Goal: Transaction & Acquisition: Purchase product/service

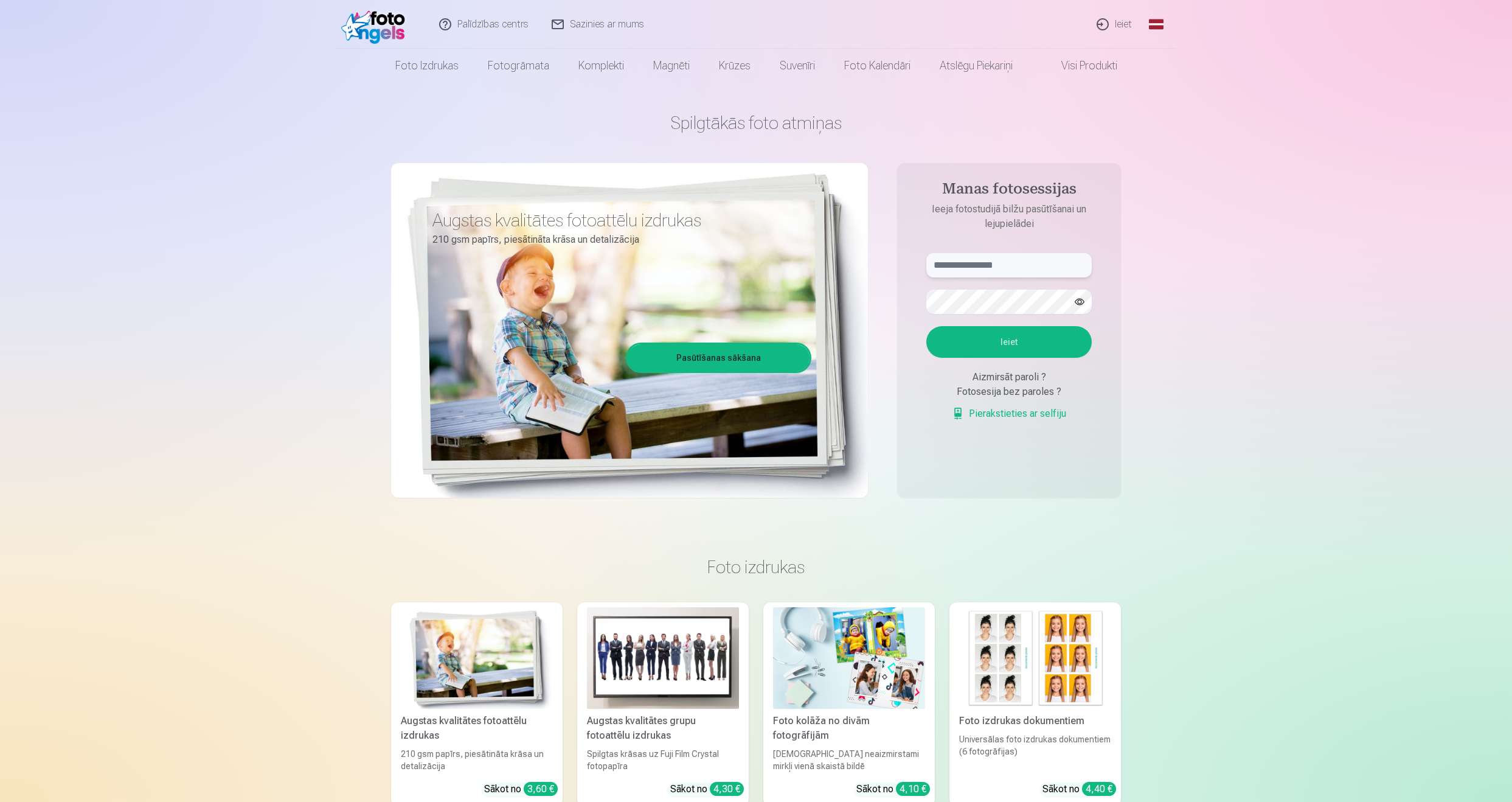
click at [1006, 270] on input "text" at bounding box center [1009, 265] width 165 height 25
type input "**********"
click at [1076, 300] on button "button" at bounding box center [1080, 301] width 23 height 23
click at [1078, 302] on button "button" at bounding box center [1080, 301] width 23 height 23
click at [988, 343] on button "Ieiet" at bounding box center [1009, 342] width 165 height 32
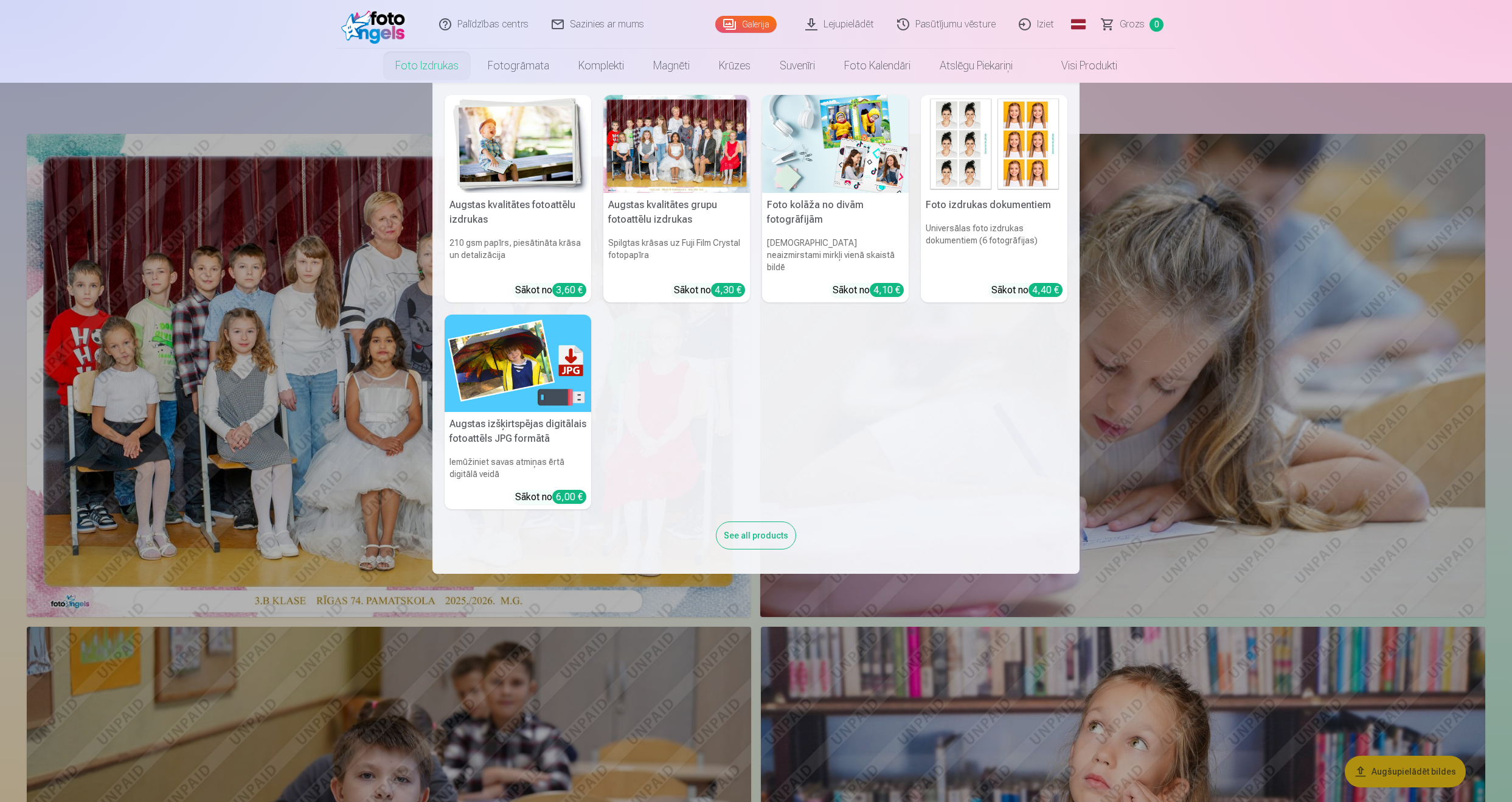
click at [802, 212] on h5 "Foto kolāža no divām fotogrāfijām" at bounding box center [836, 213] width 147 height 39
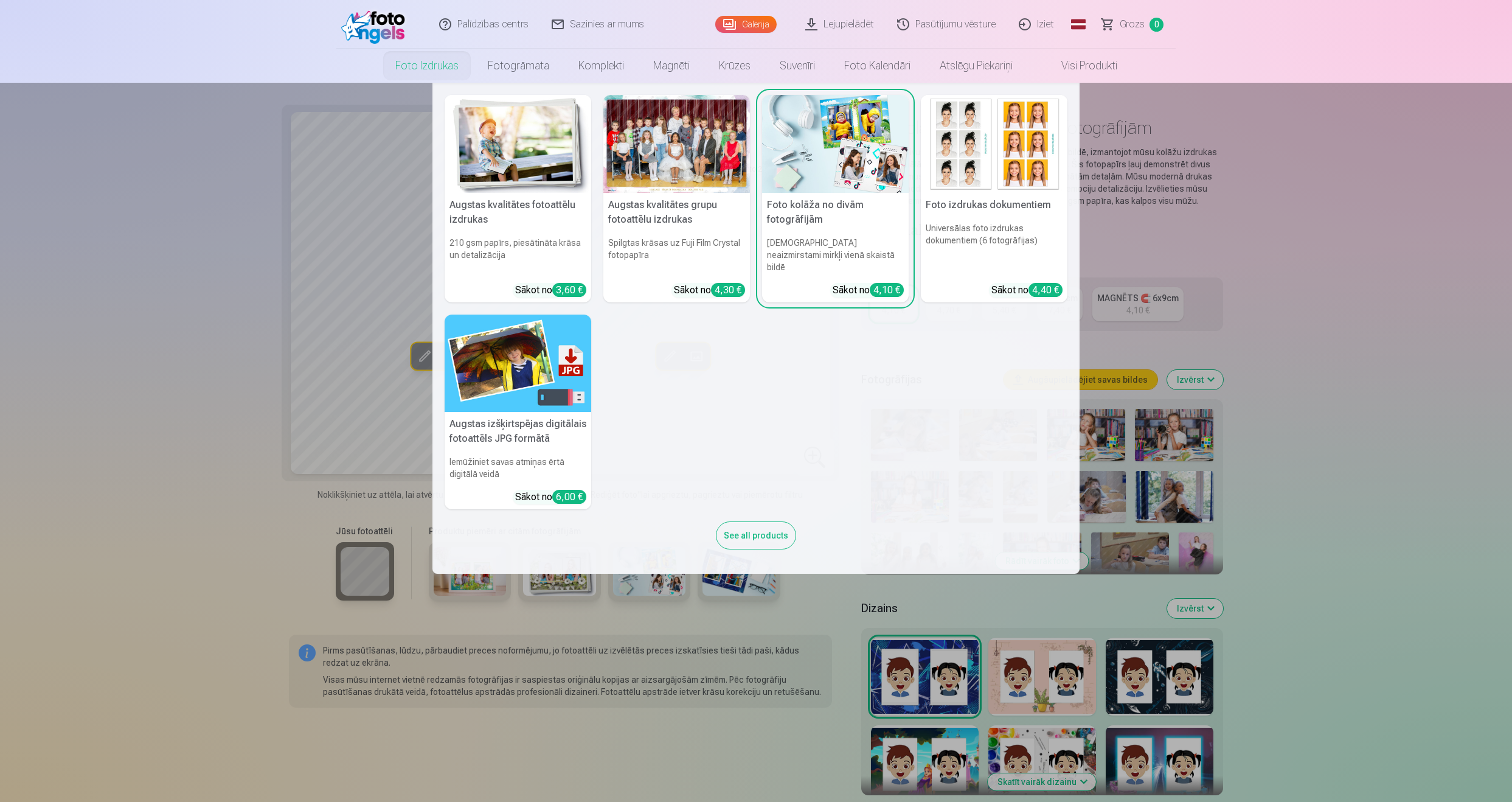
click at [980, 142] on img at bounding box center [994, 143] width 147 height 98
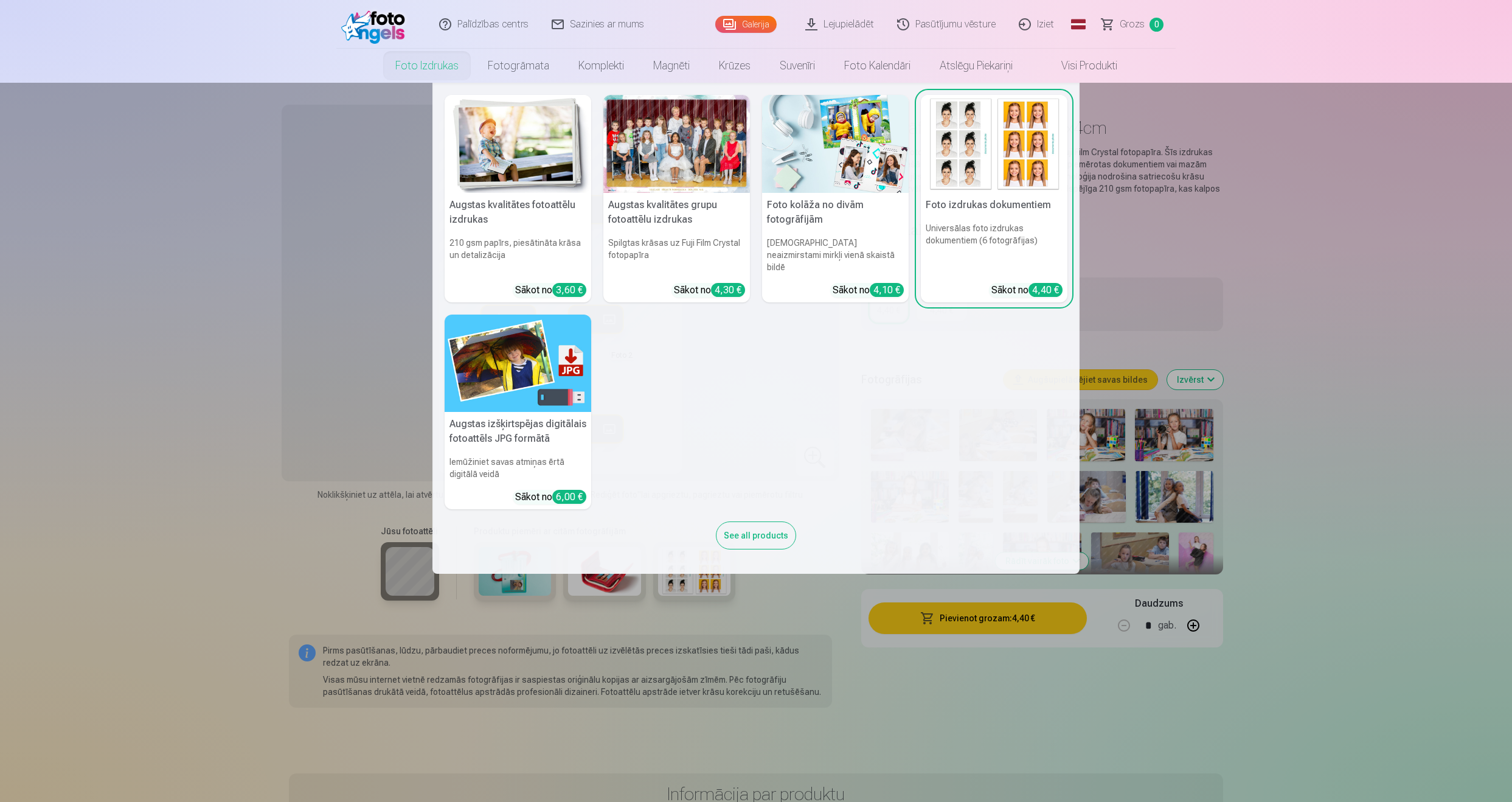
click at [493, 167] on img at bounding box center [517, 143] width 147 height 98
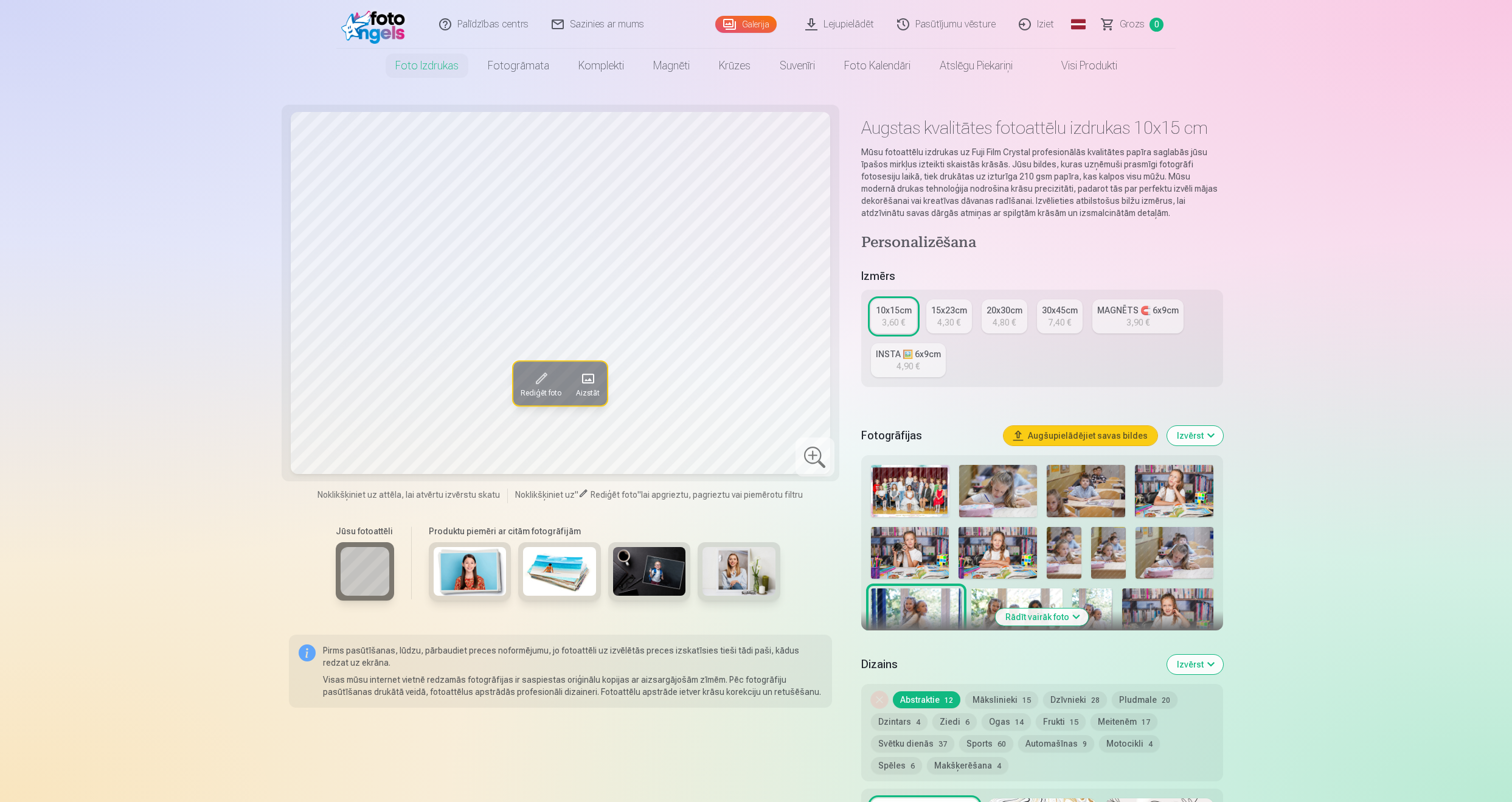
click at [732, 22] on link "Galerija" at bounding box center [746, 24] width 61 height 17
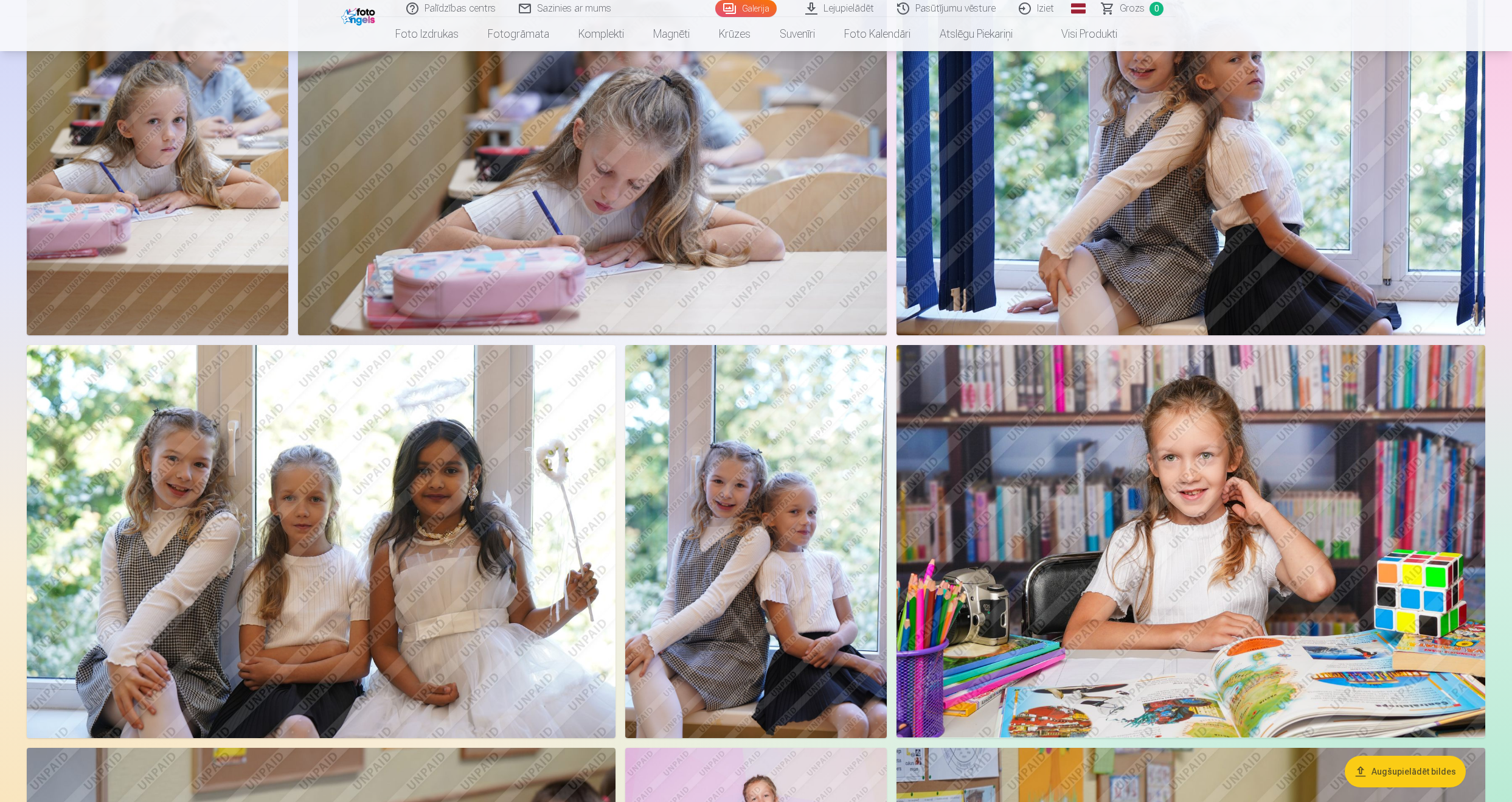
scroll to position [1399, 0]
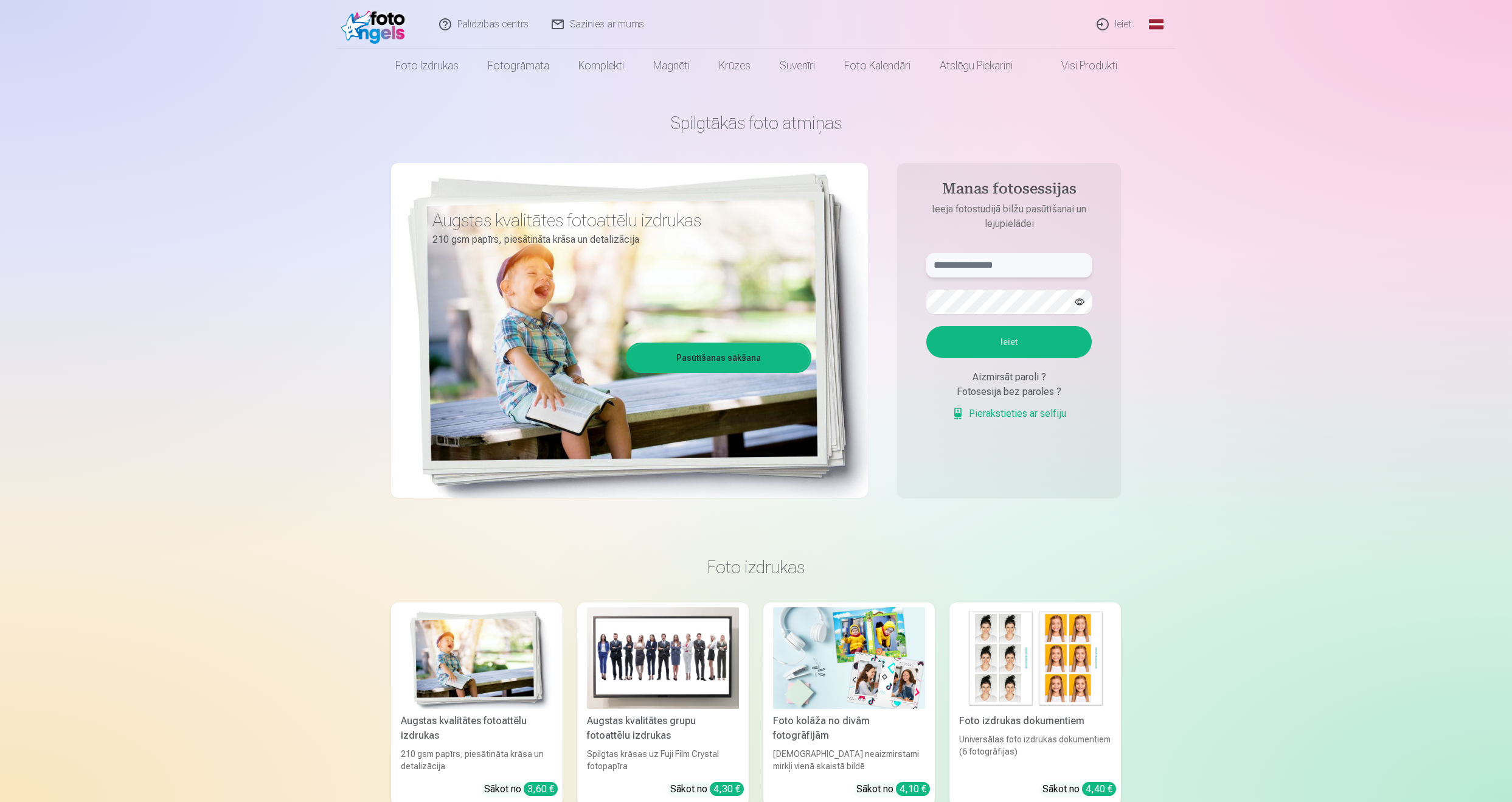
click at [980, 264] on input "text" at bounding box center [1009, 265] width 165 height 25
type input "*"
type input "**********"
click at [1077, 301] on button "button" at bounding box center [1080, 301] width 23 height 23
click at [1079, 295] on button "button" at bounding box center [1080, 301] width 23 height 23
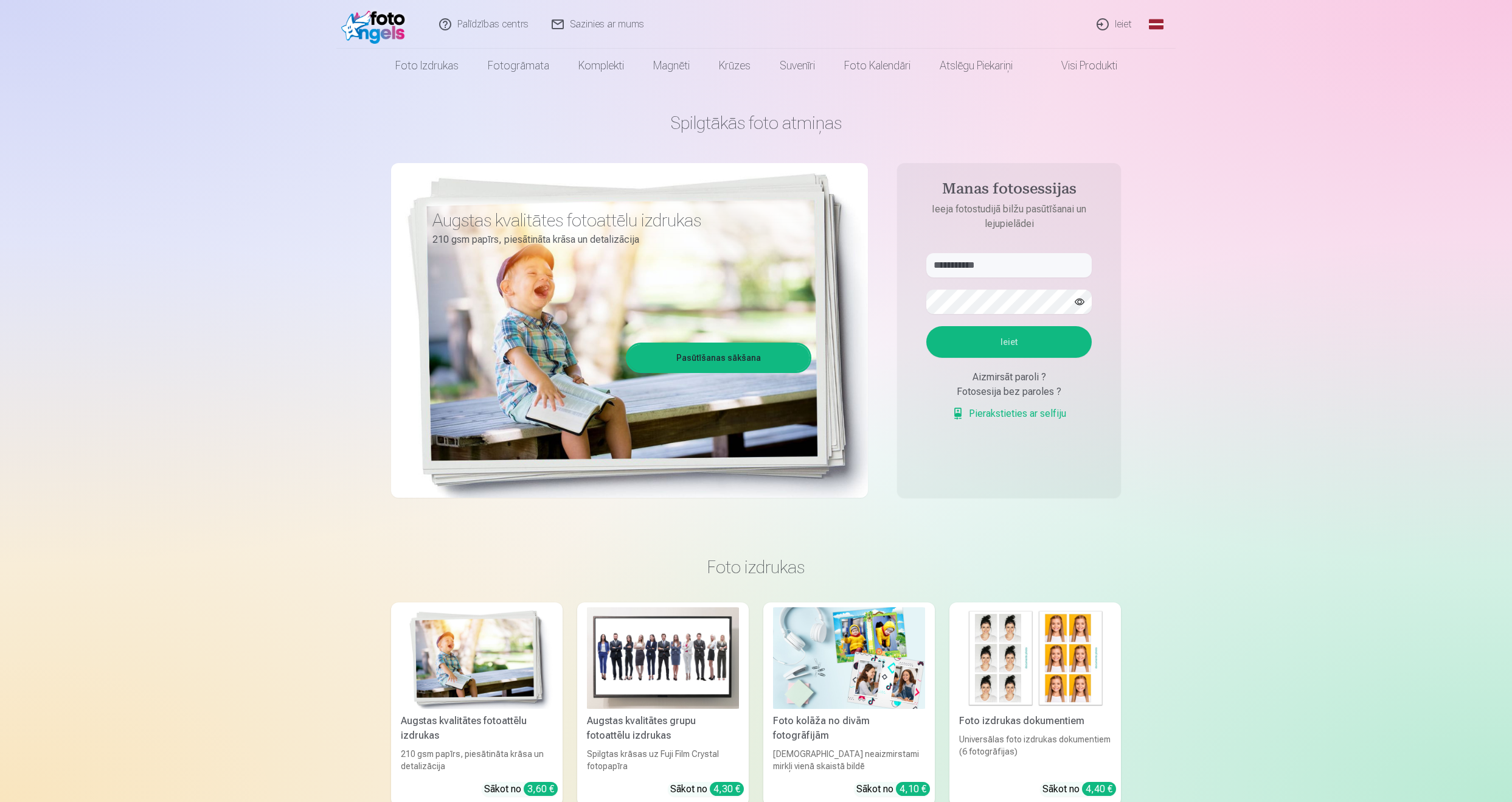
click at [964, 327] on button "Ieiet" at bounding box center [1009, 342] width 165 height 32
drag, startPoint x: 1110, startPoint y: 444, endPoint x: 1105, endPoint y: 430, distance: 14.9
click at [1110, 436] on aside "**********" at bounding box center [1009, 330] width 224 height 335
click at [1052, 358] on button "Ieiet" at bounding box center [1009, 342] width 165 height 32
click at [1024, 260] on input "text" at bounding box center [1009, 265] width 165 height 25
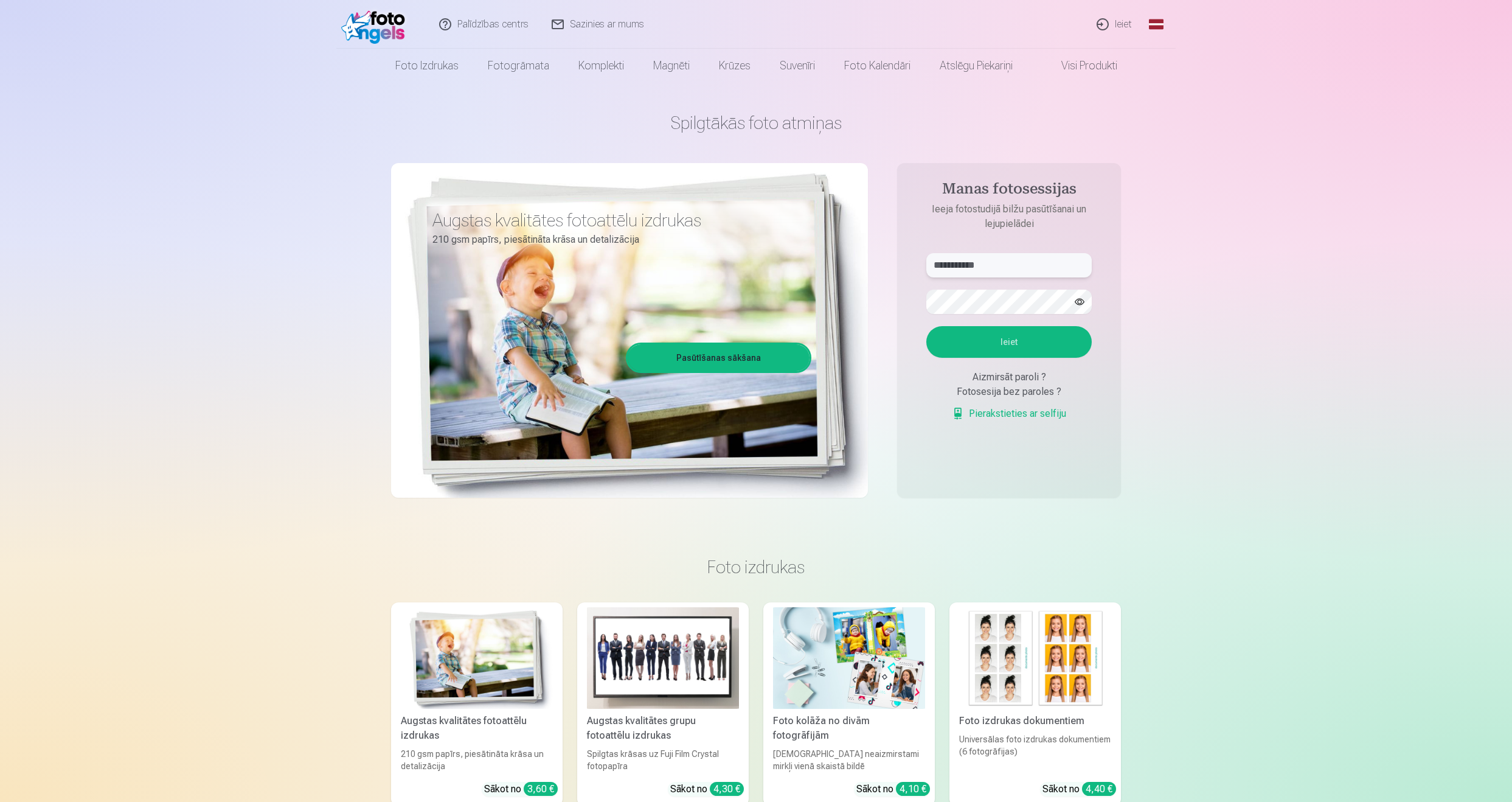
type input "**********"
click at [1009, 341] on button "Ieiet" at bounding box center [1009, 342] width 165 height 32
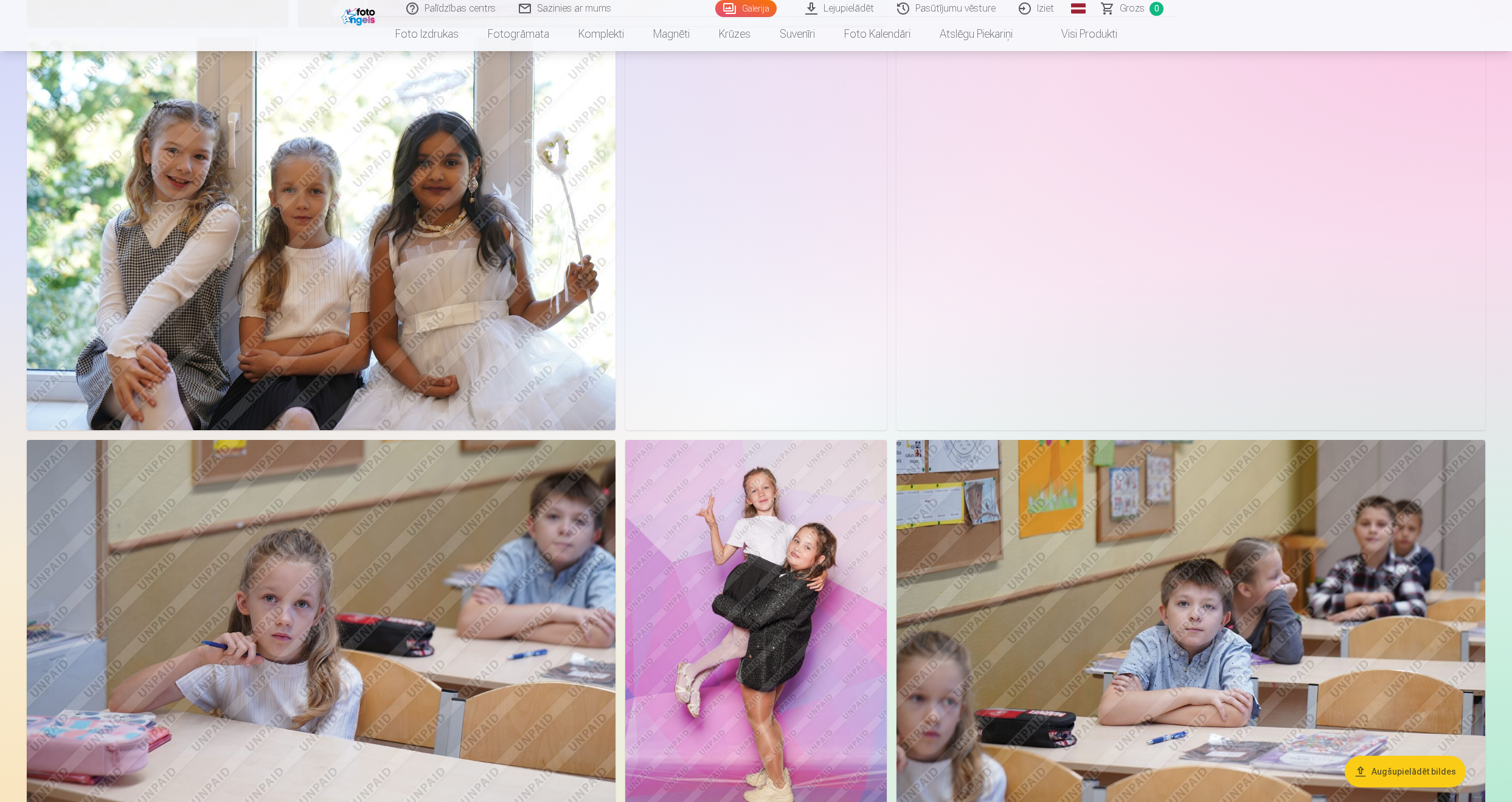
scroll to position [1703, 0]
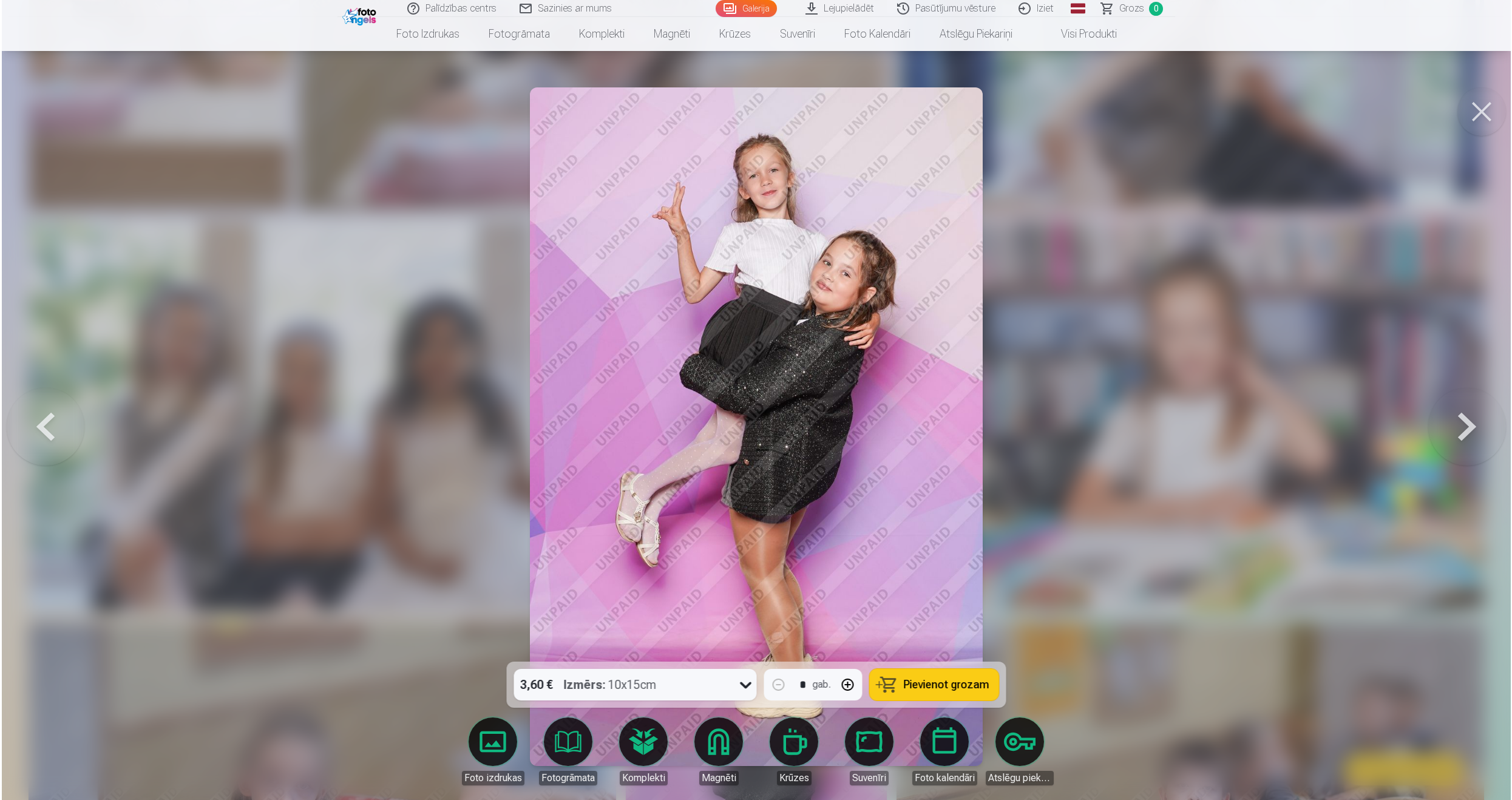
scroll to position [1702, 0]
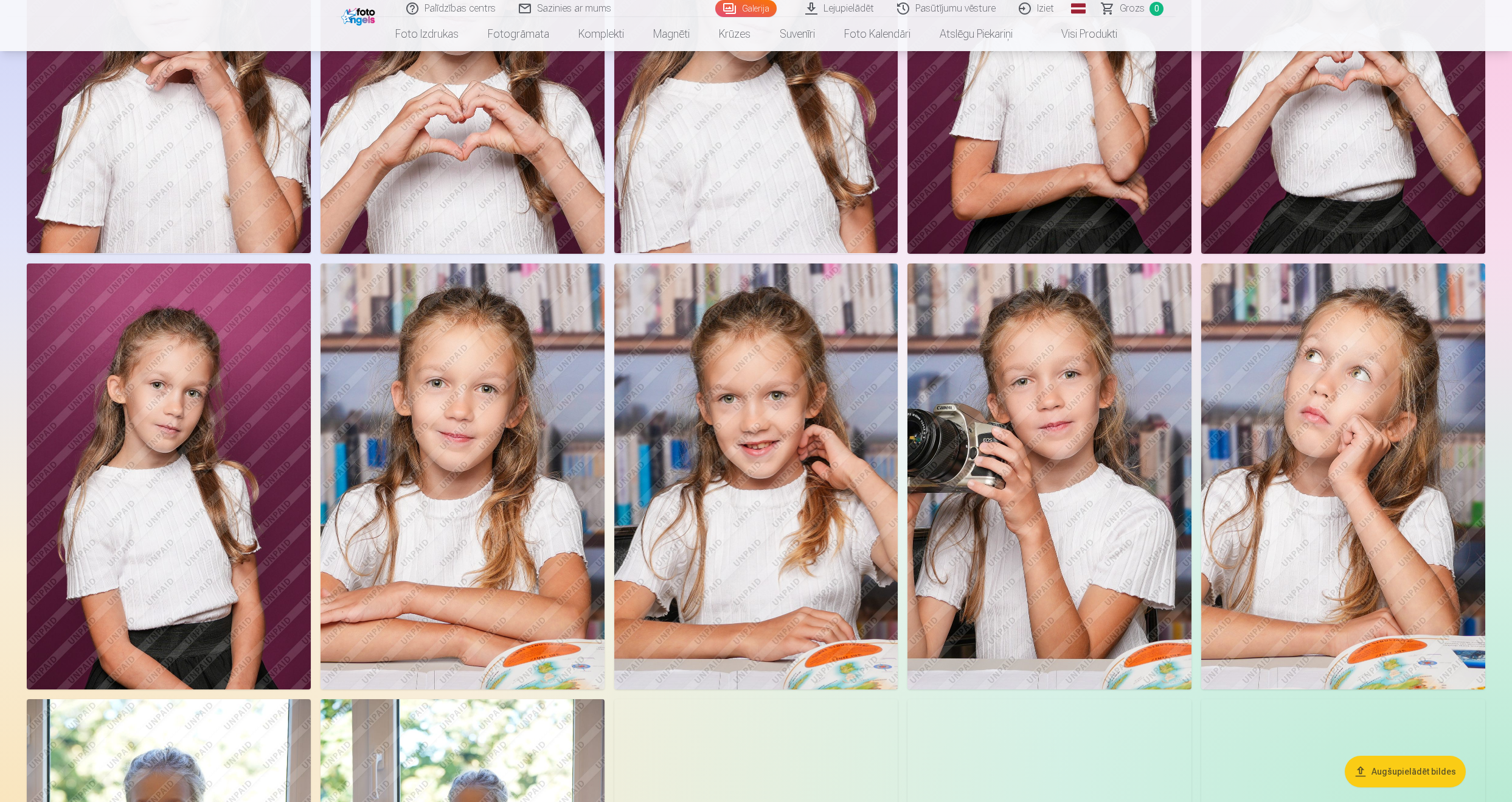
scroll to position [3588, 0]
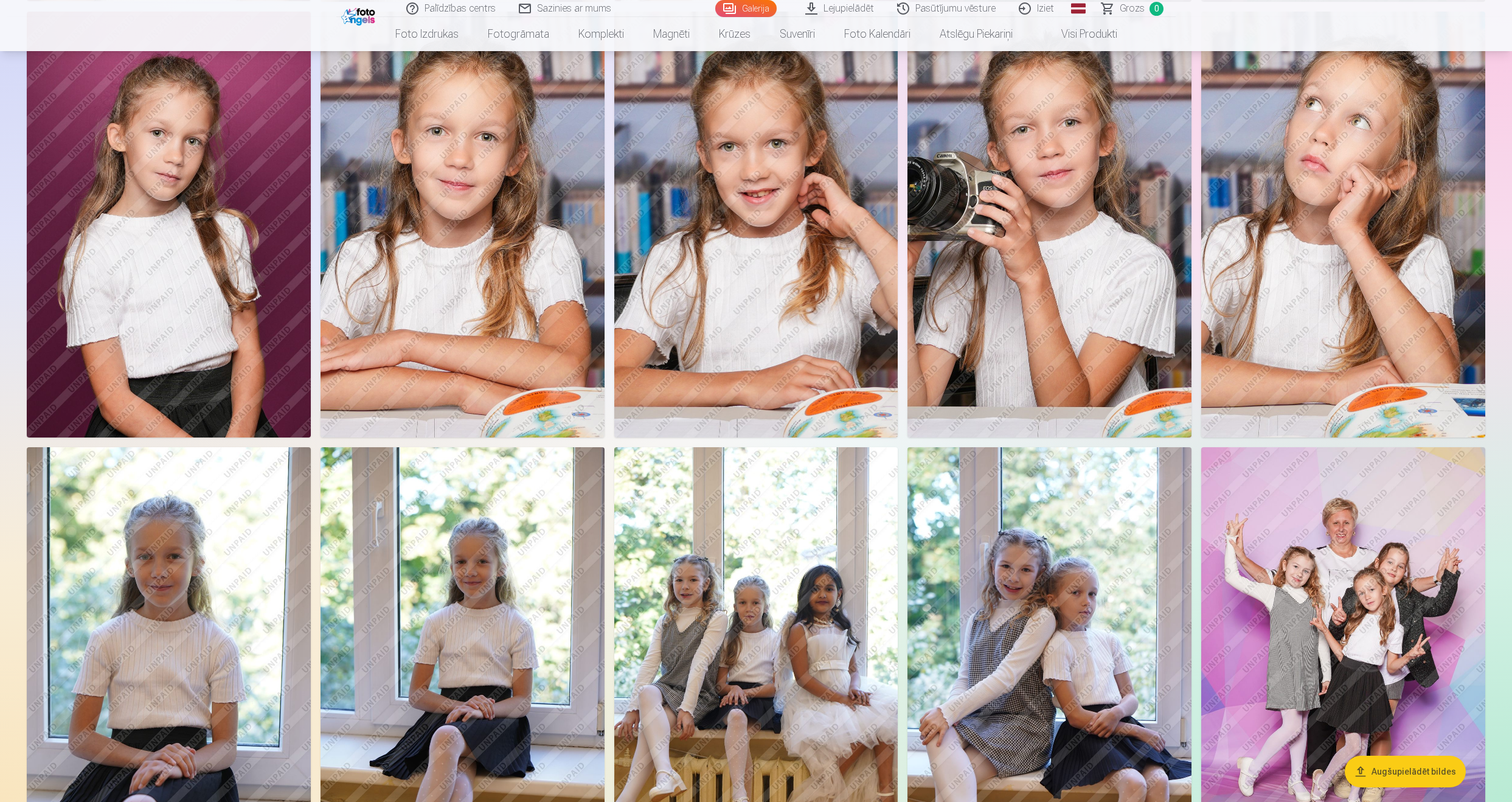
click at [839, 641] on img at bounding box center [756, 660] width 284 height 426
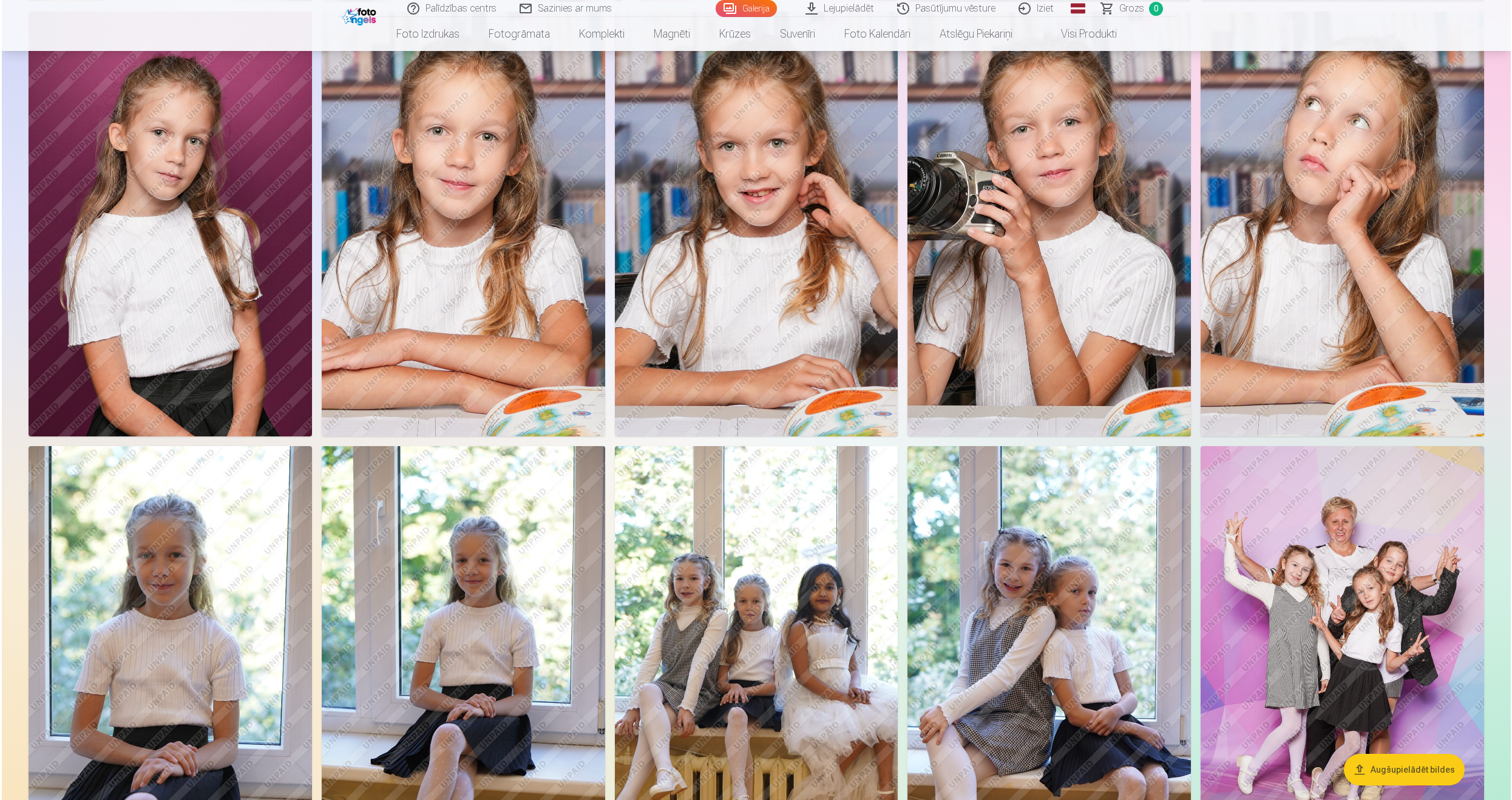
scroll to position [3586, 0]
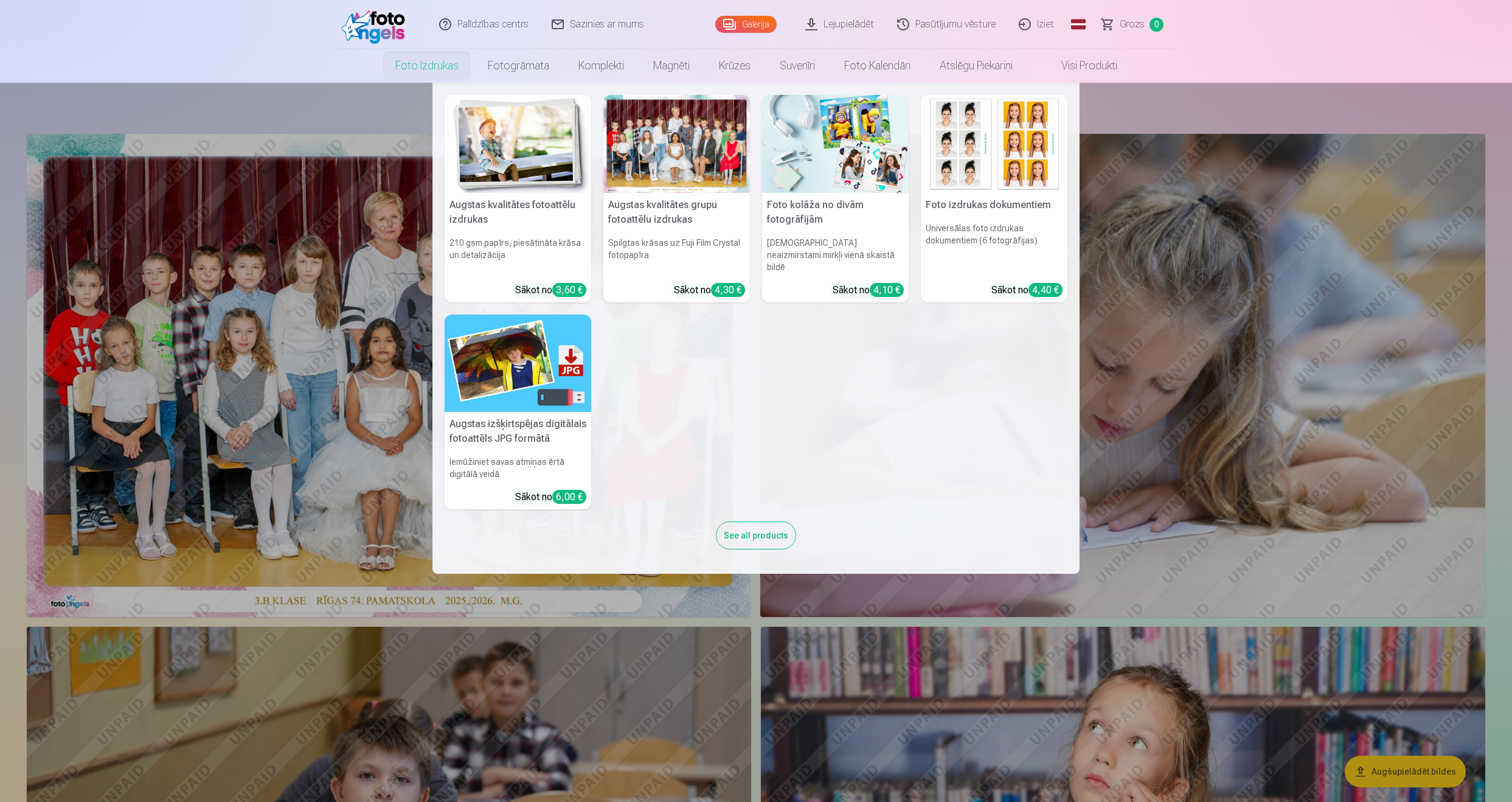
click at [868, 129] on img at bounding box center [836, 143] width 147 height 98
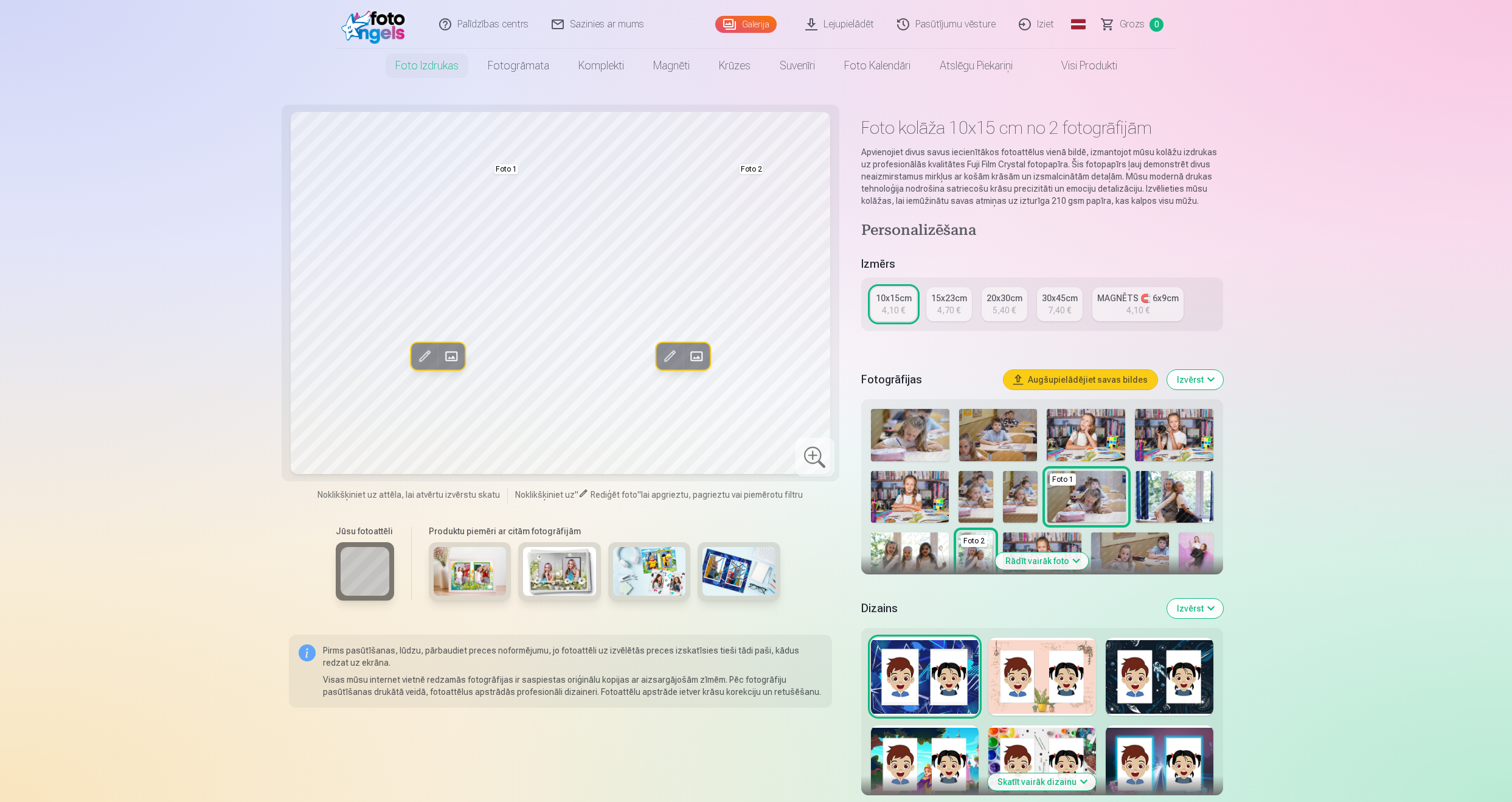
click at [700, 361] on span at bounding box center [697, 356] width 19 height 19
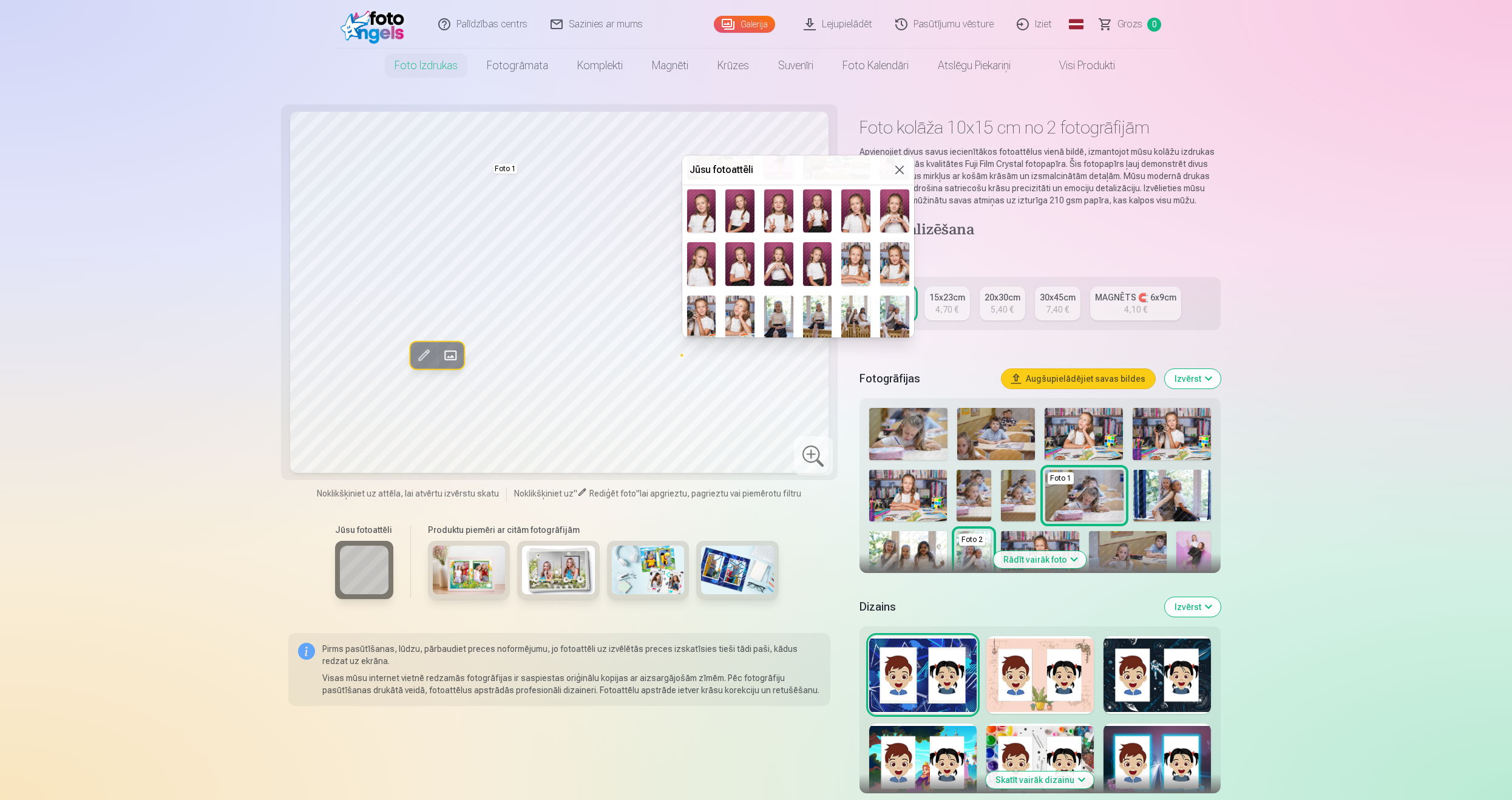
scroll to position [398, 0]
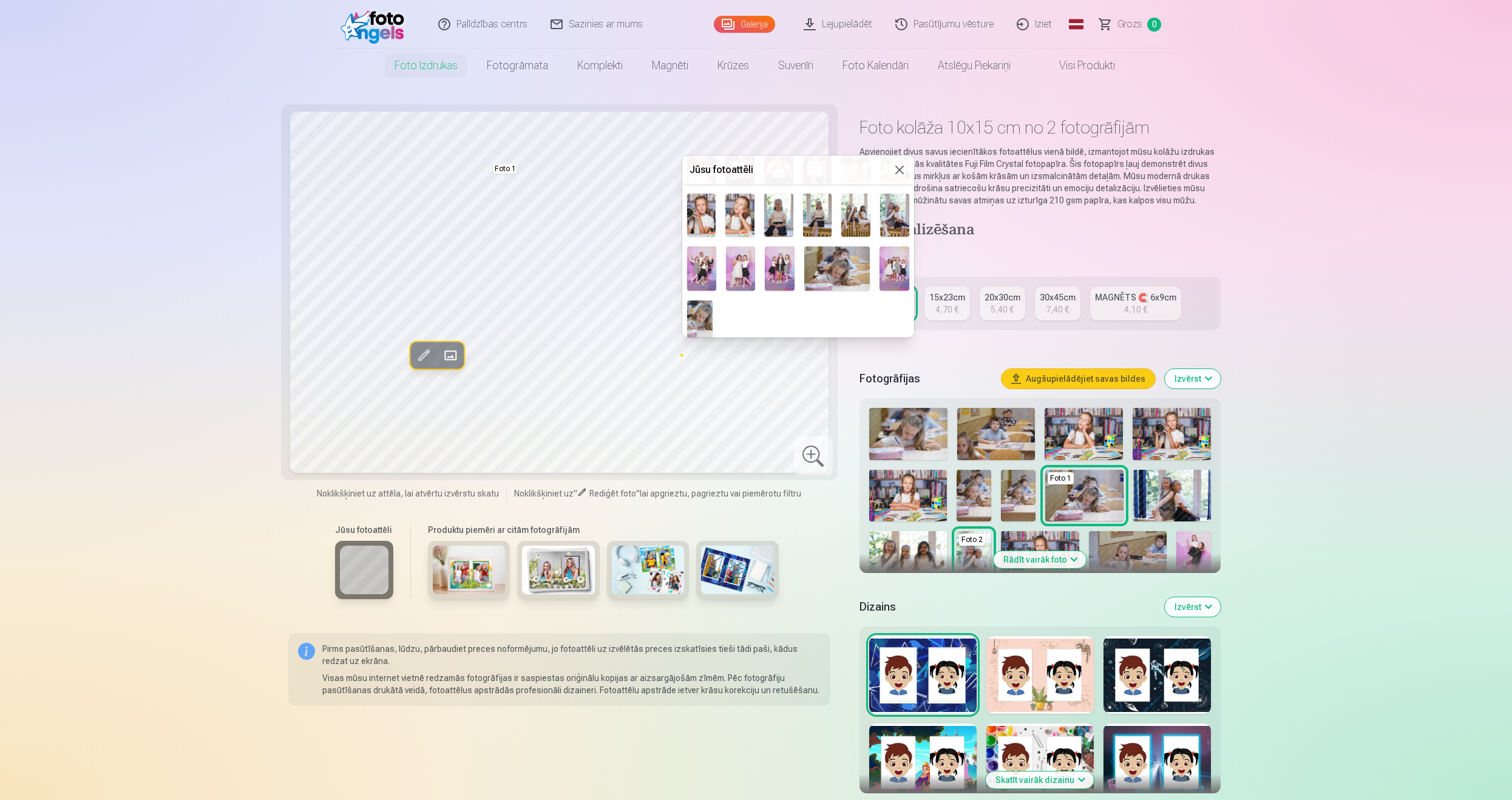
click at [691, 267] on img at bounding box center [701, 268] width 29 height 44
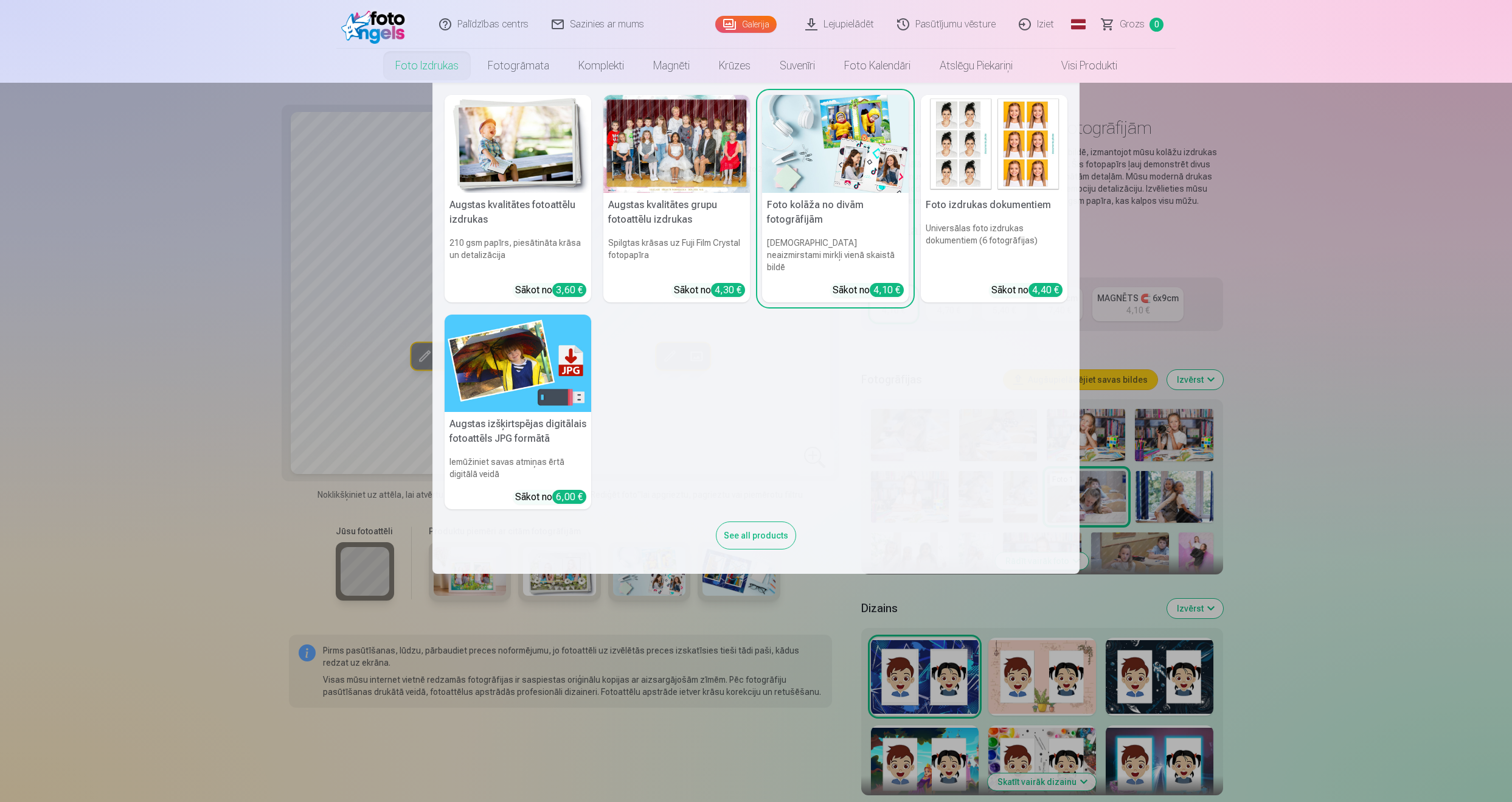
click at [940, 223] on h6 "Universālas foto izdrukas dokumentiem (6 fotogrāfijas)" at bounding box center [994, 247] width 147 height 61
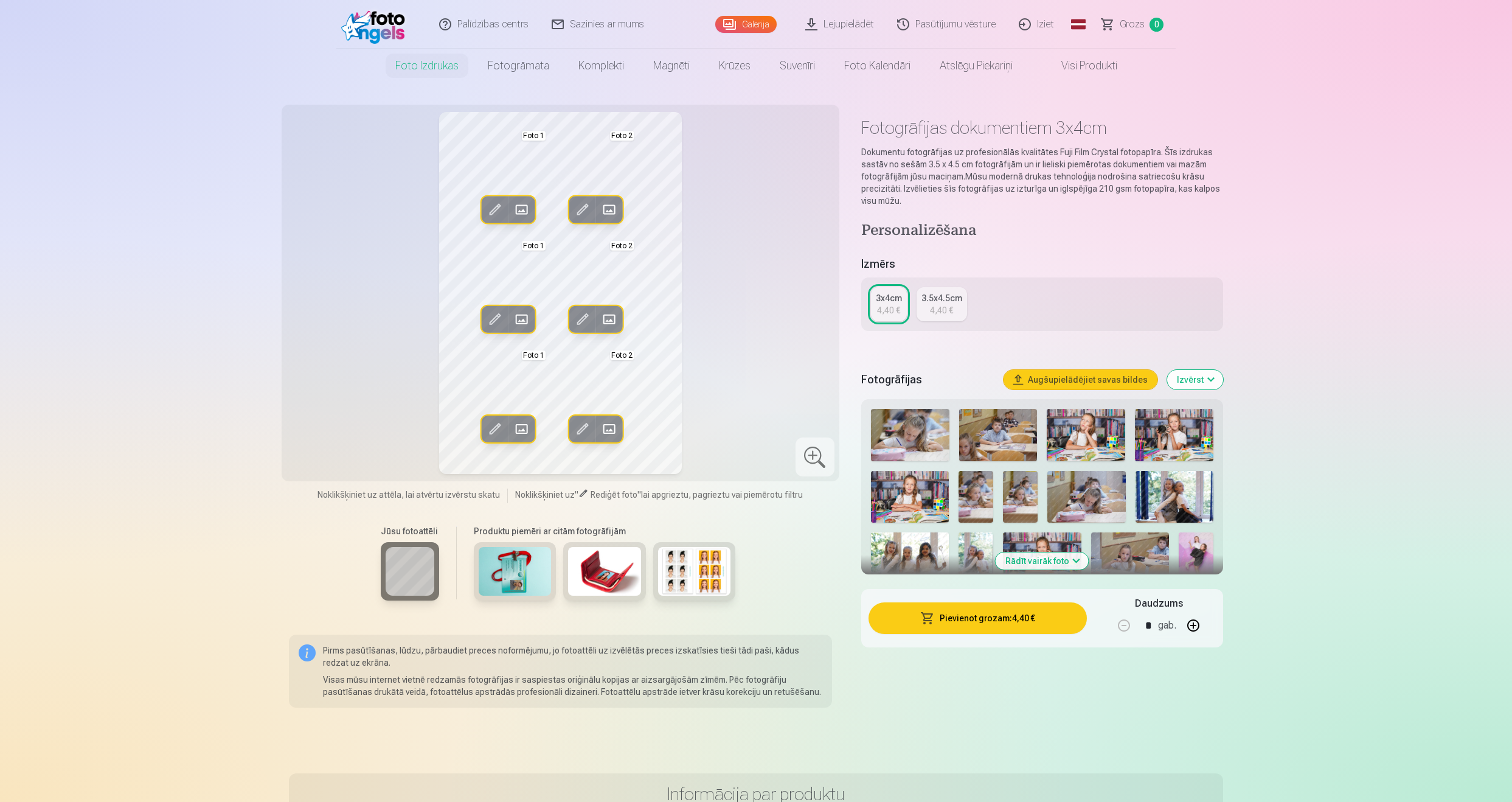
click at [516, 209] on span at bounding box center [521, 210] width 19 height 19
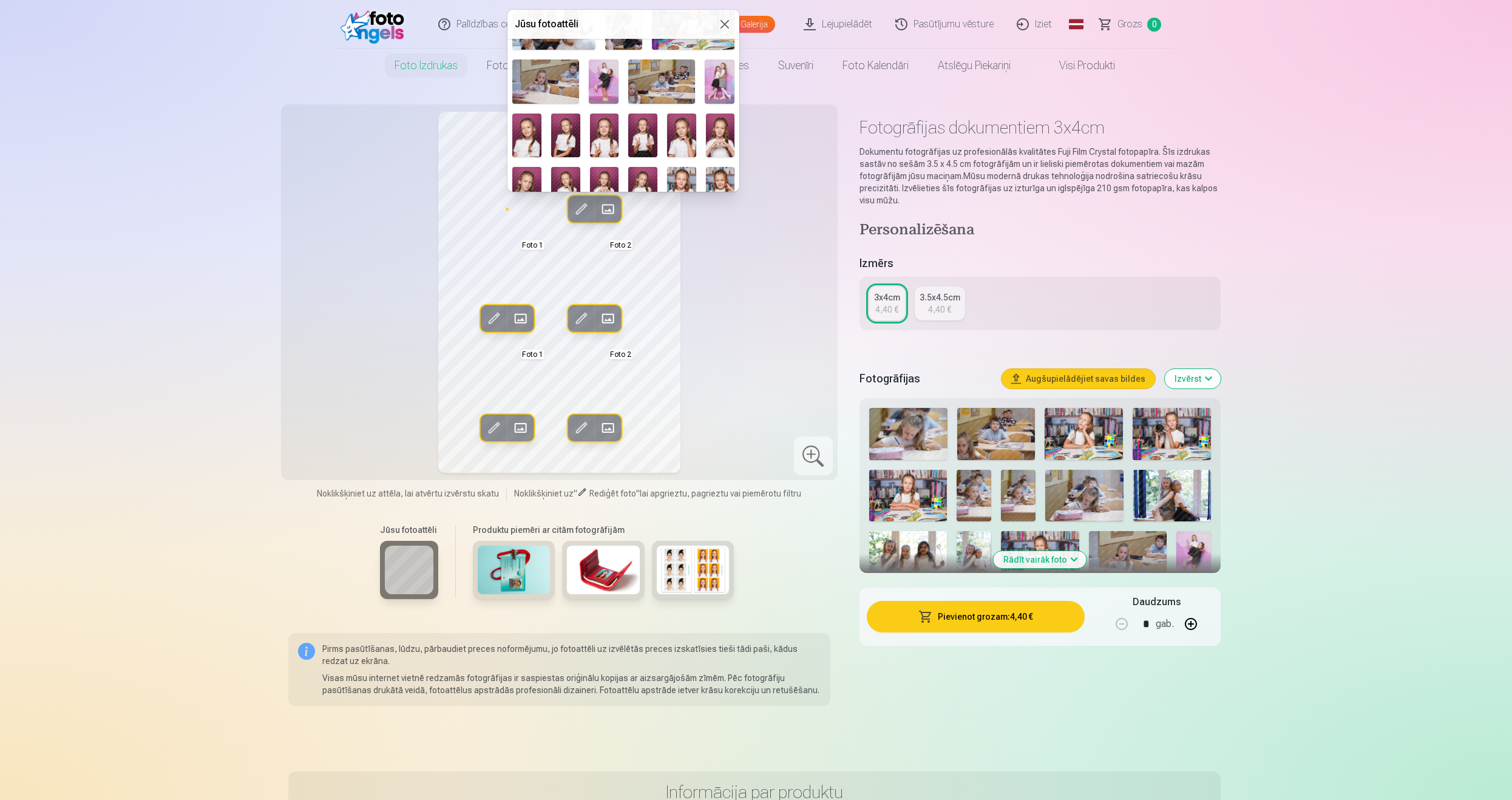
scroll to position [243, 0]
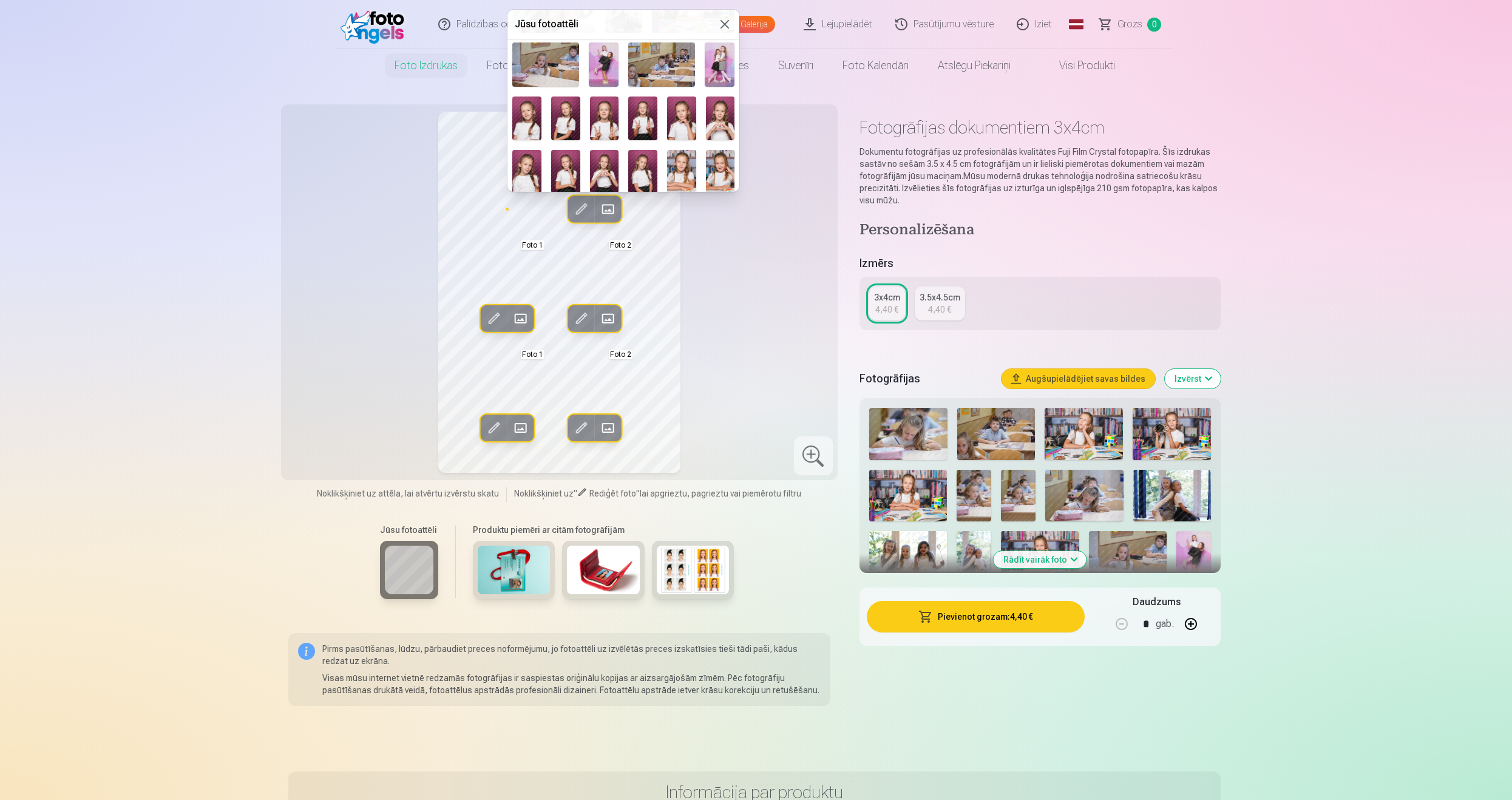
click at [529, 561] on div at bounding box center [756, 400] width 1512 height 800
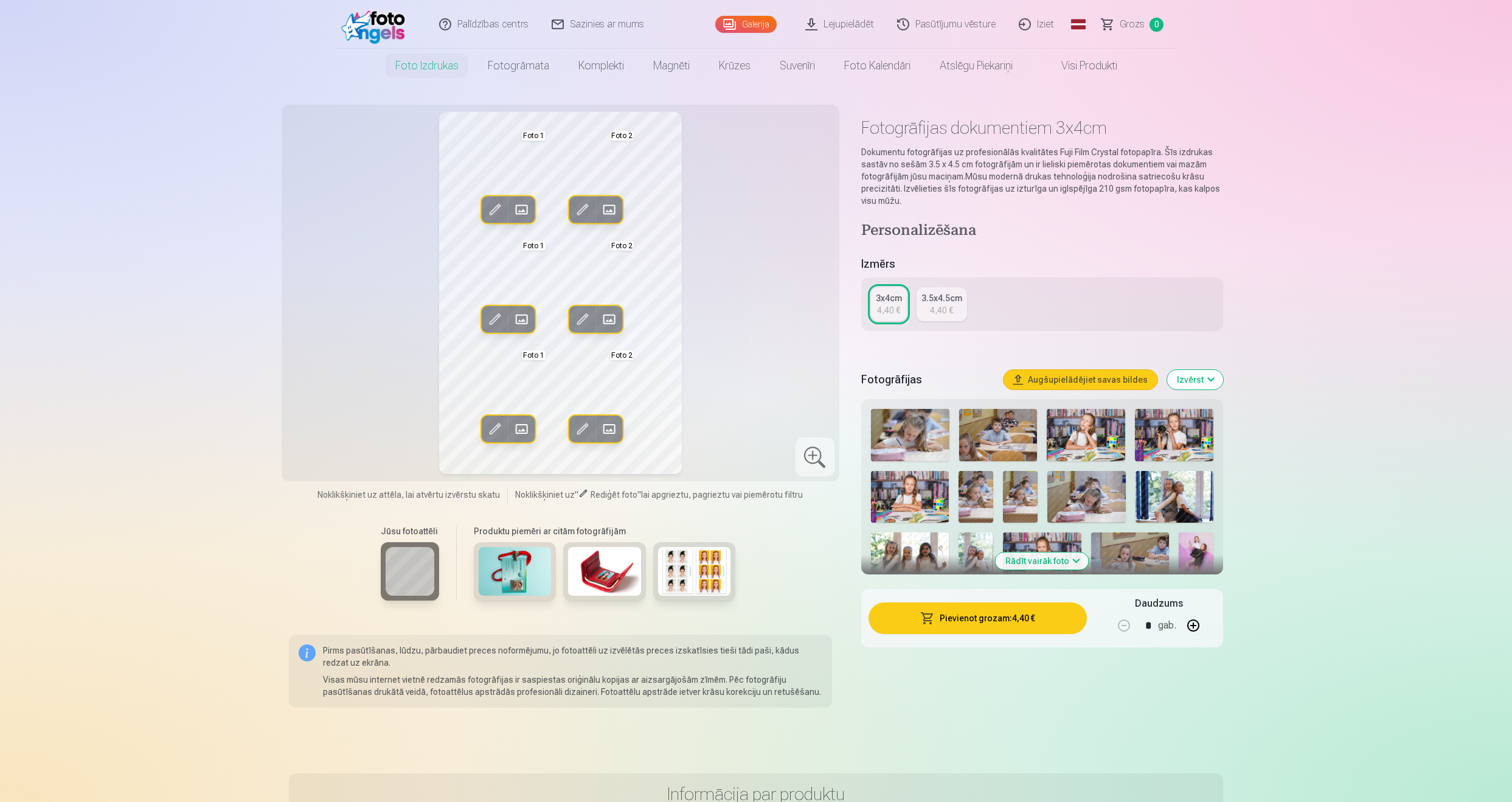
click at [530, 562] on img at bounding box center [515, 570] width 73 height 48
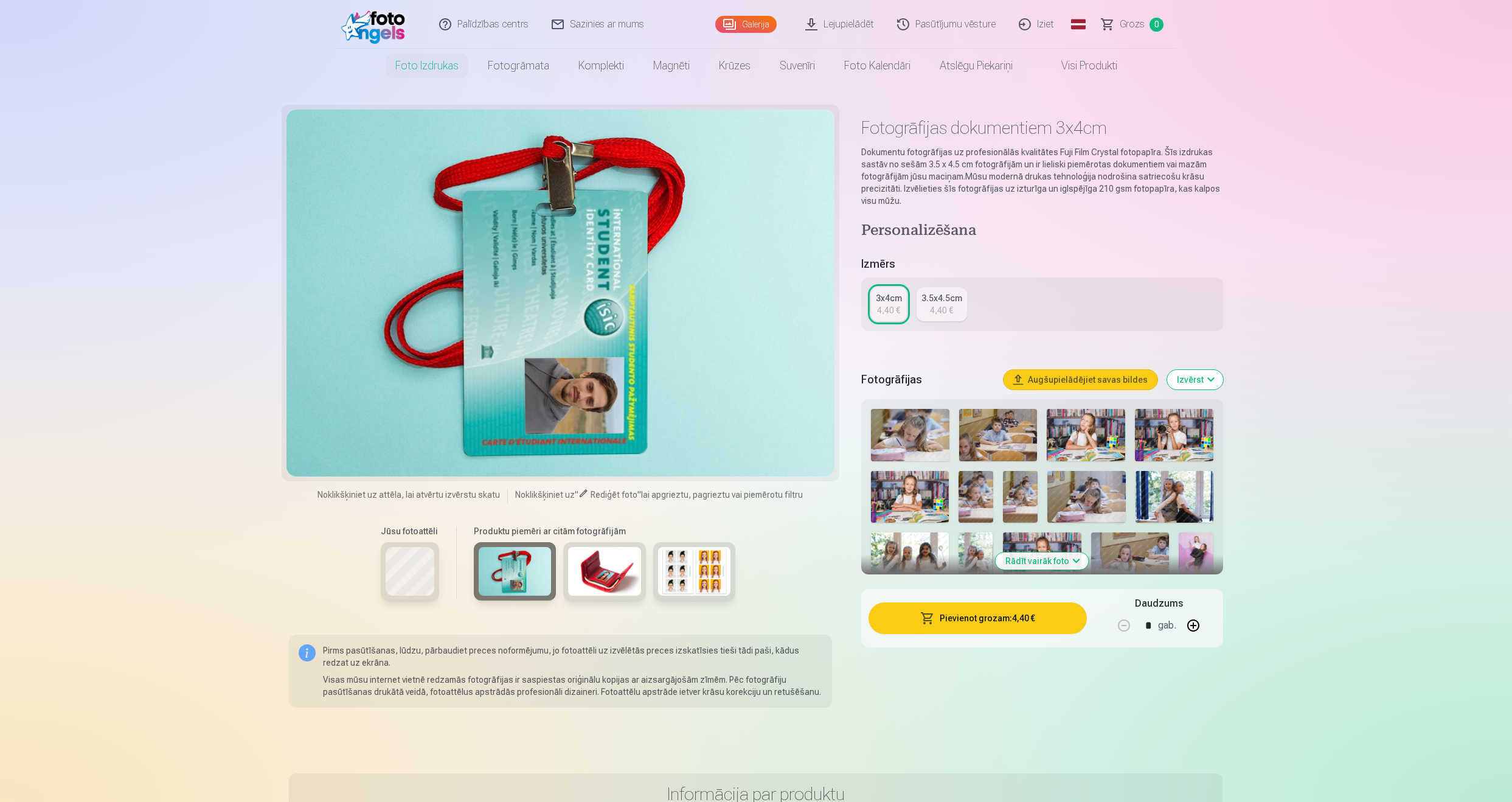
click at [613, 580] on img at bounding box center [604, 570] width 73 height 48
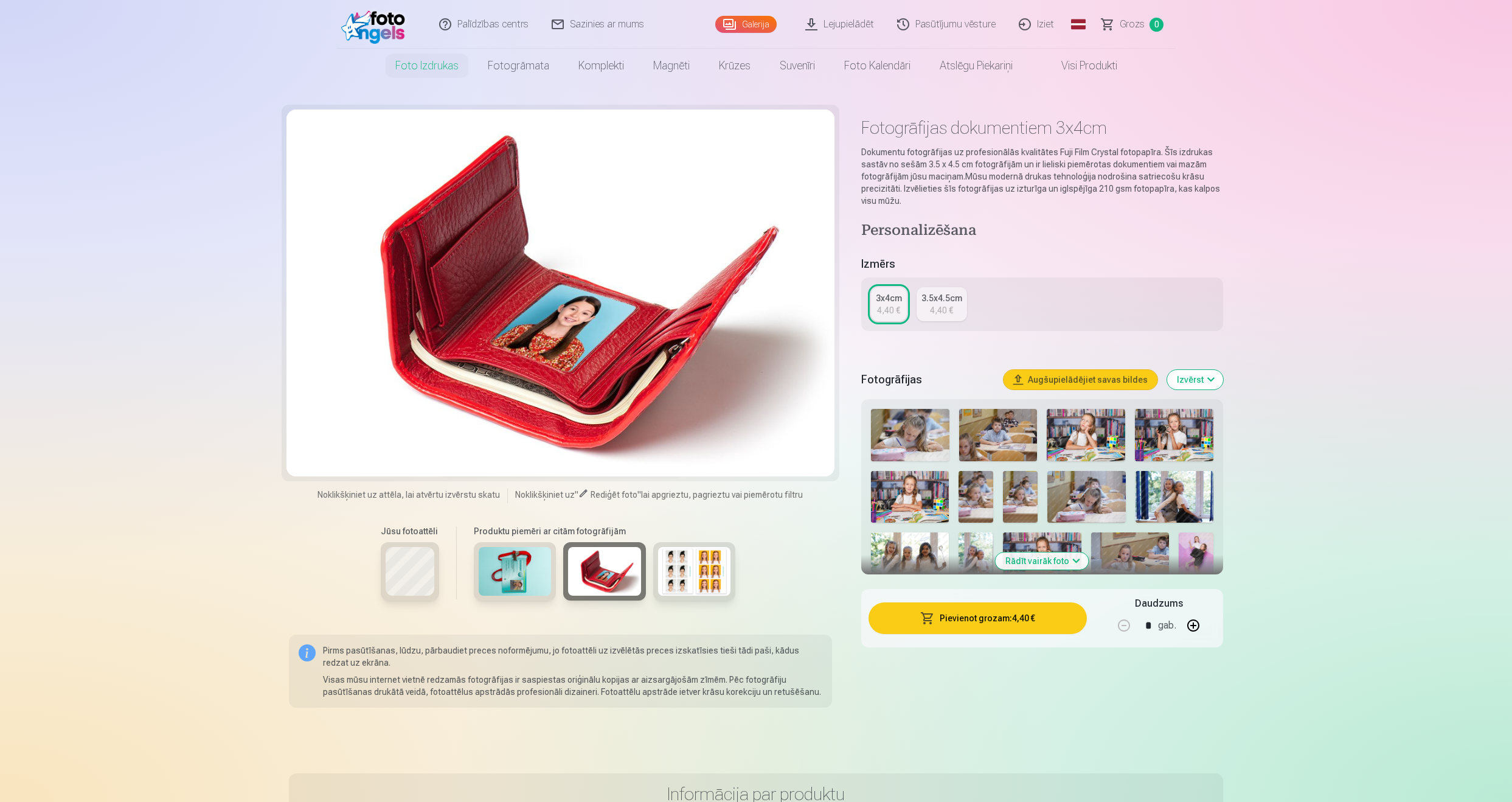
click at [689, 577] on img at bounding box center [694, 570] width 73 height 48
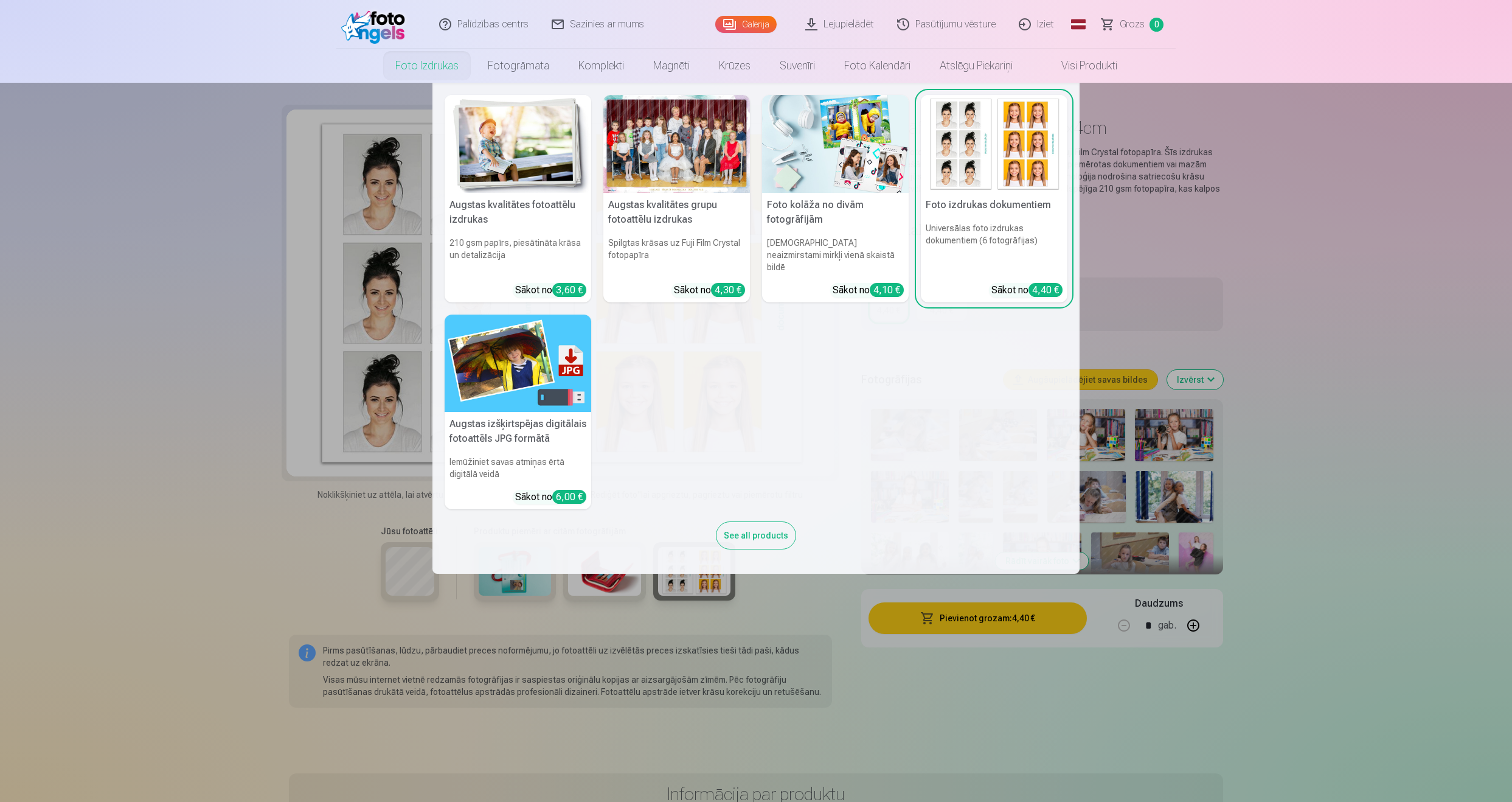
click at [561, 227] on h5 "Augstas kvalitātes fotoattēlu izdrukas" at bounding box center [517, 213] width 147 height 39
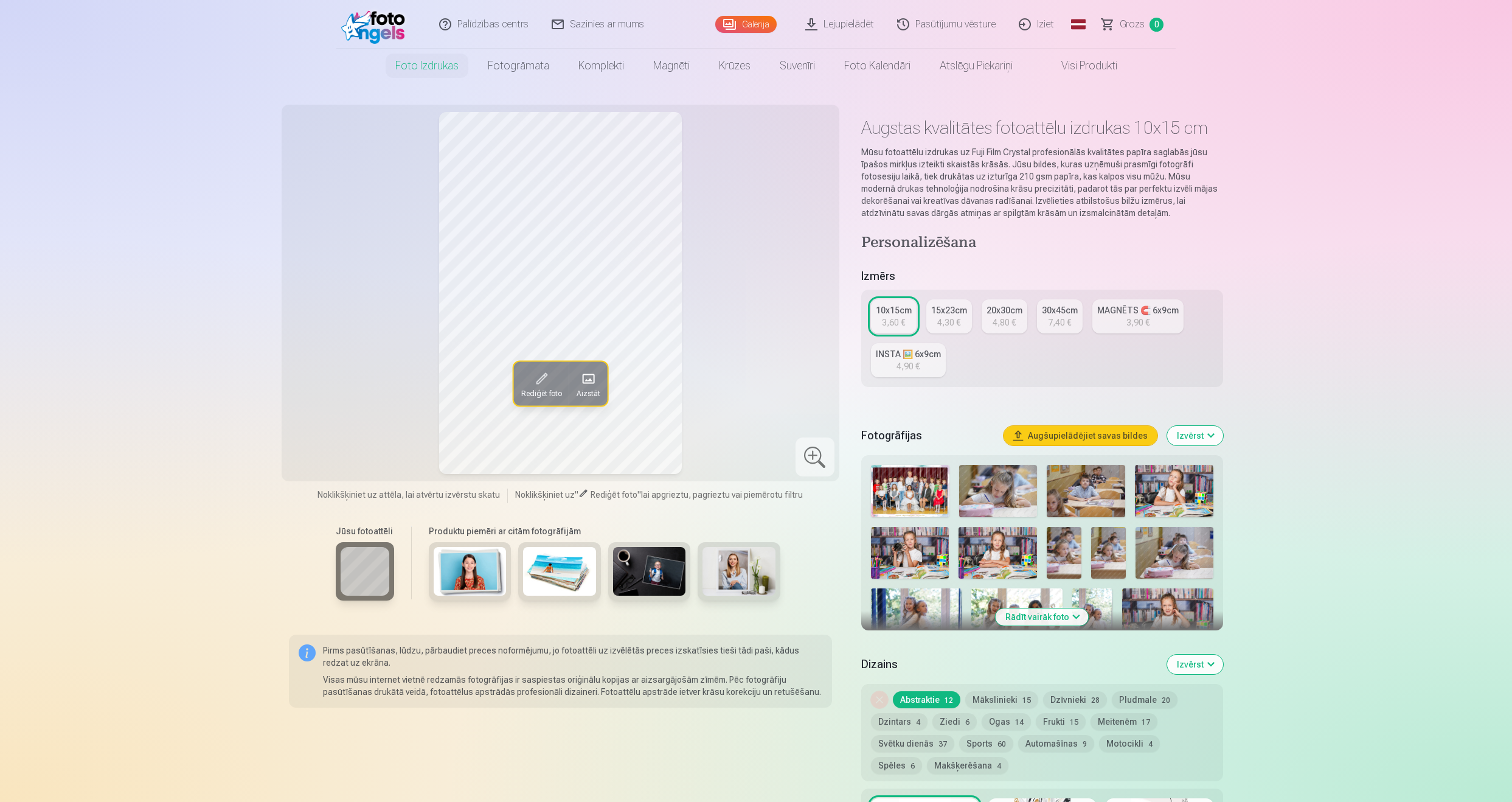
click at [589, 385] on span at bounding box center [589, 379] width 19 height 19
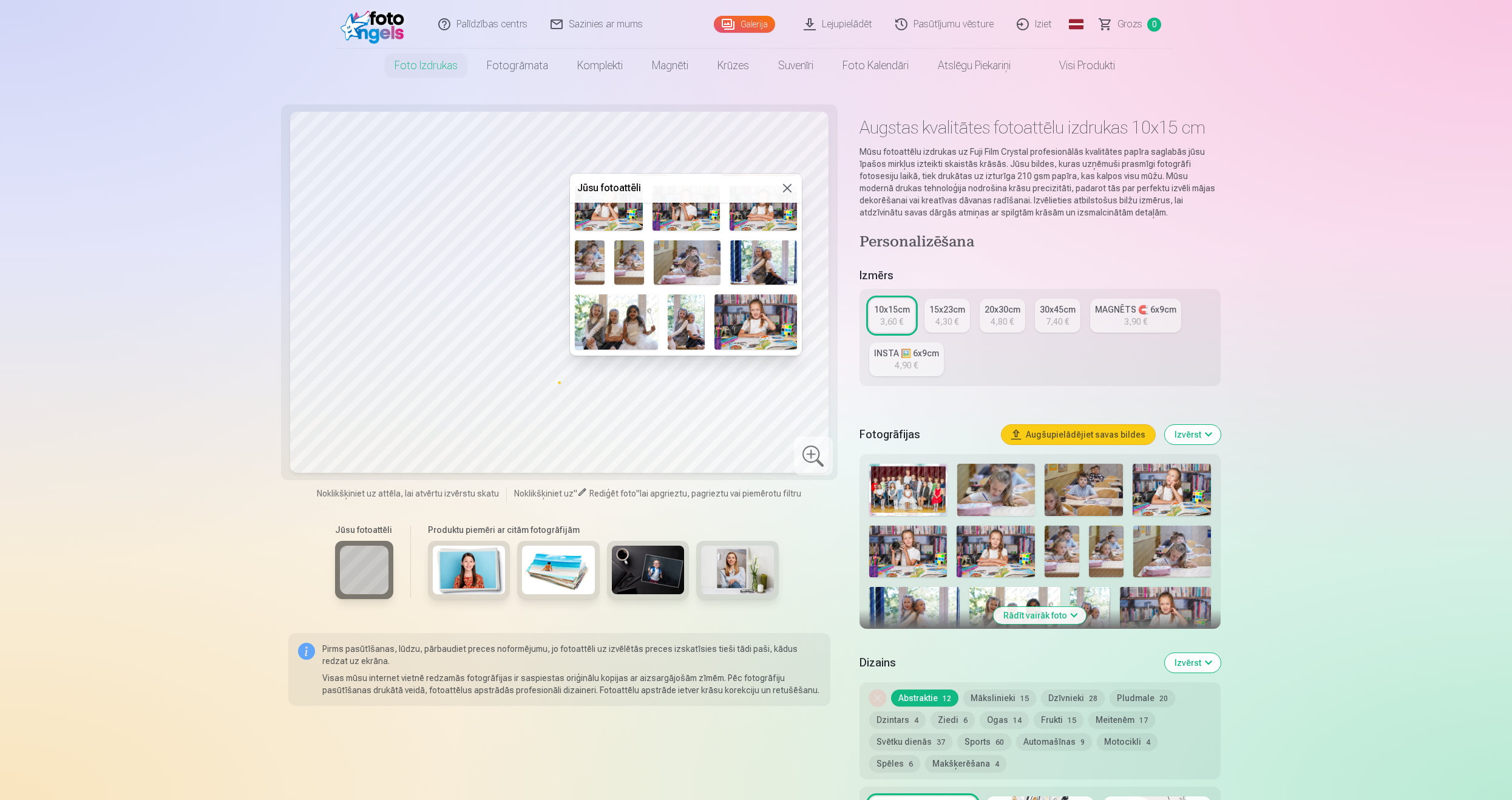
scroll to position [243, 0]
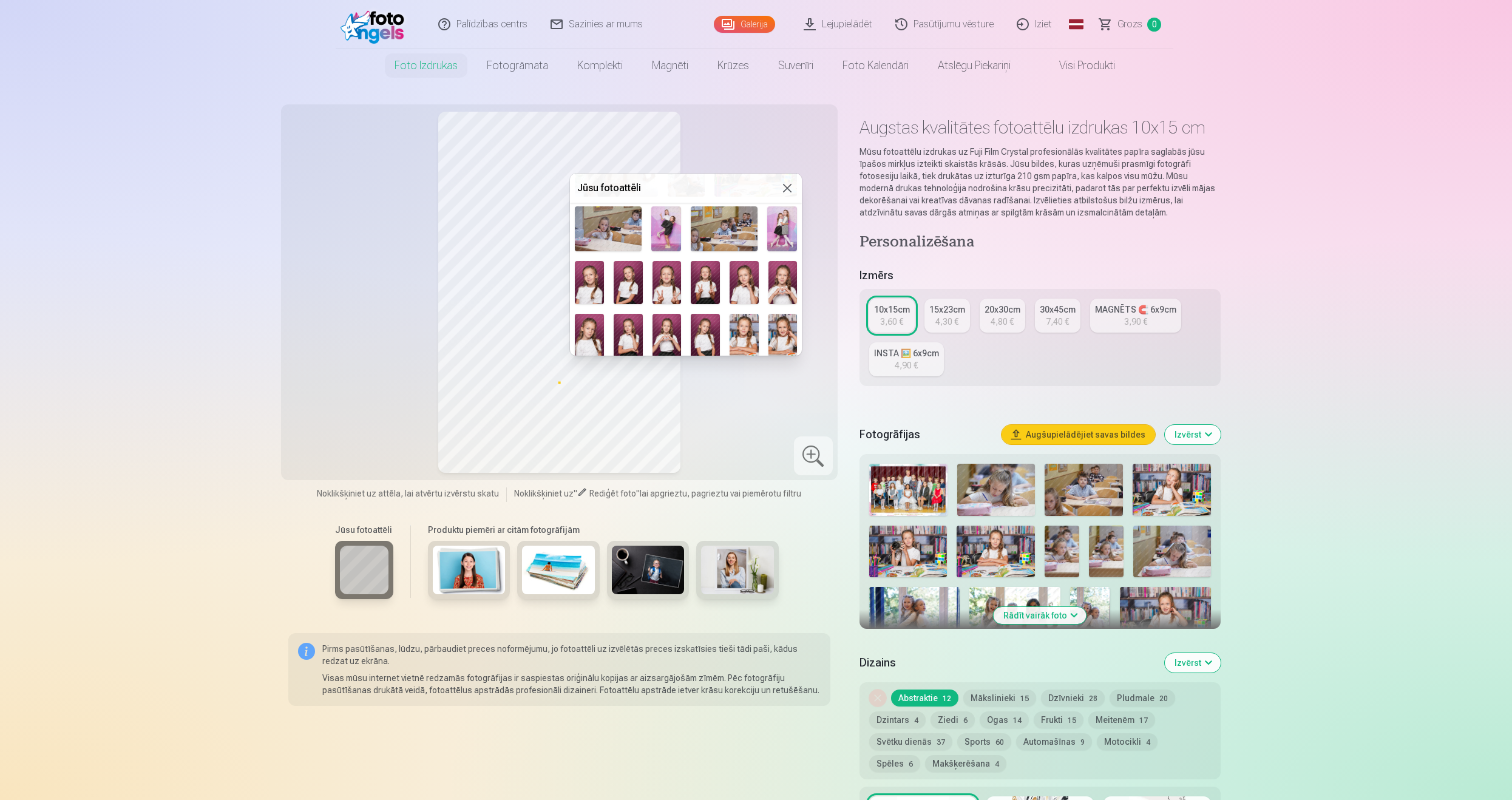
click at [424, 69] on div at bounding box center [756, 400] width 1512 height 800
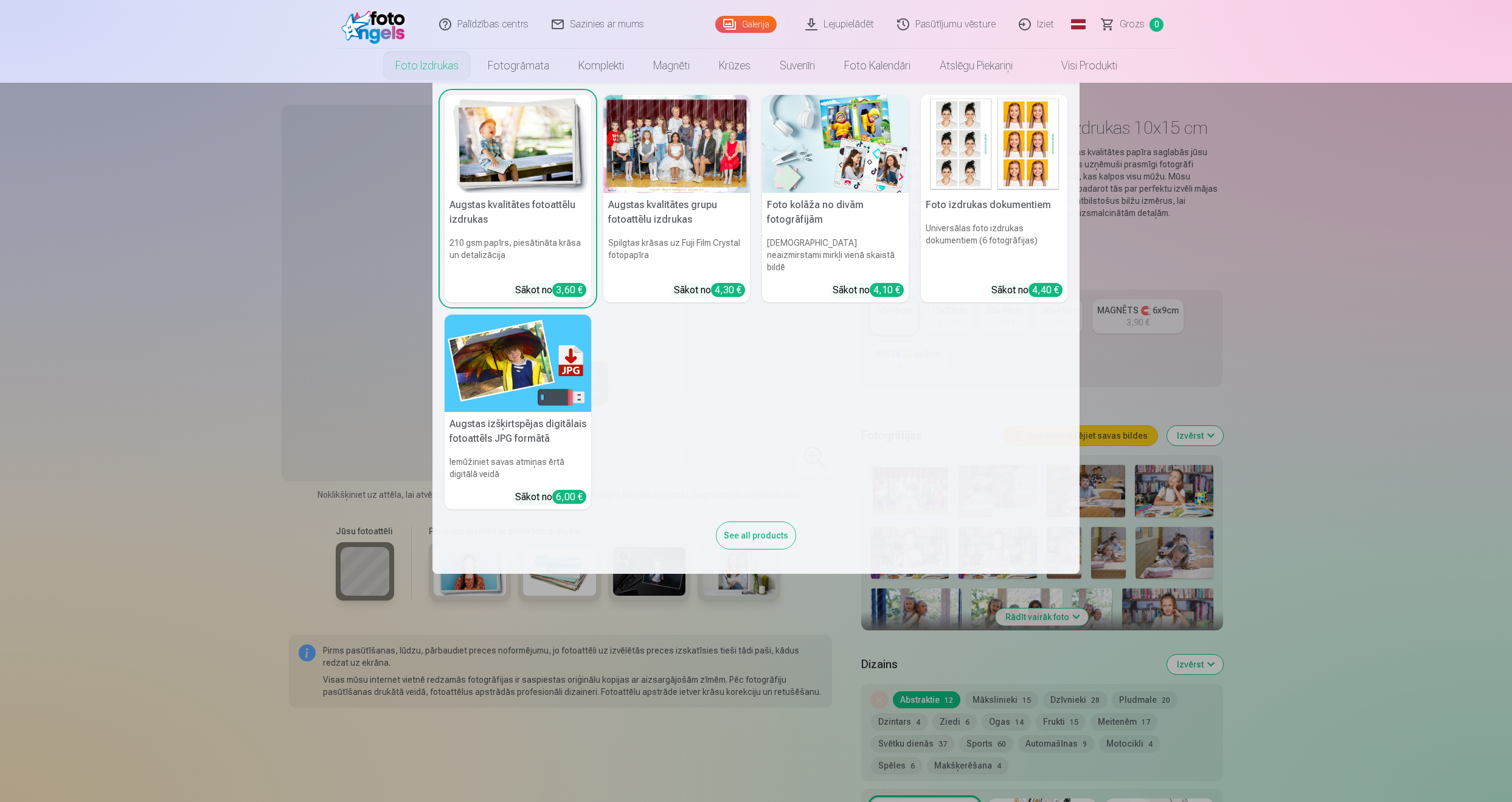
click at [561, 423] on h5 "Augstas izšķirtspējas digitālais fotoattēls JPG formātā" at bounding box center [517, 431] width 147 height 39
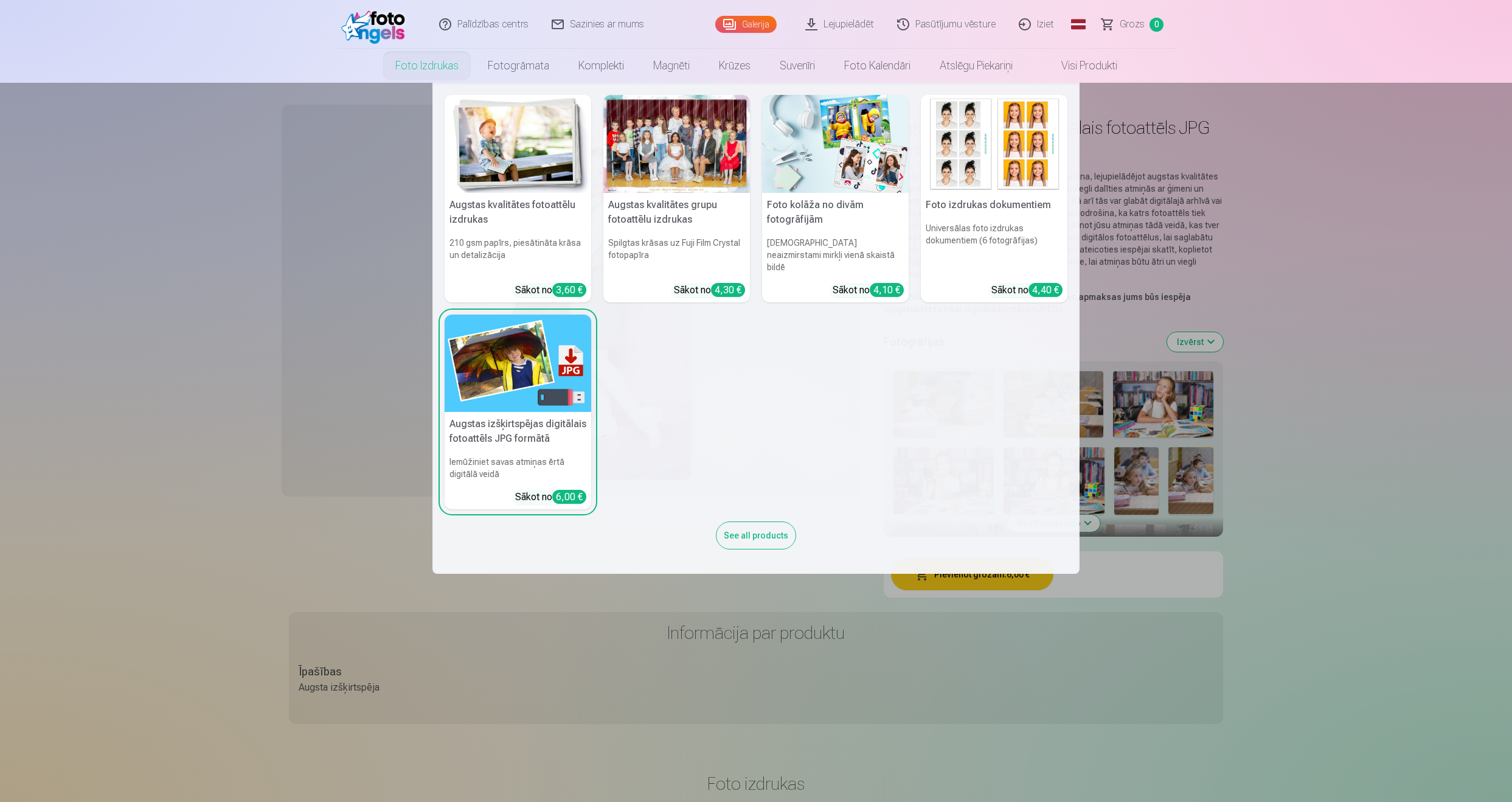
click at [426, 74] on link "Foto izdrukas" at bounding box center [426, 65] width 92 height 34
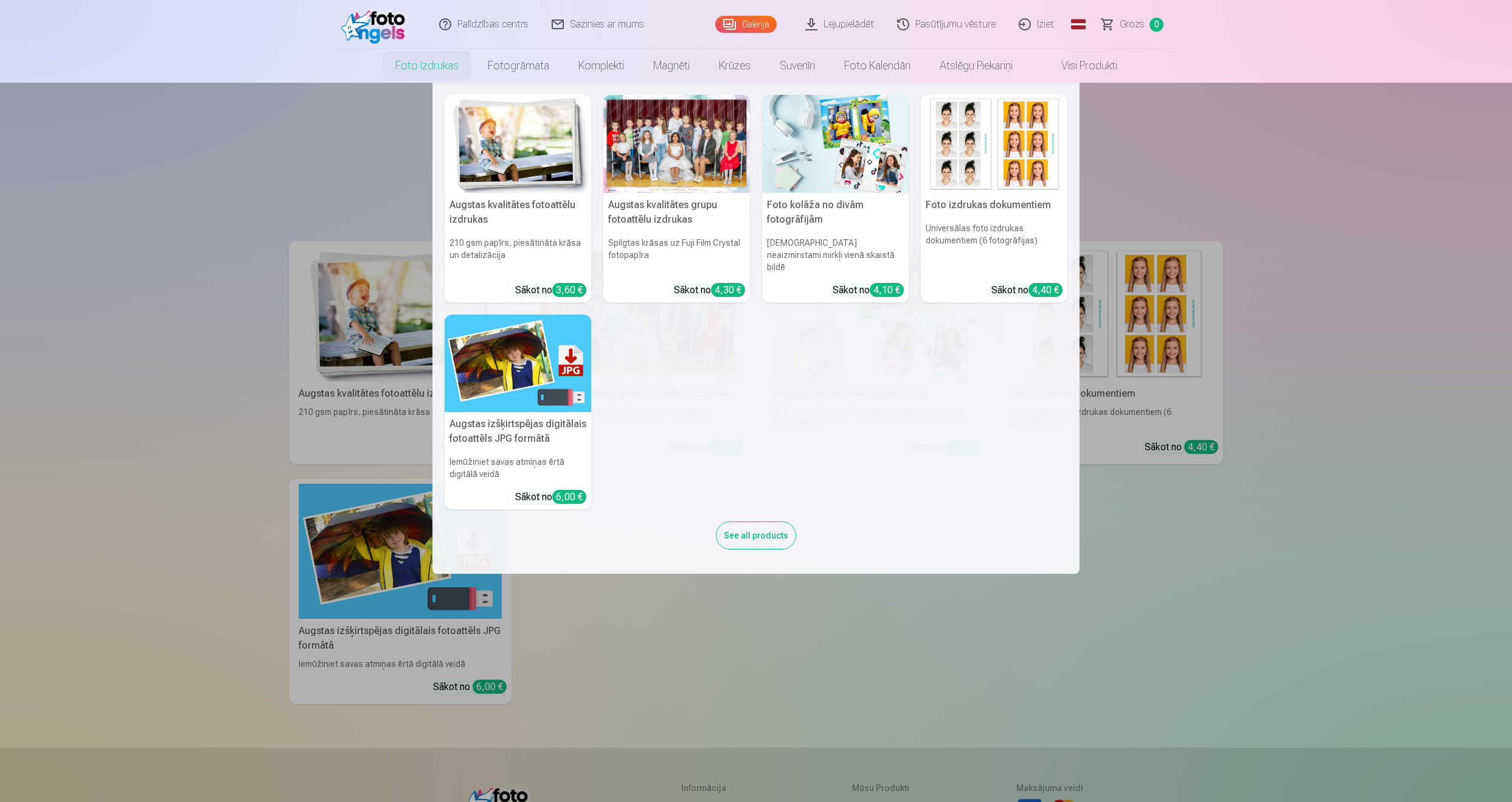
click at [436, 58] on link "Foto izdrukas" at bounding box center [426, 65] width 92 height 34
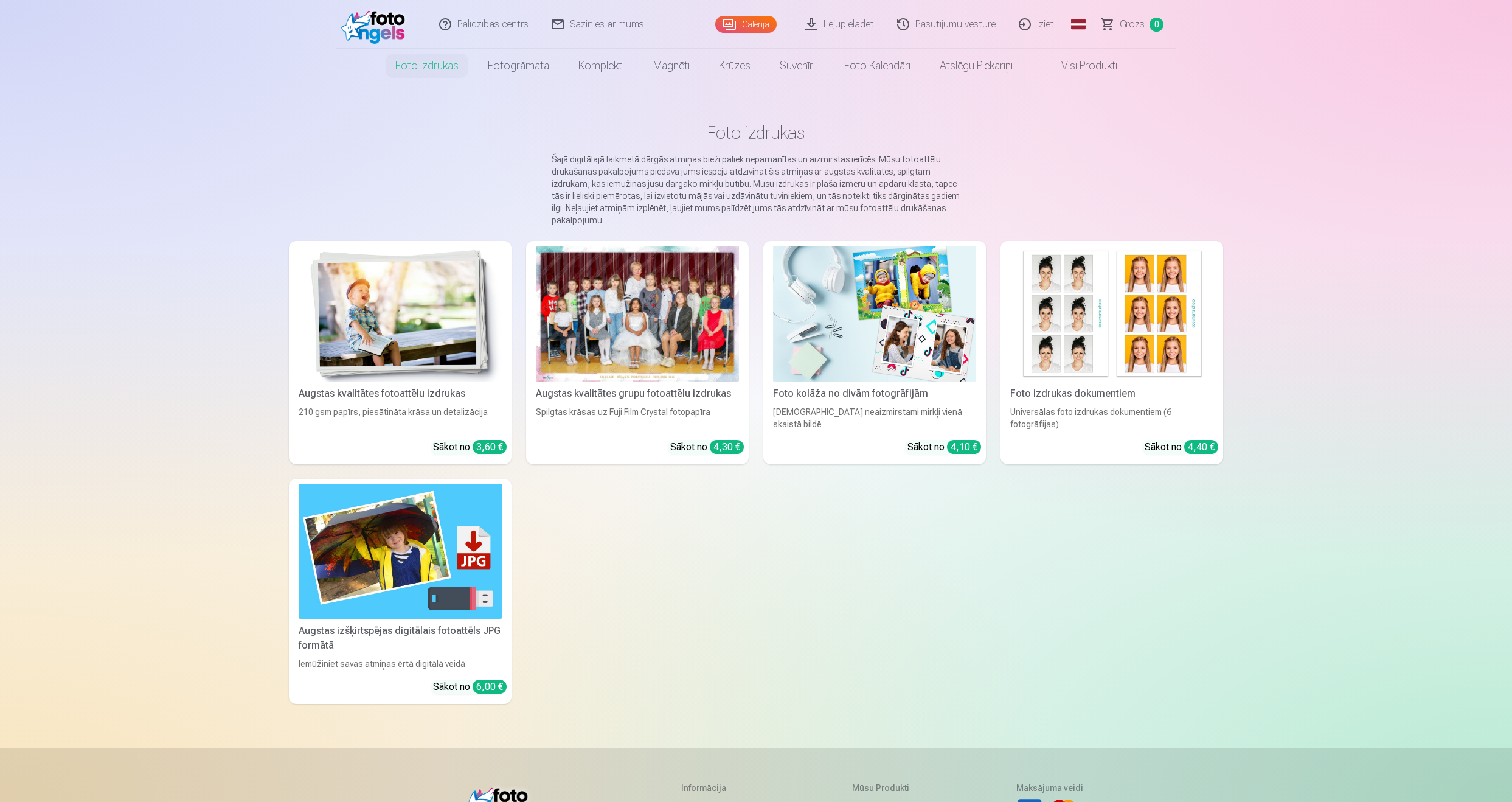
click at [436, 58] on link "Foto izdrukas" at bounding box center [426, 65] width 92 height 34
click at [879, 324] on img at bounding box center [874, 314] width 203 height 135
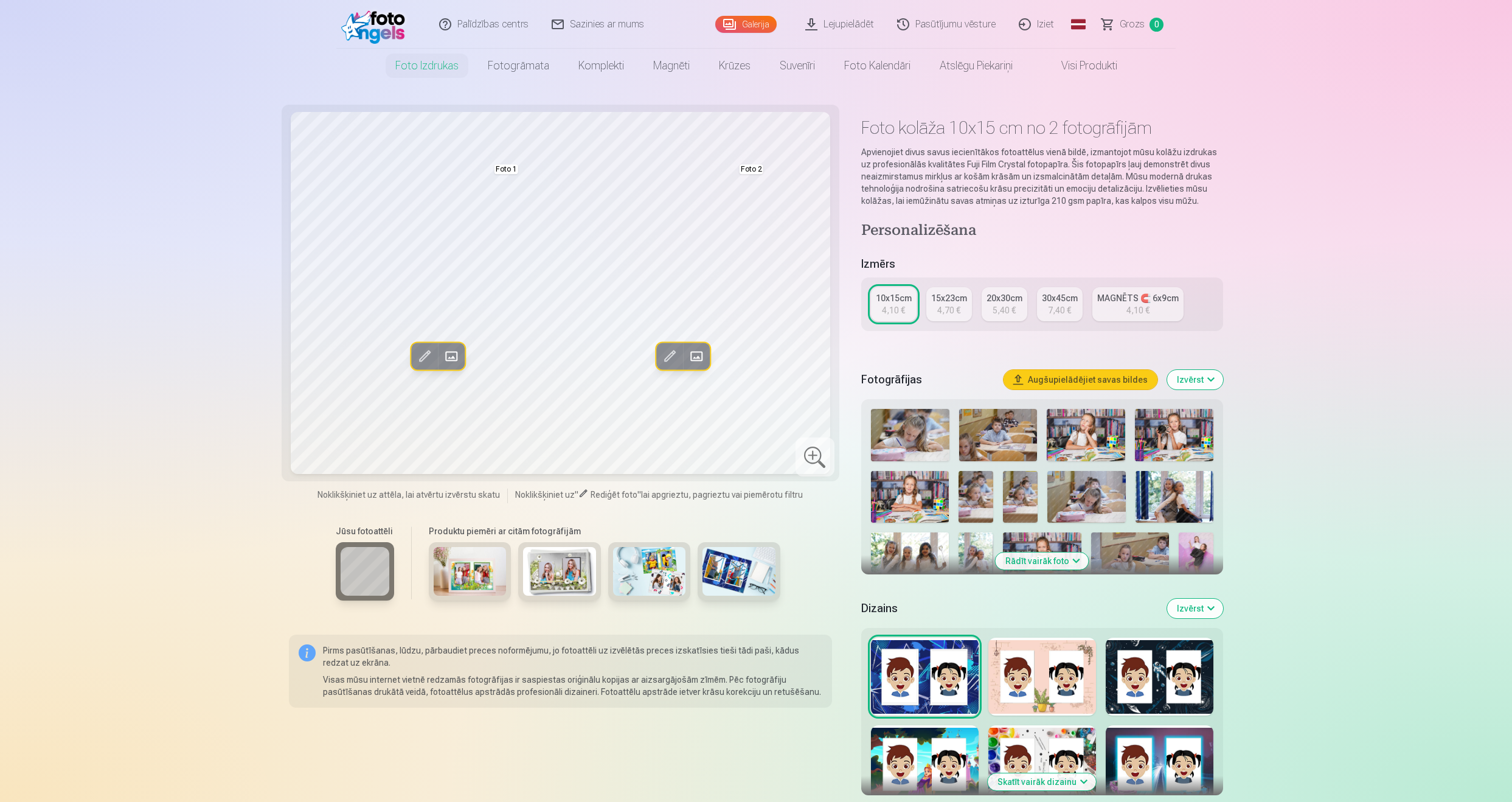
click at [684, 345] on button "Aizstāt" at bounding box center [697, 356] width 26 height 26
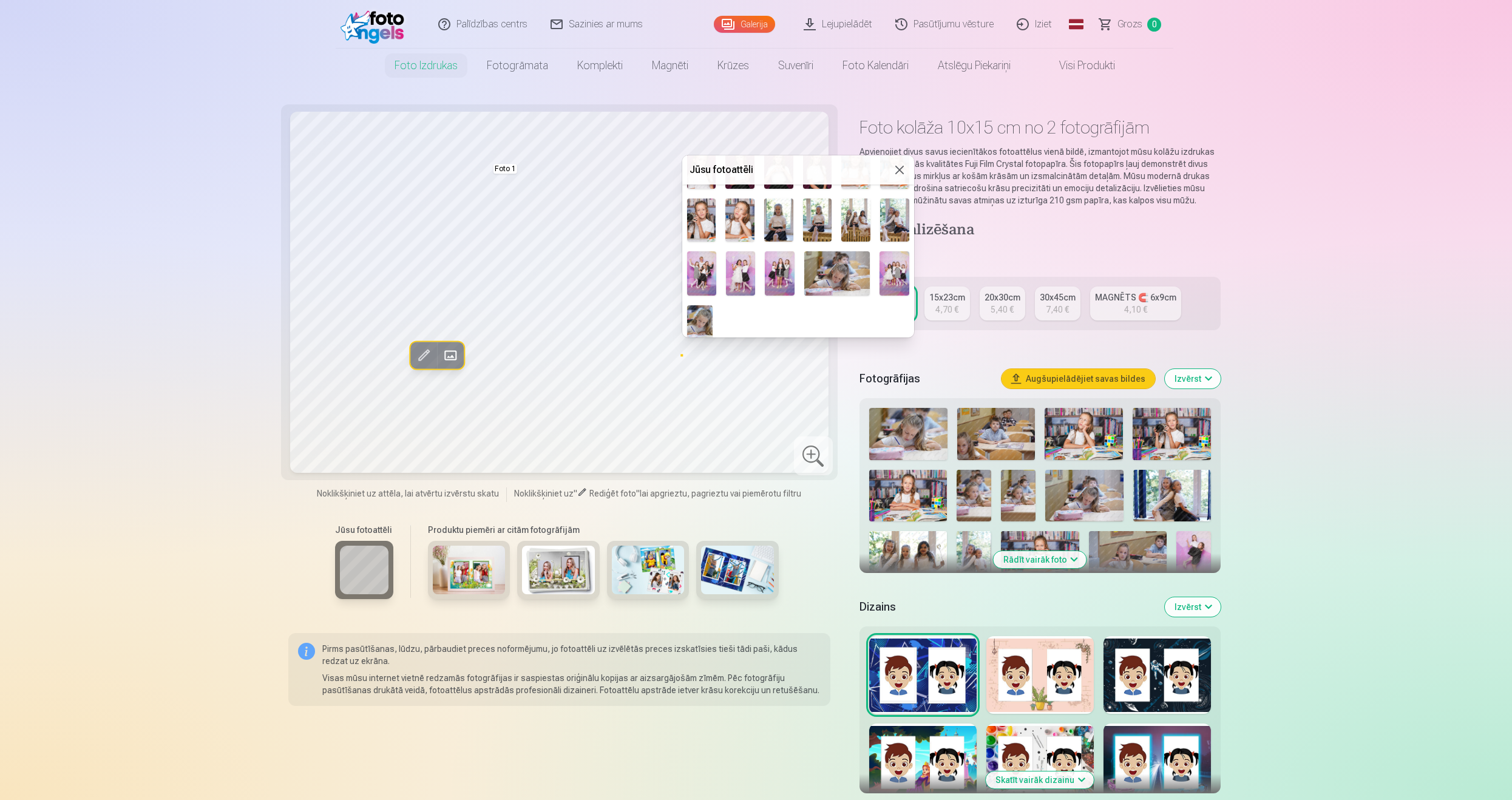
scroll to position [398, 0]
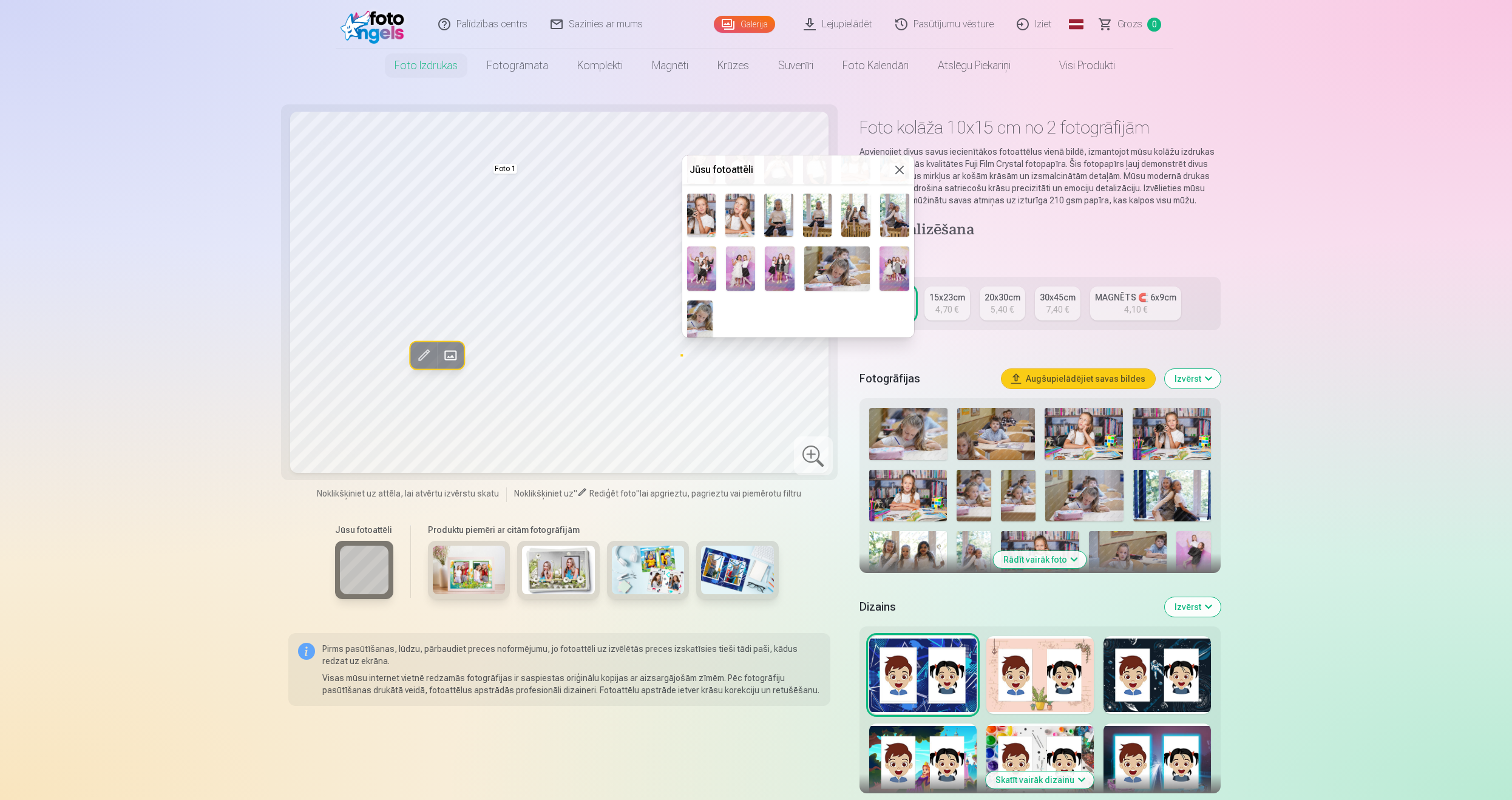
click at [825, 209] on img at bounding box center [817, 216] width 29 height 44
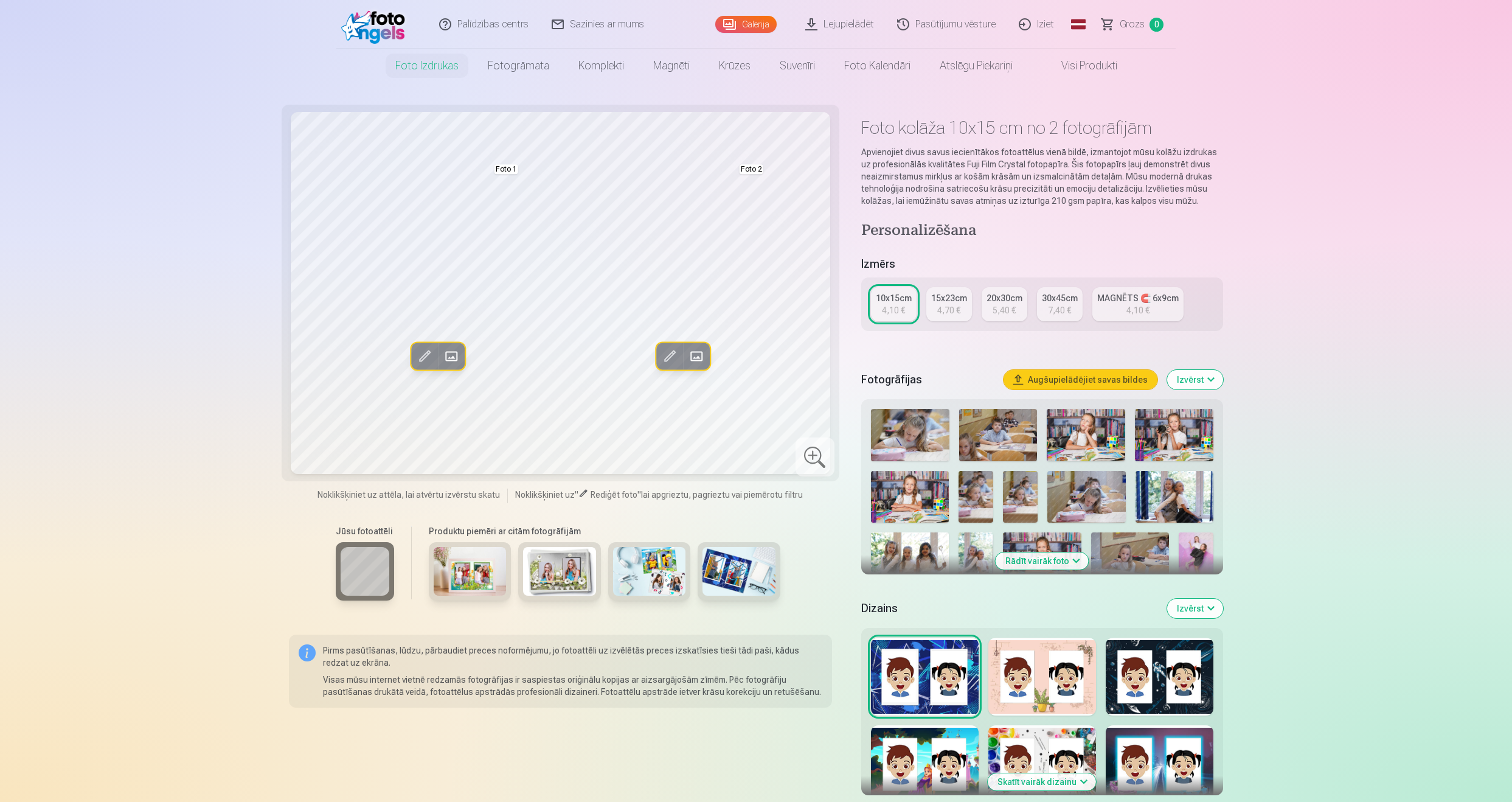
click at [672, 363] on span at bounding box center [669, 356] width 19 height 19
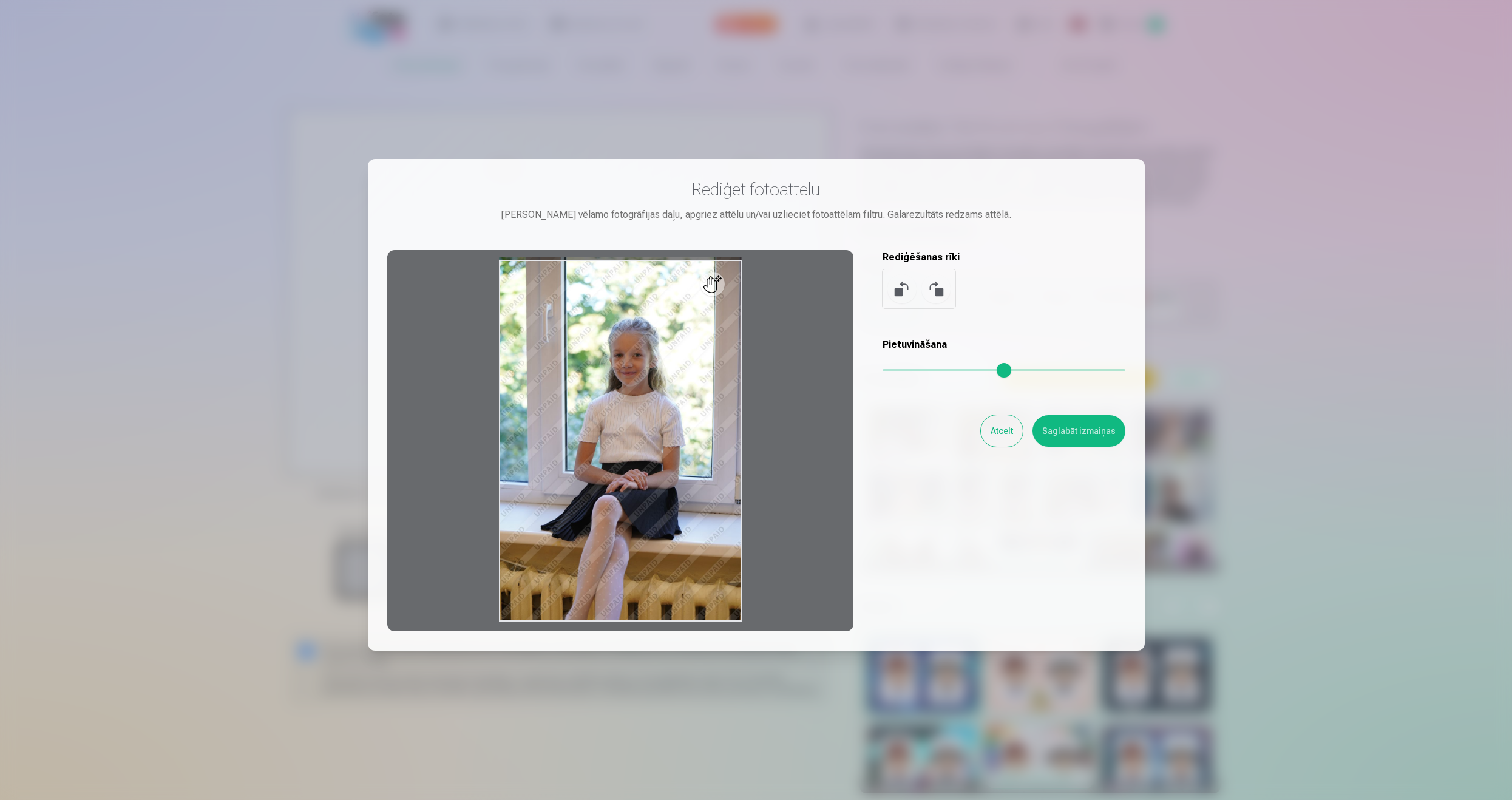
click at [1169, 261] on div at bounding box center [756, 400] width 1512 height 800
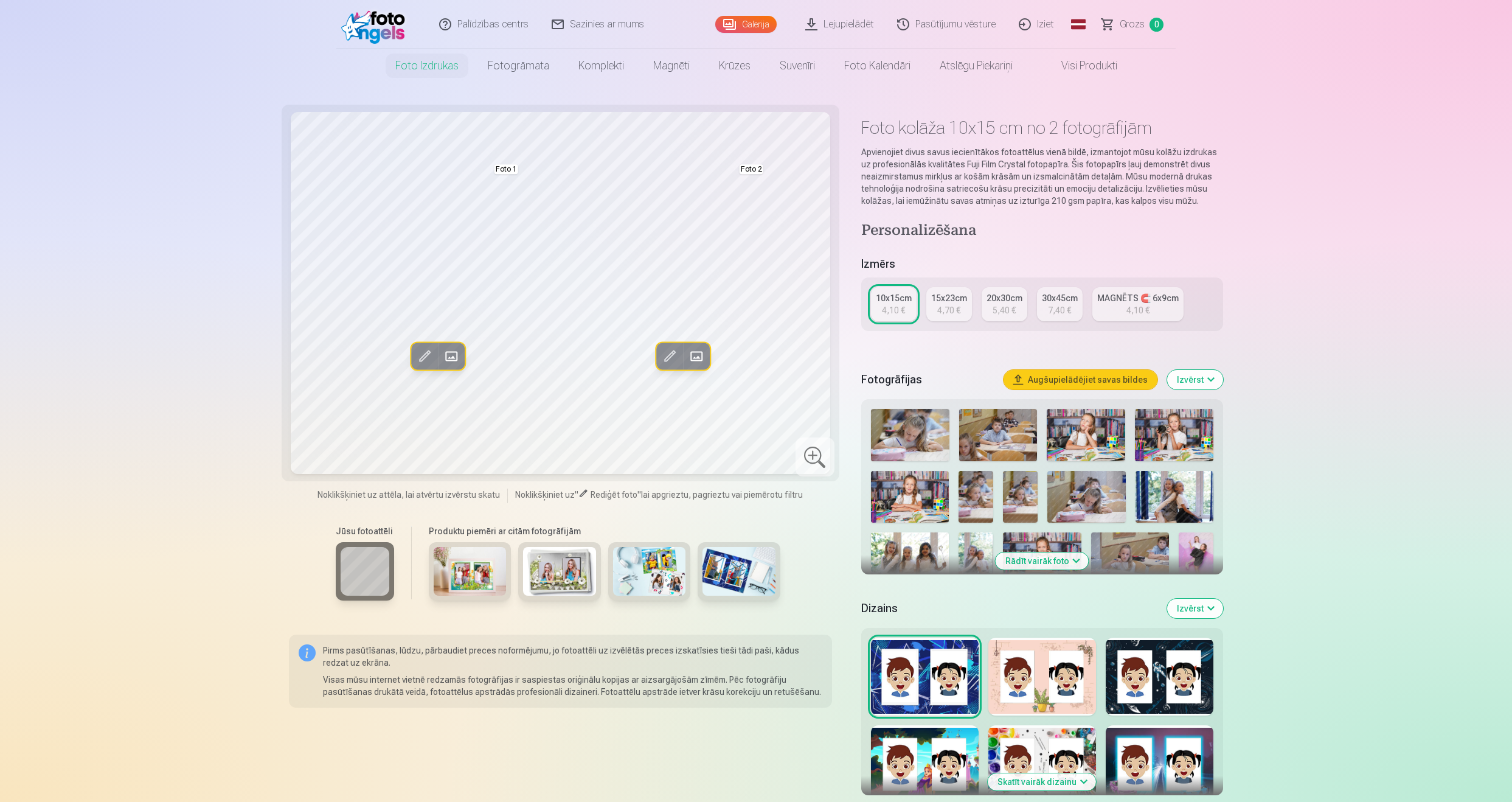
click at [692, 351] on span at bounding box center [697, 356] width 19 height 19
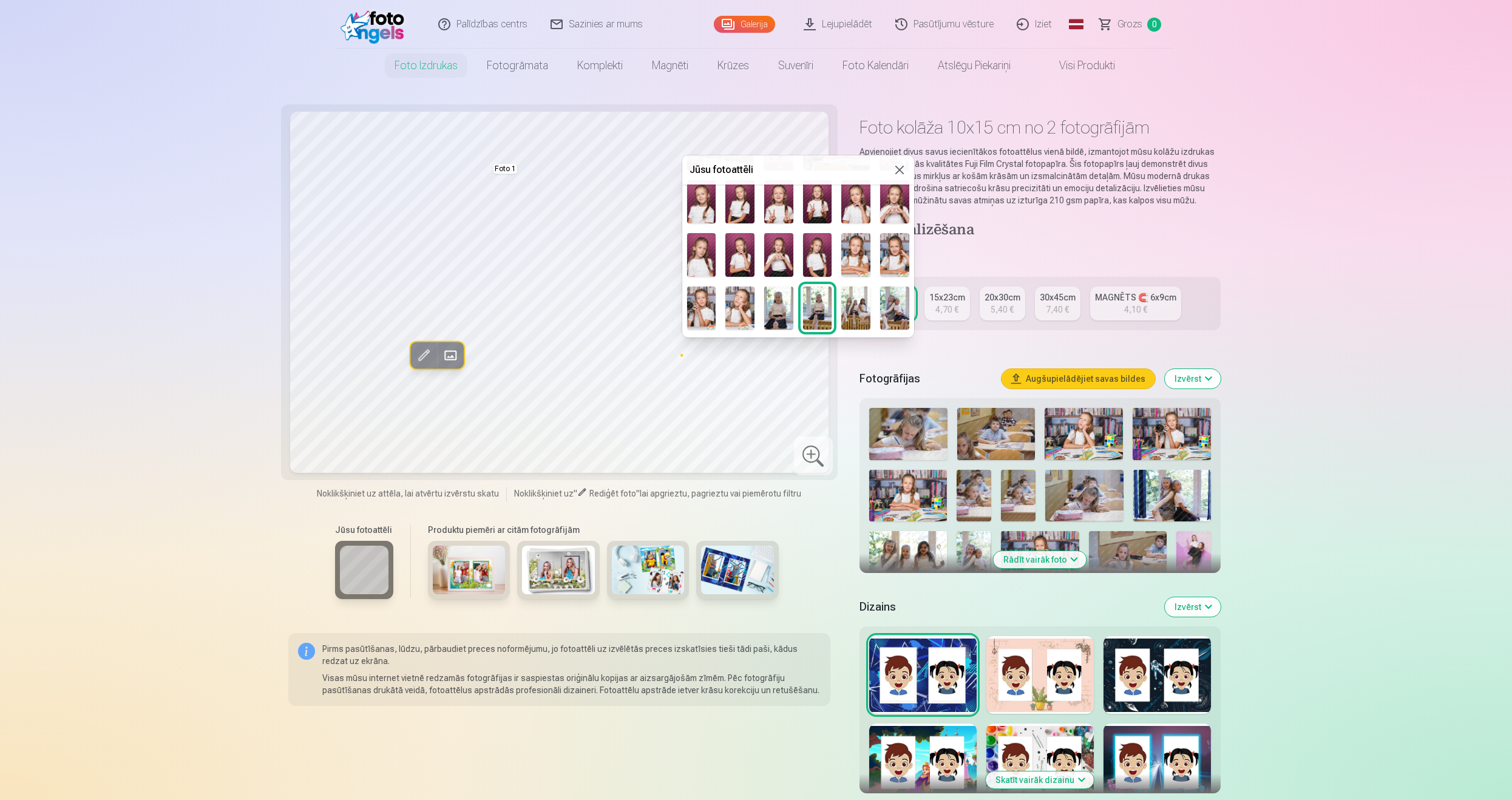
scroll to position [364, 0]
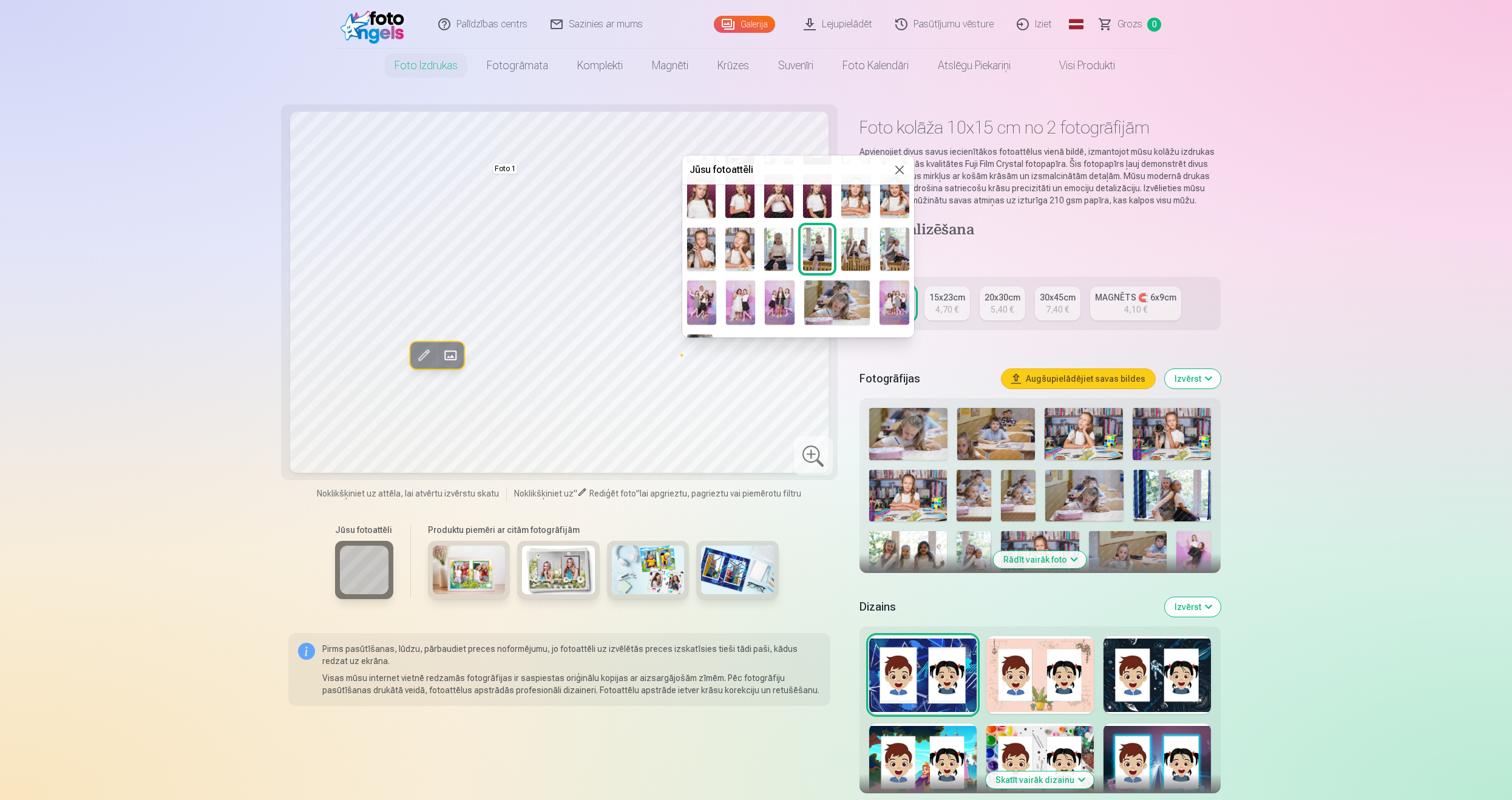
click at [777, 233] on img at bounding box center [778, 250] width 29 height 44
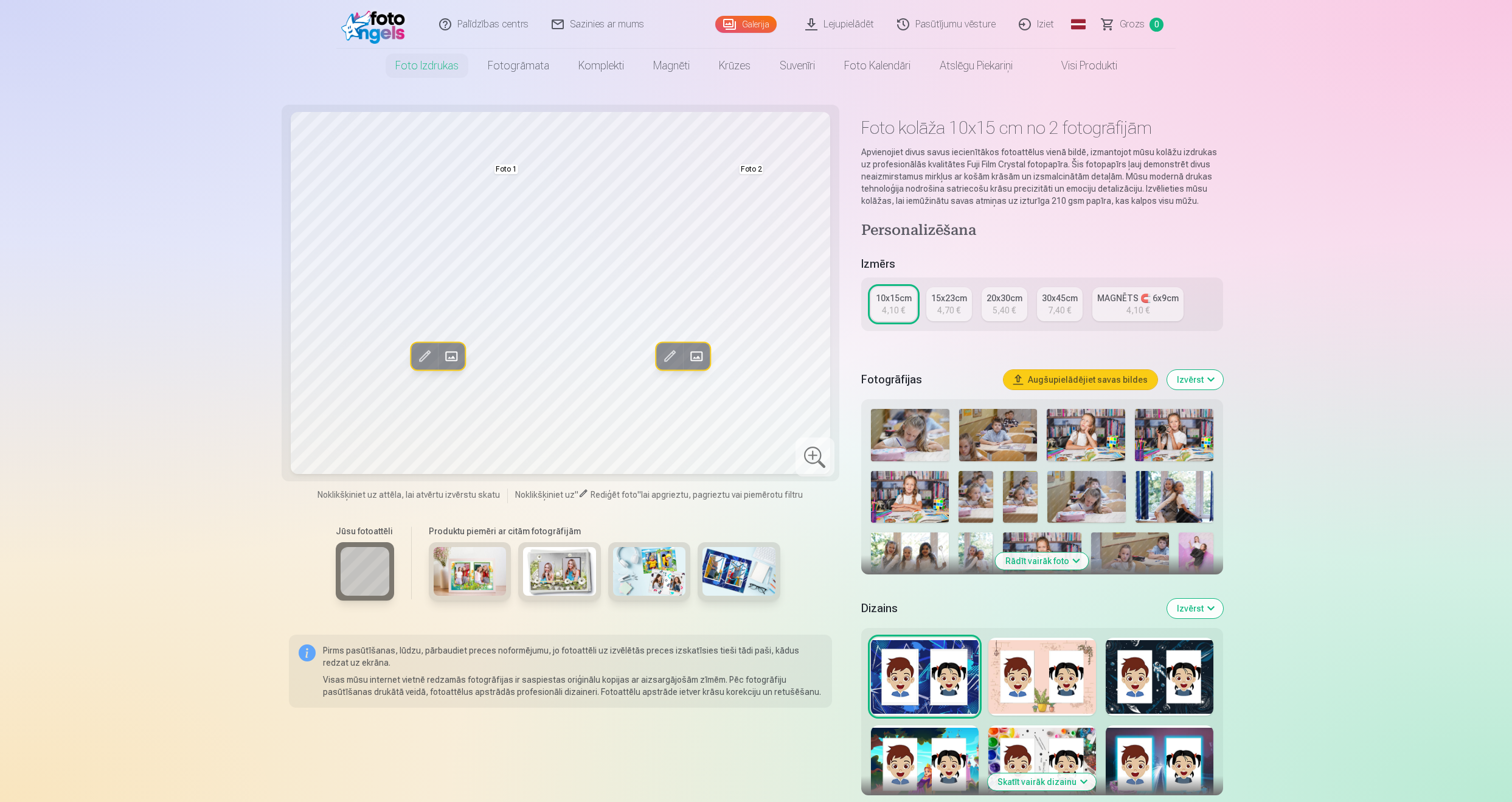
click at [703, 343] on button "Aizstāt" at bounding box center [697, 356] width 26 height 26
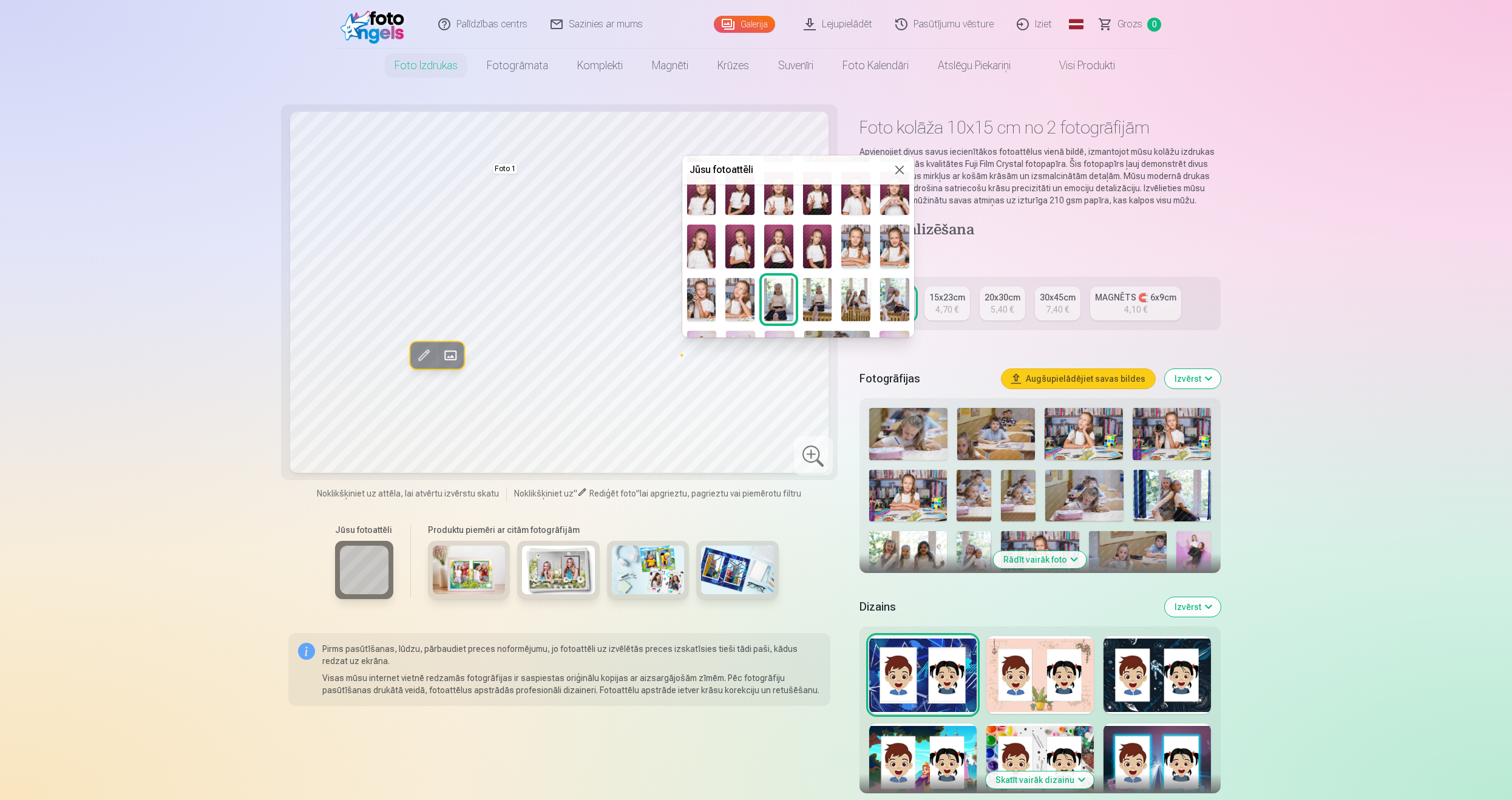
scroll to position [398, 0]
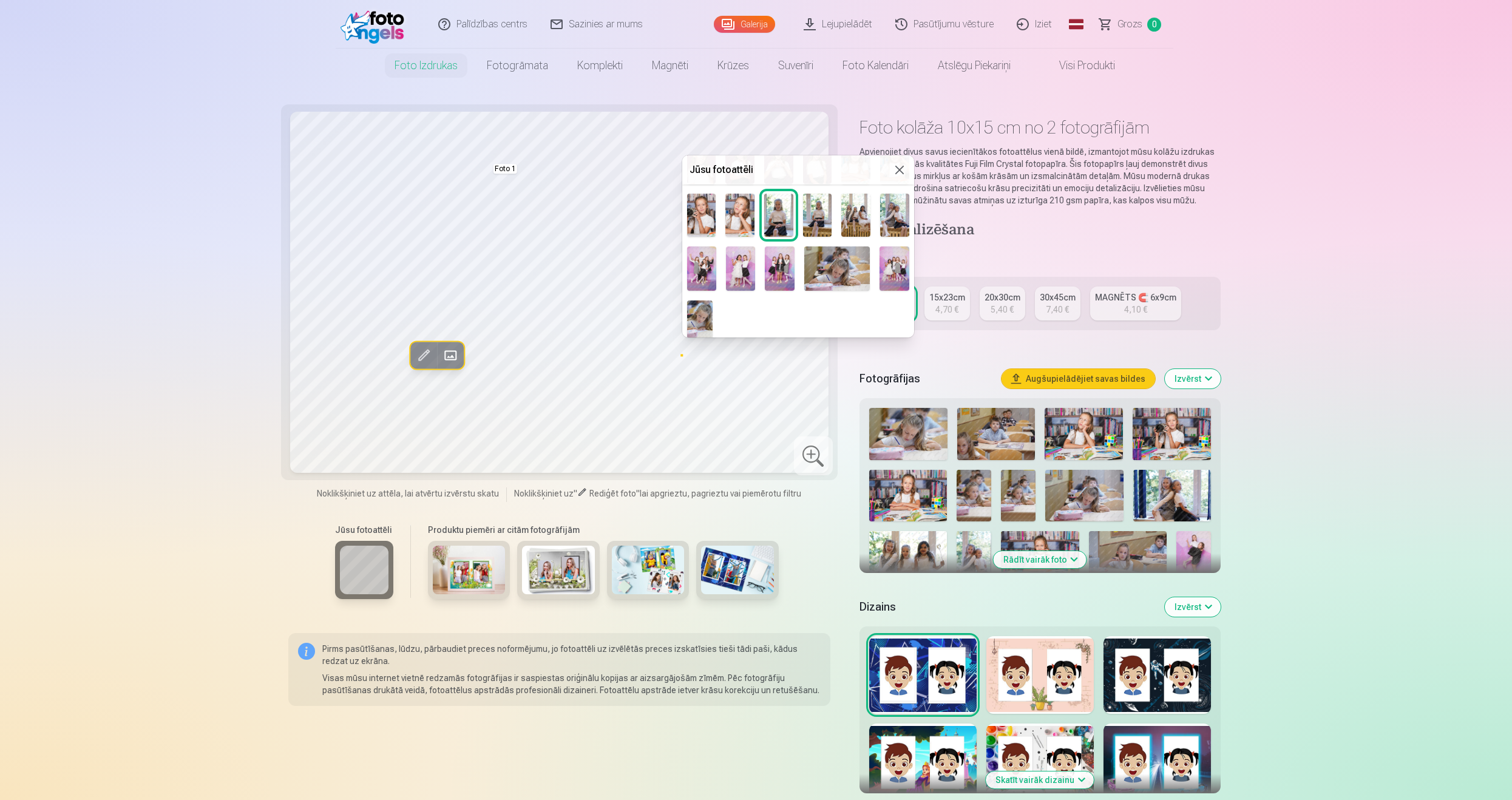
click at [1197, 228] on div at bounding box center [756, 400] width 1512 height 800
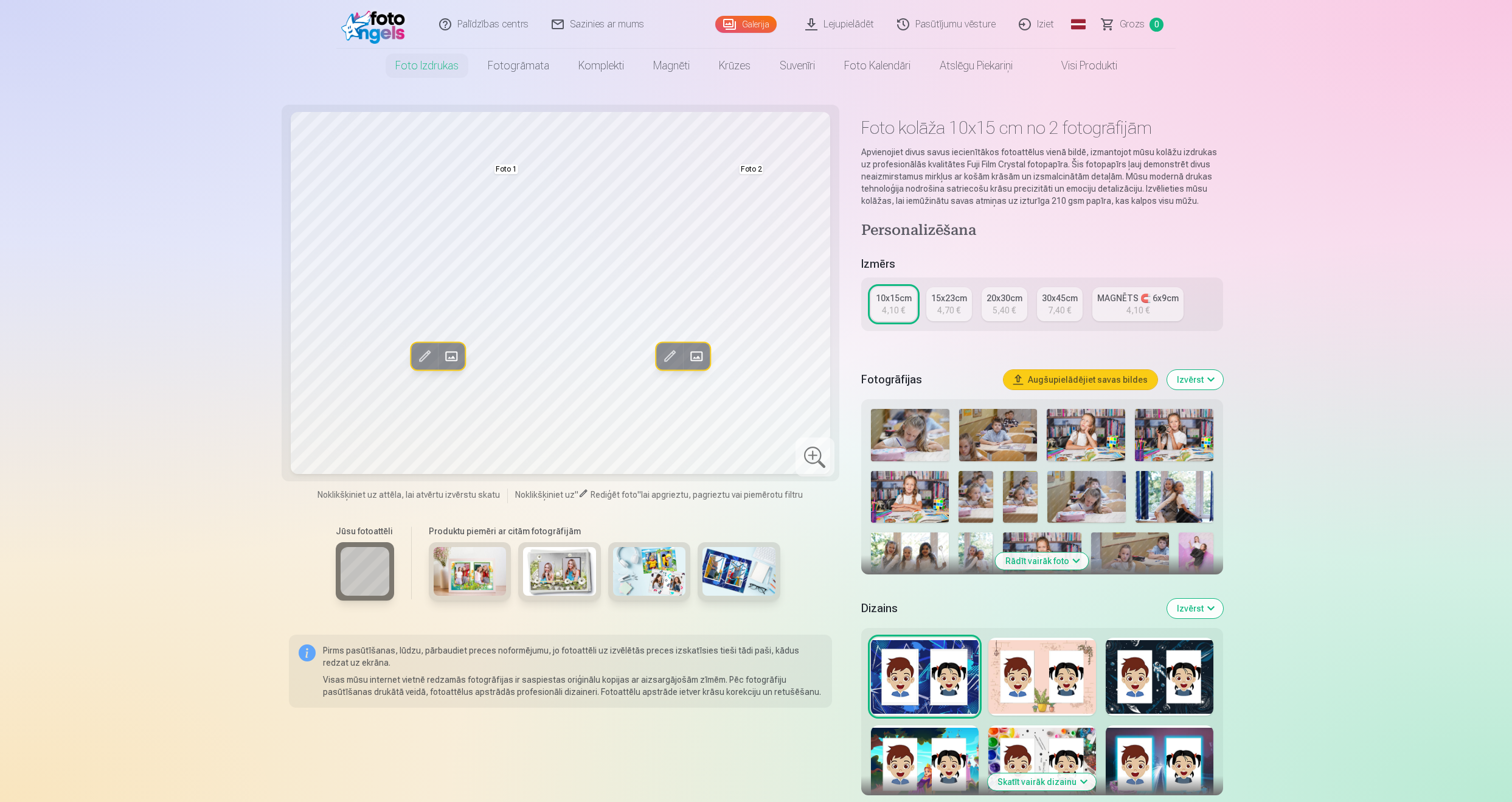
click at [450, 350] on span at bounding box center [452, 356] width 19 height 19
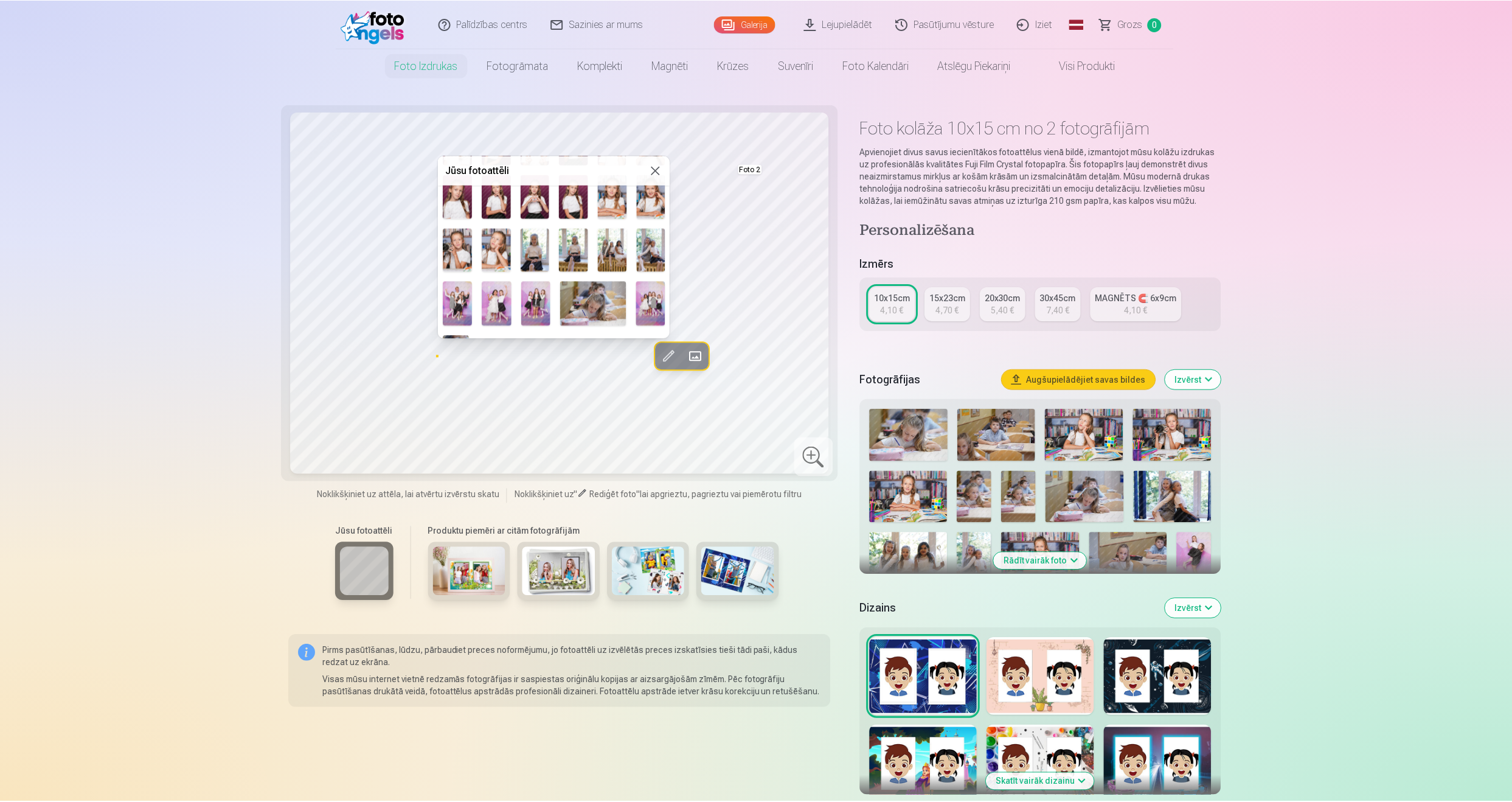
scroll to position [304, 0]
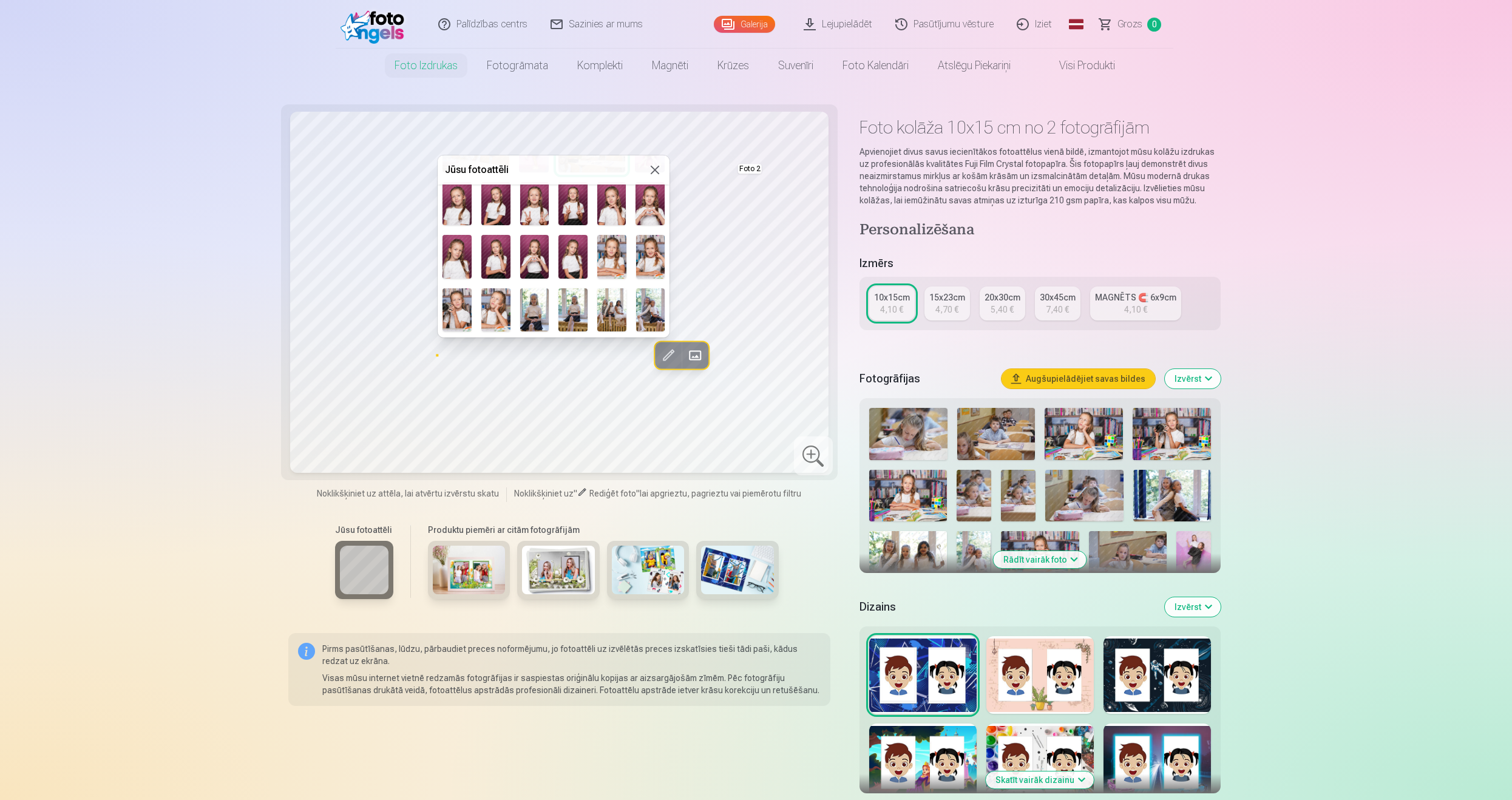
click at [446, 258] on img at bounding box center [457, 257] width 29 height 44
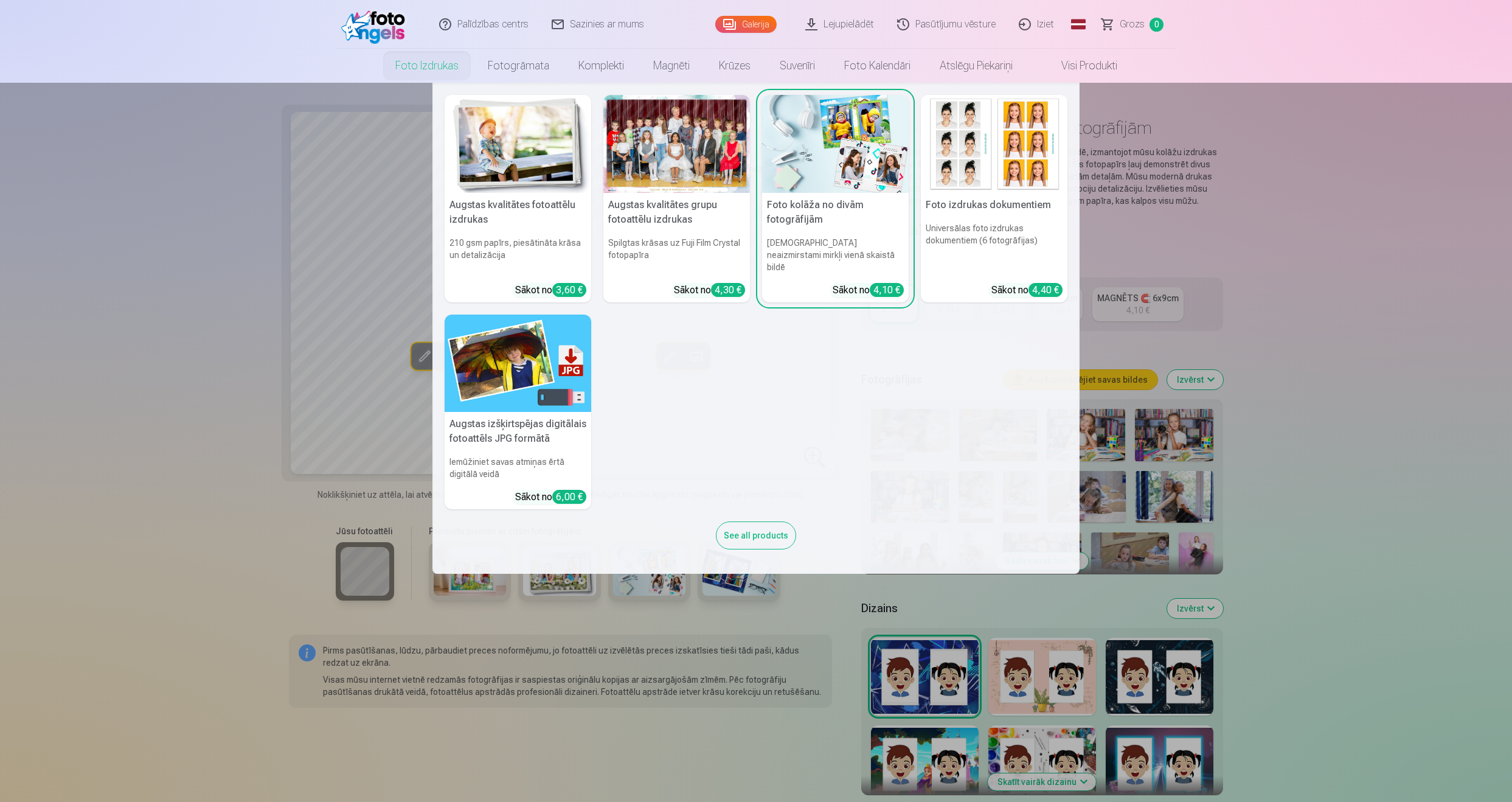
click at [496, 133] on img at bounding box center [517, 143] width 147 height 98
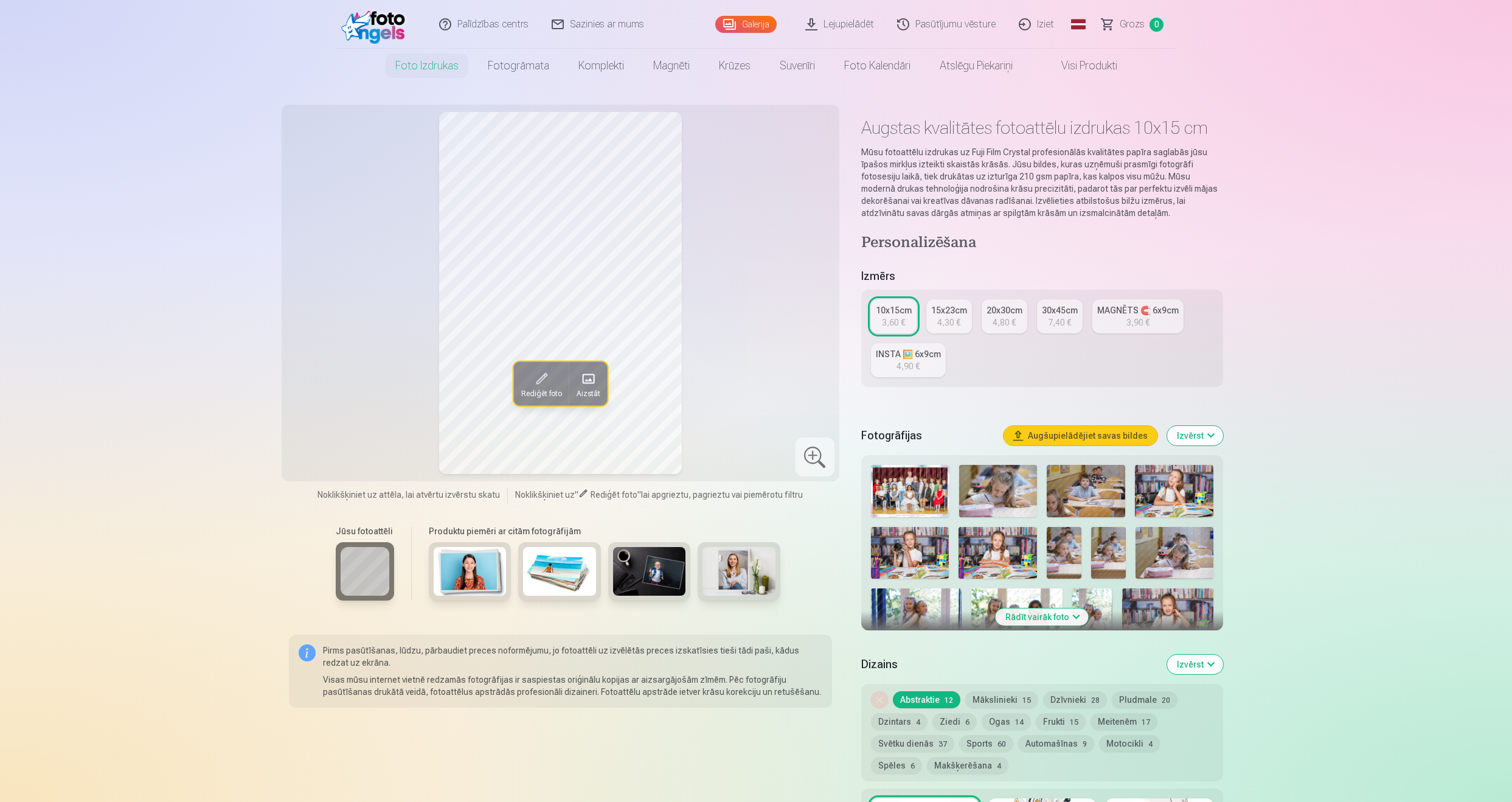
click at [652, 568] on img at bounding box center [649, 570] width 73 height 48
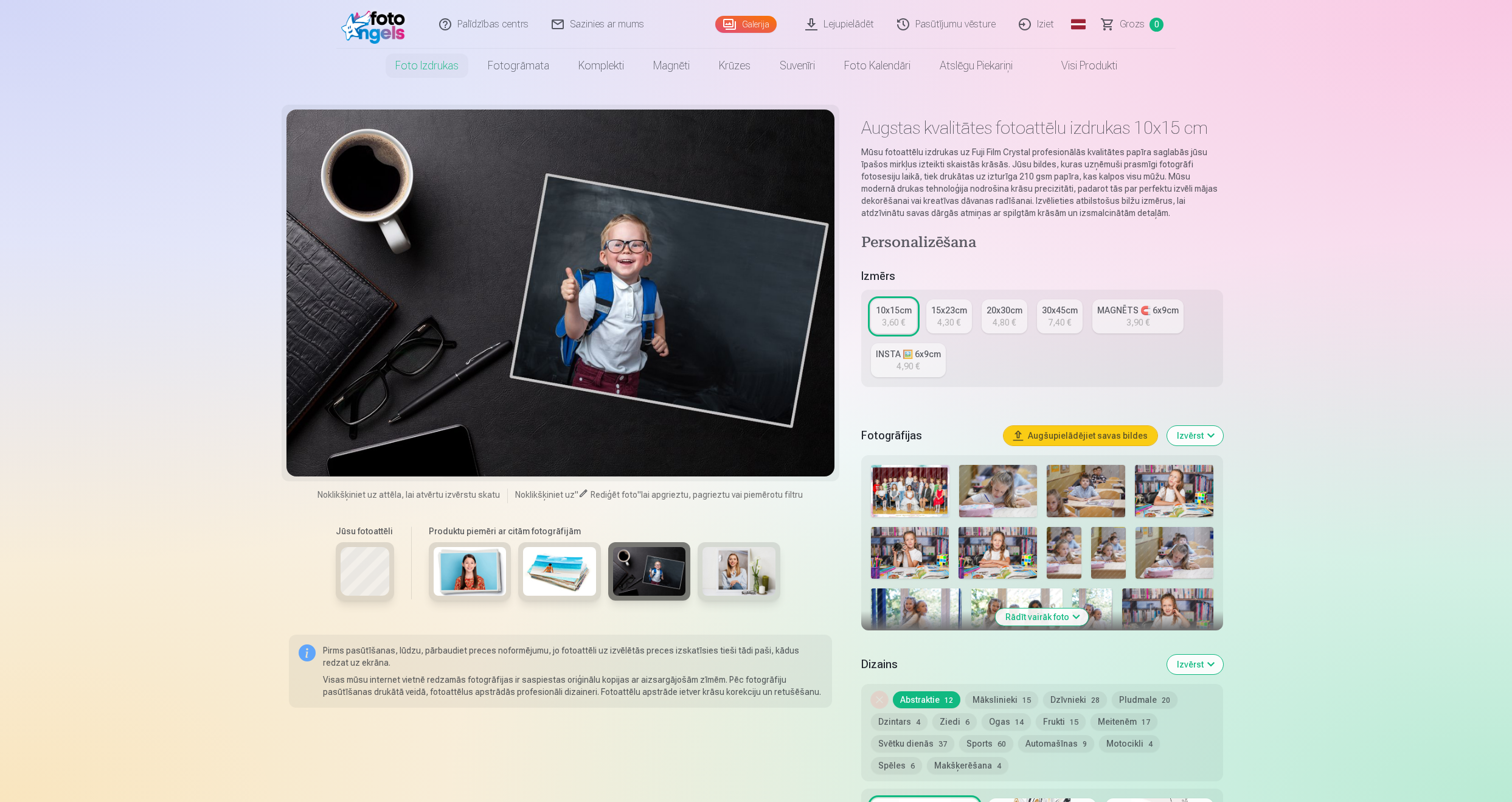
drag, startPoint x: 604, startPoint y: 312, endPoint x: 597, endPoint y: 343, distance: 31.8
click at [597, 343] on div at bounding box center [561, 293] width 548 height 367
click at [743, 579] on img at bounding box center [739, 570] width 73 height 48
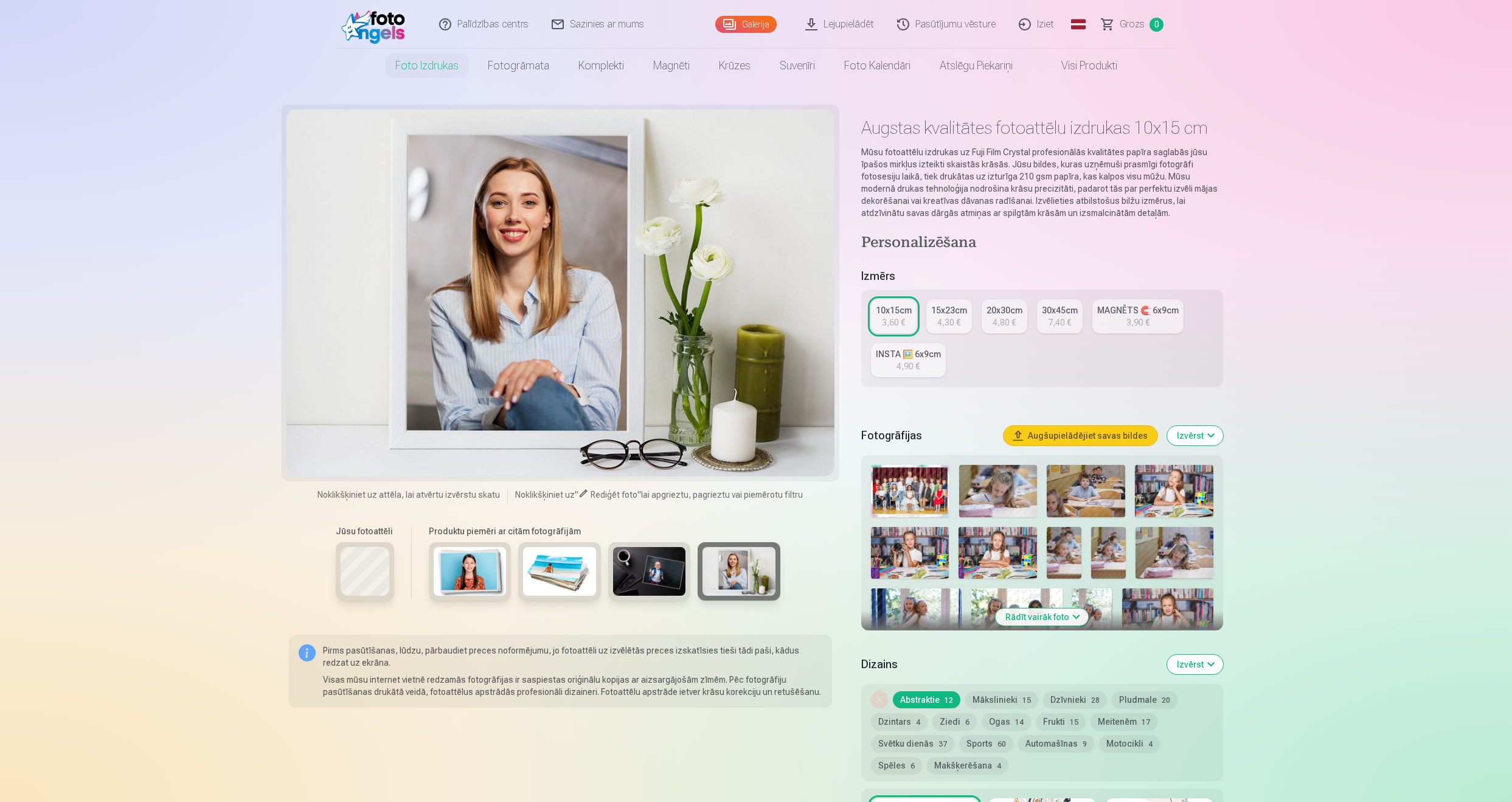
click at [966, 324] on link "15x23cm 4,30 €" at bounding box center [950, 316] width 46 height 34
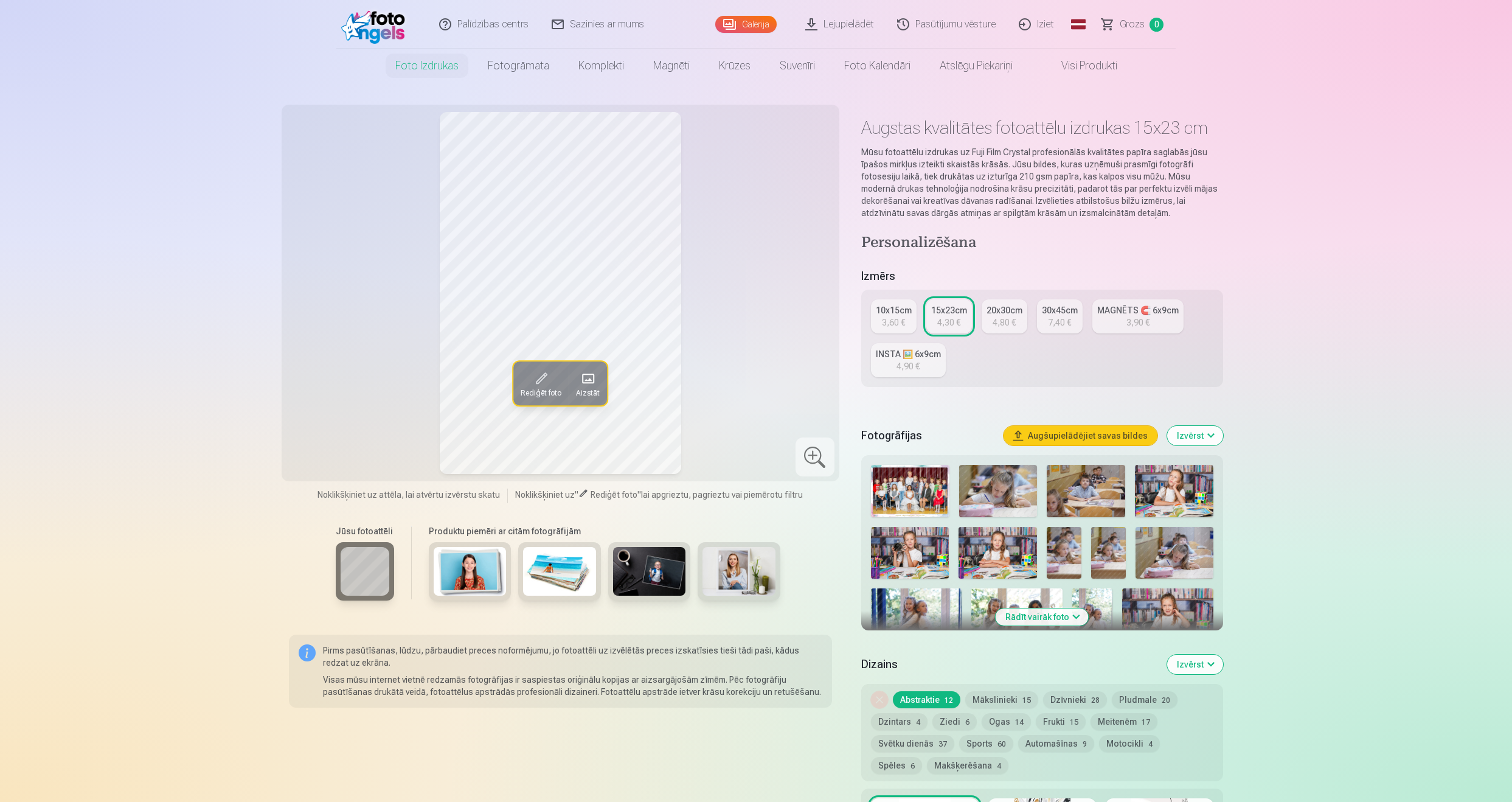
click at [987, 320] on link "20x30cm 4,80 €" at bounding box center [1005, 316] width 46 height 34
click at [1042, 314] on div "30x45cm" at bounding box center [1060, 310] width 36 height 12
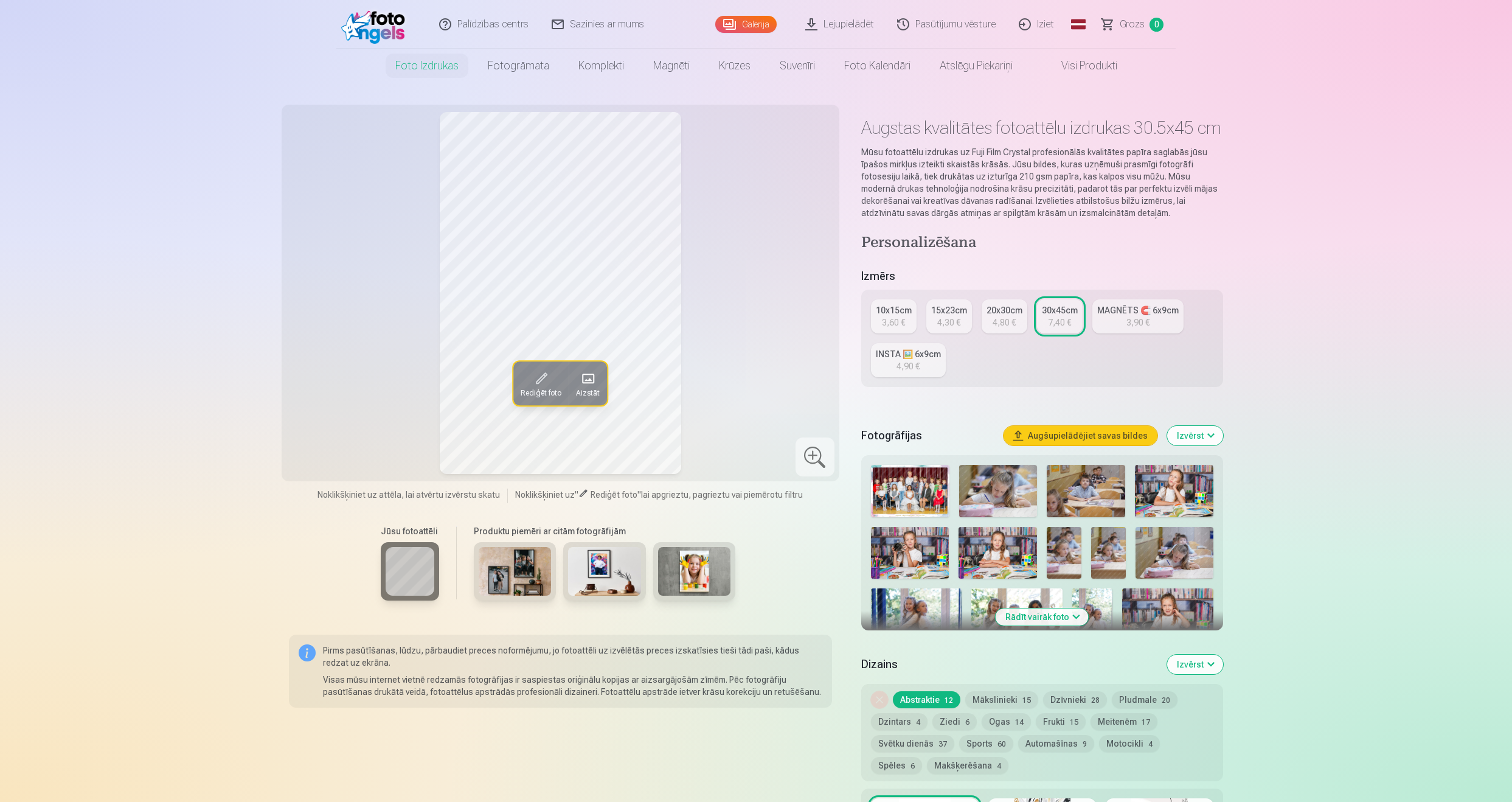
click at [1083, 325] on div "10x15cm 3,60 € 15x23cm 4,30 € 20x30cm 4,80 € 30x45cm 7,40 € MAGNĒTS 🧲 6x9cm 3,9…" at bounding box center [1042, 338] width 362 height 98
click at [1085, 325] on div "10x15cm 3,60 € 15x23cm 4,30 € 20x30cm 4,80 € 30x45cm 7,40 € MAGNĒTS 🧲 6x9cm 3,9…" at bounding box center [1042, 338] width 362 height 98
click at [1112, 319] on link "MAGNĒTS 🧲 6x9cm 3,90 €" at bounding box center [1139, 316] width 91 height 34
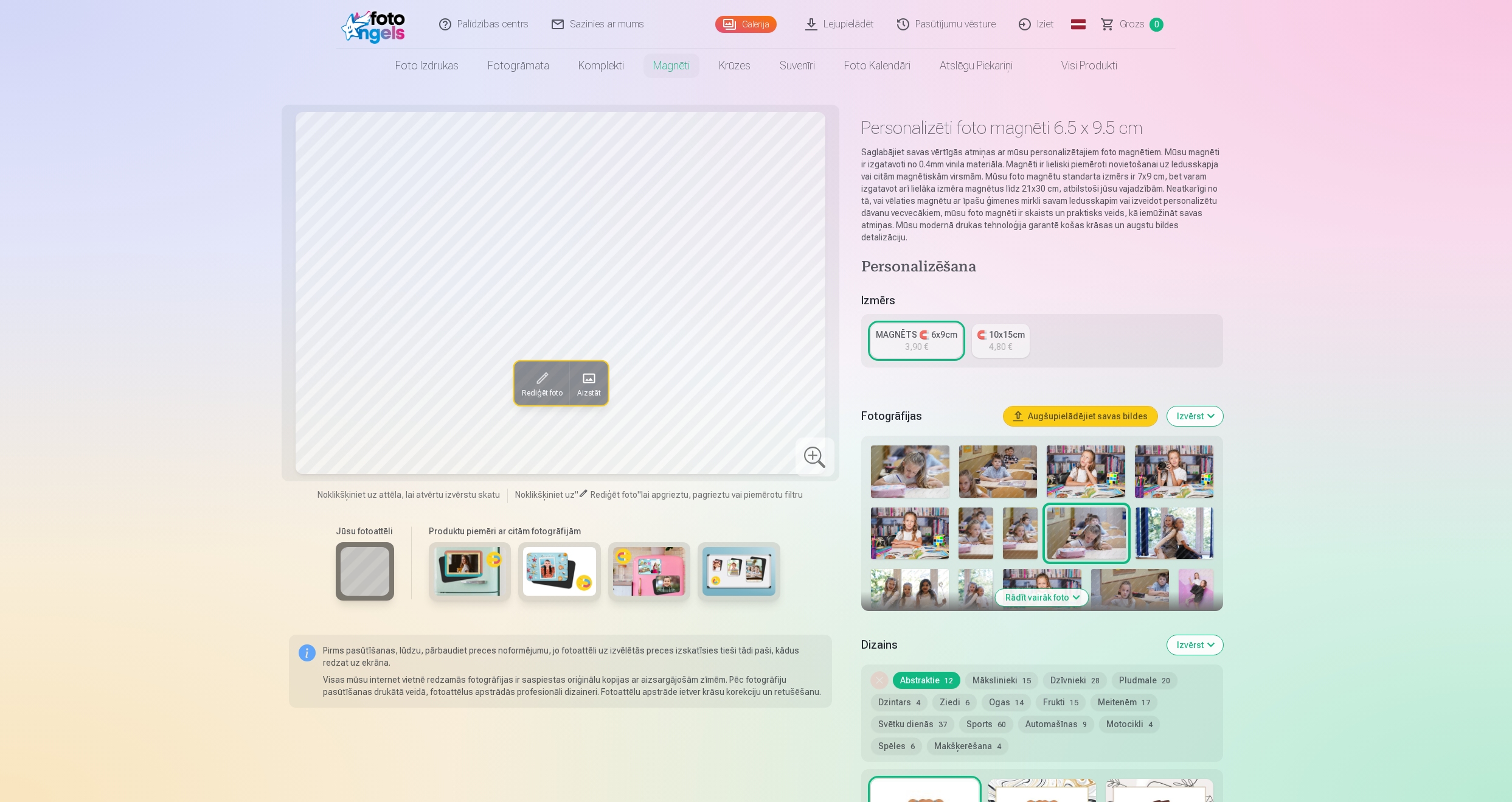
click at [1005, 329] on div "🧲 10x15cm" at bounding box center [1001, 335] width 48 height 12
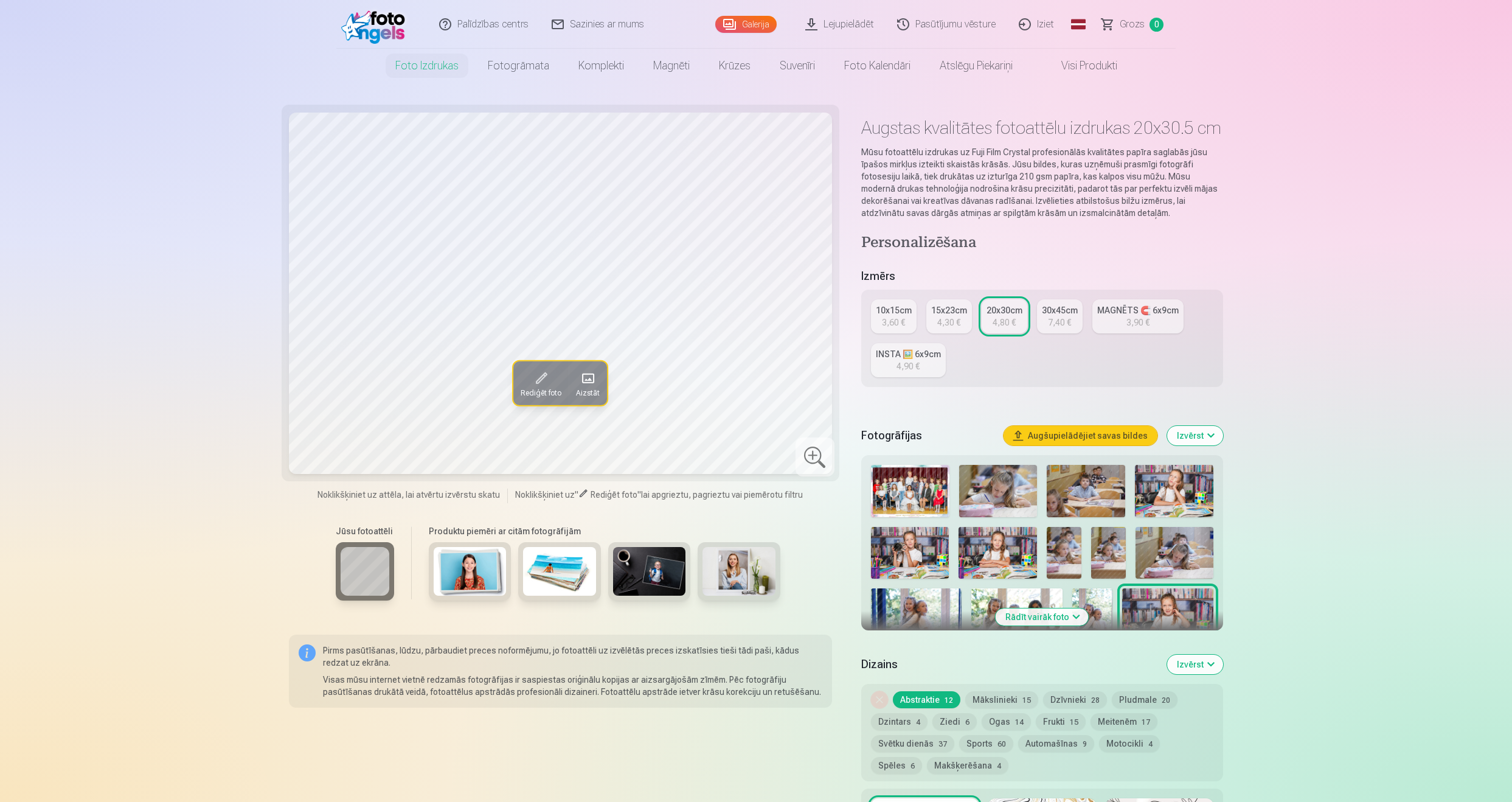
click at [895, 312] on div "10x15cm" at bounding box center [893, 310] width 36 height 12
click at [983, 553] on img at bounding box center [997, 553] width 78 height 53
click at [973, 492] on img at bounding box center [998, 491] width 78 height 53
click at [955, 493] on div at bounding box center [1042, 677] width 352 height 437
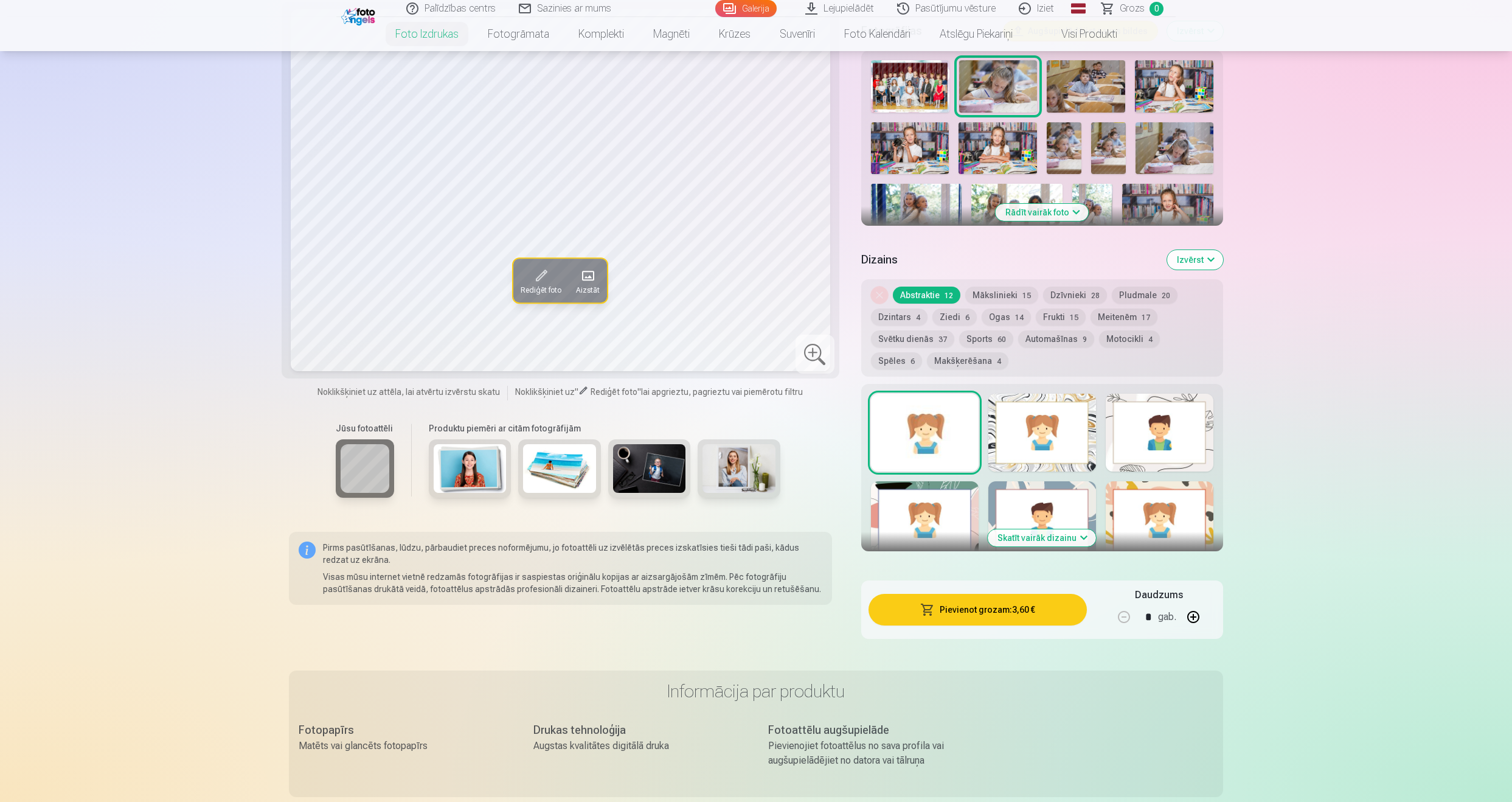
scroll to position [426, 0]
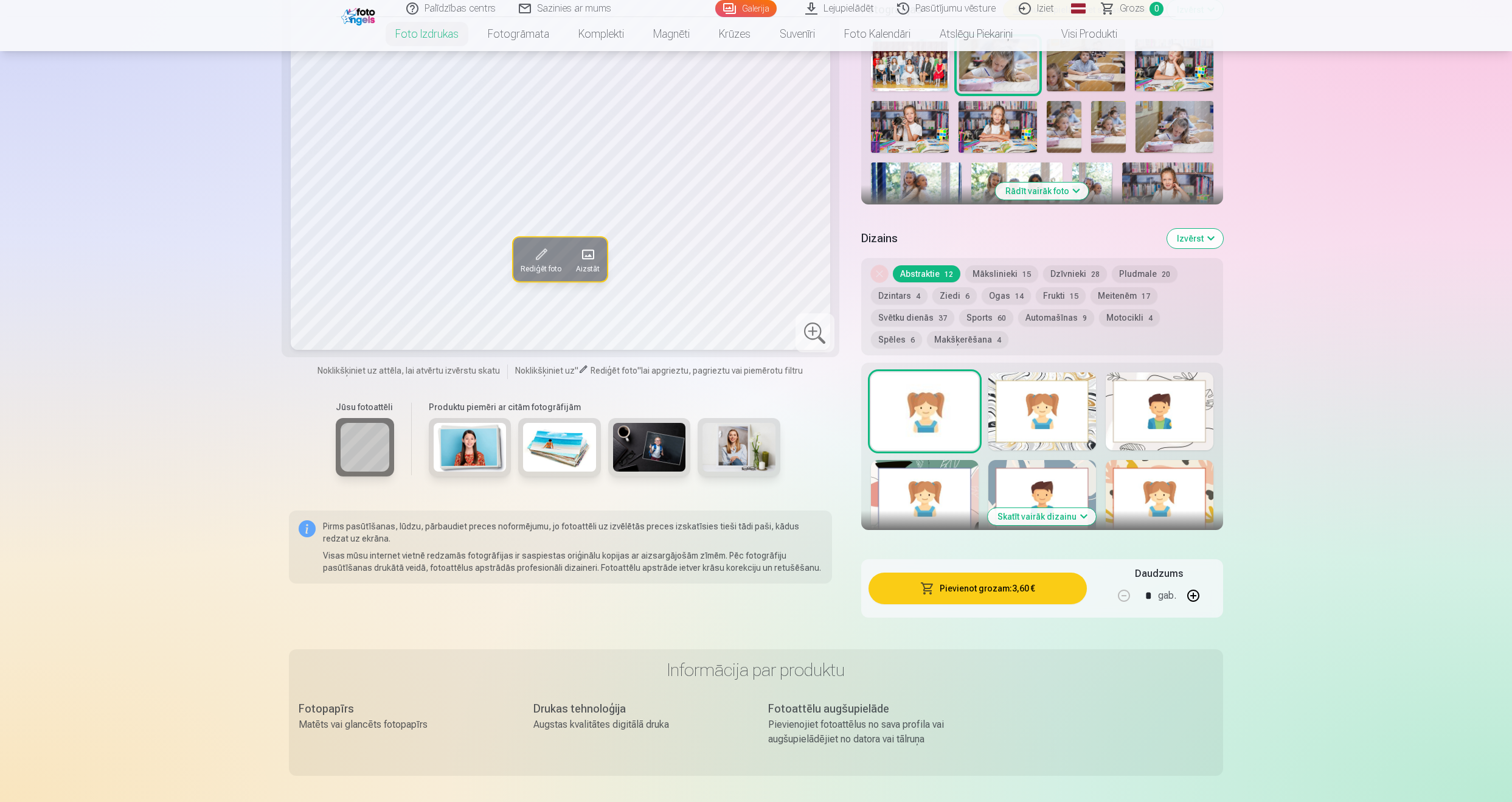
click at [1000, 433] on div at bounding box center [1042, 411] width 108 height 78
click at [1148, 418] on div at bounding box center [1160, 411] width 108 height 78
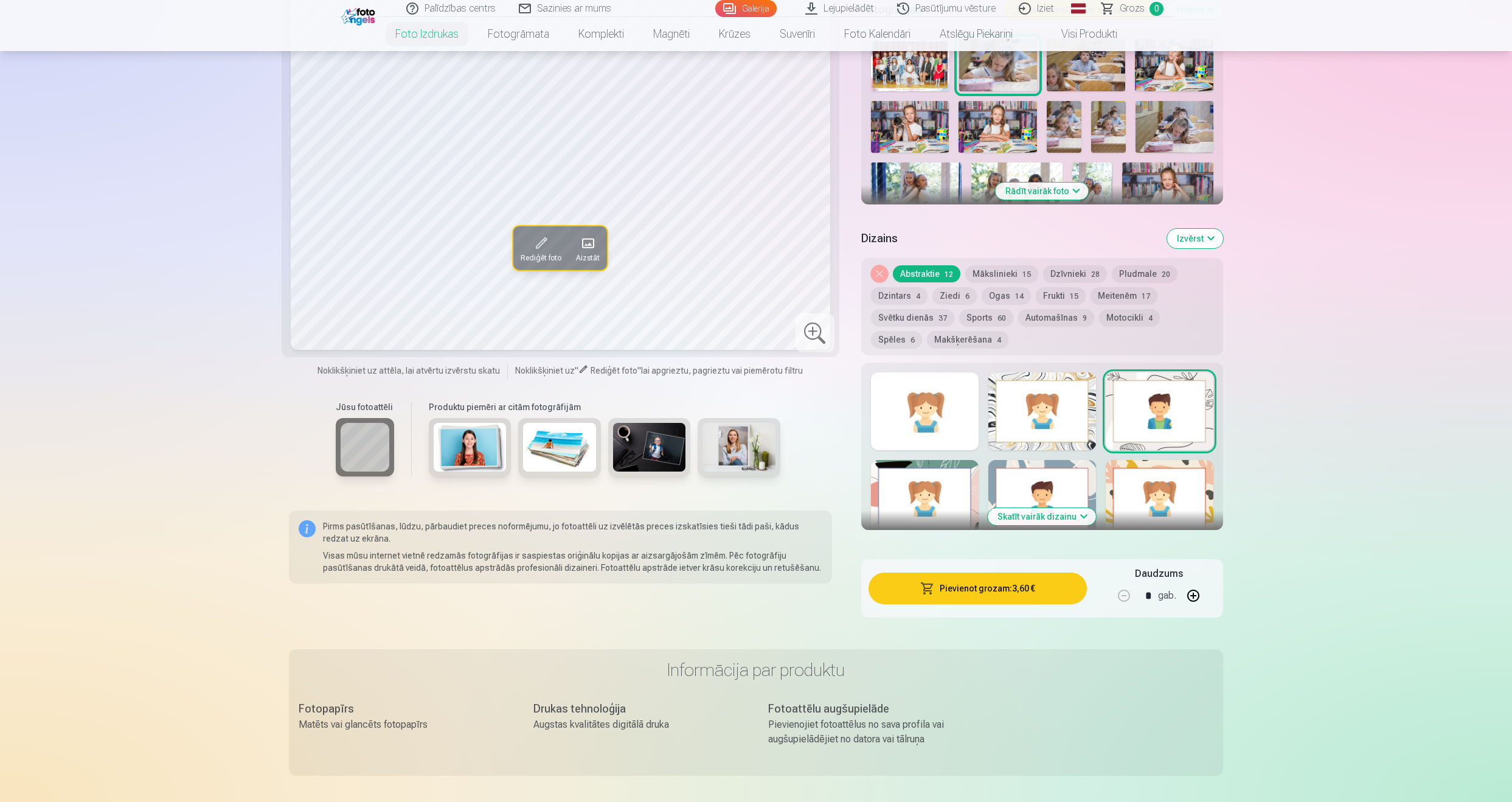
click at [951, 489] on div at bounding box center [925, 498] width 108 height 78
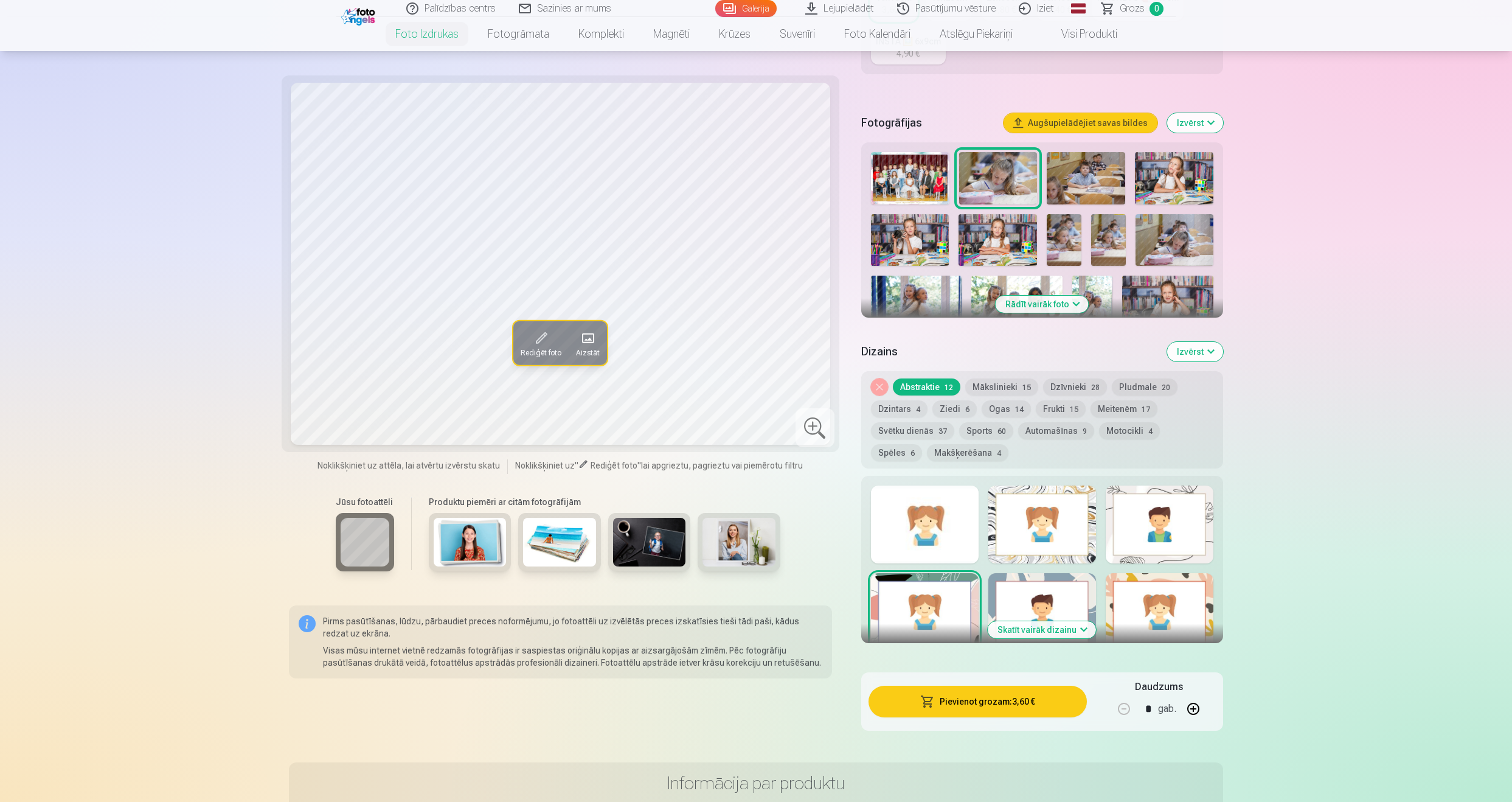
scroll to position [304, 0]
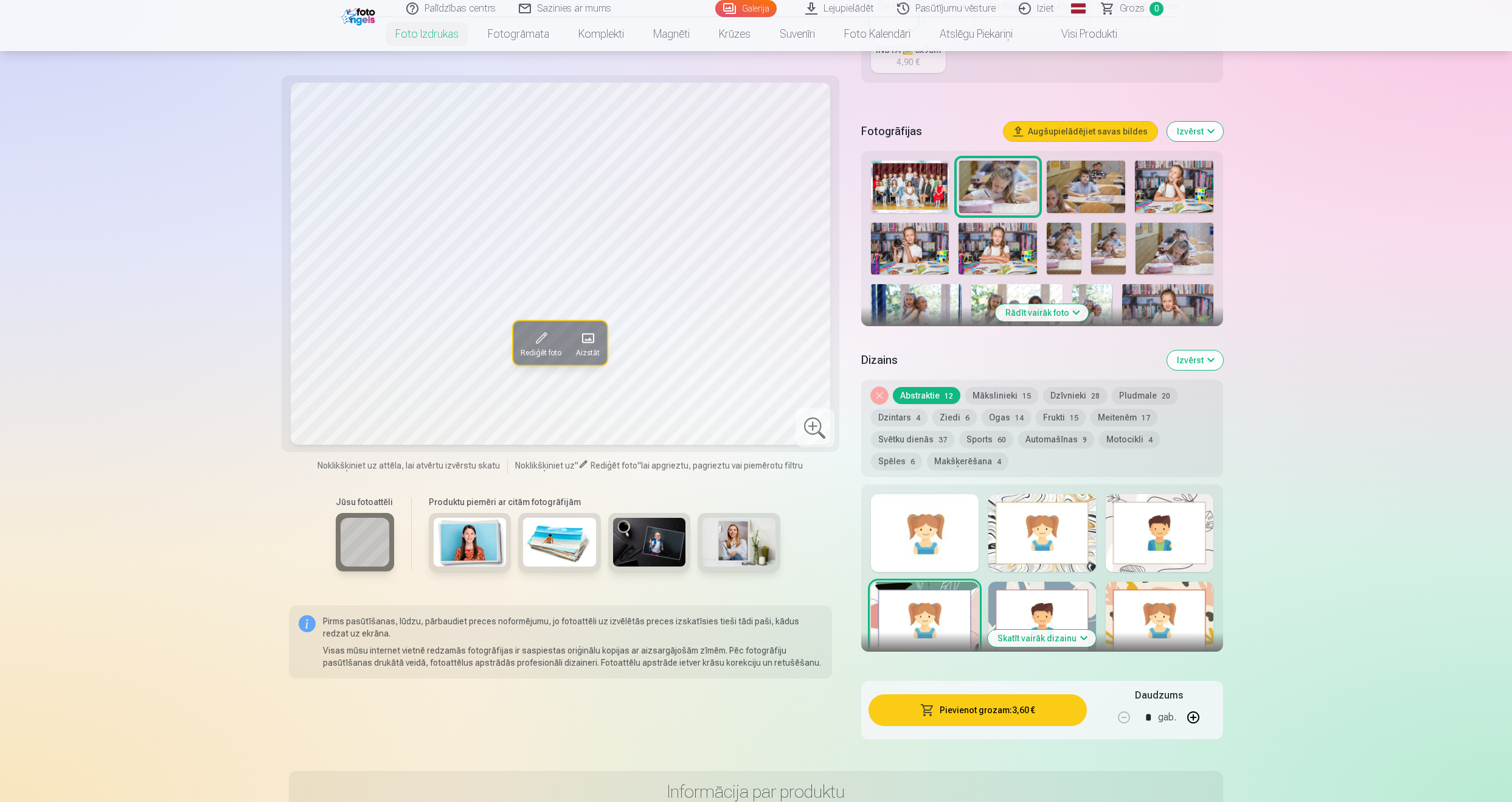
click at [959, 505] on div at bounding box center [925, 532] width 108 height 78
click at [1040, 510] on div at bounding box center [1042, 532] width 108 height 78
click at [951, 555] on div at bounding box center [925, 532] width 108 height 78
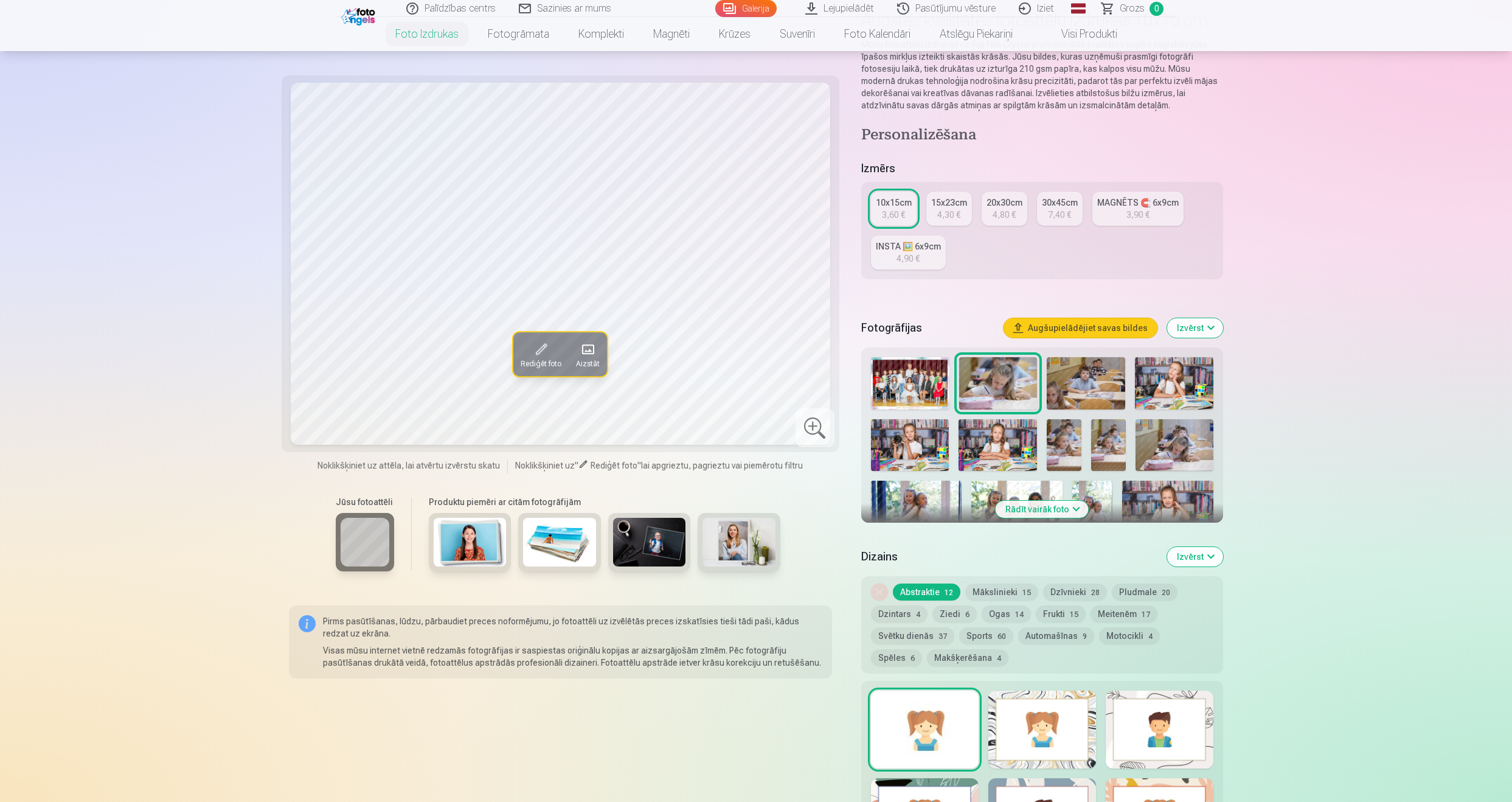
scroll to position [121, 0]
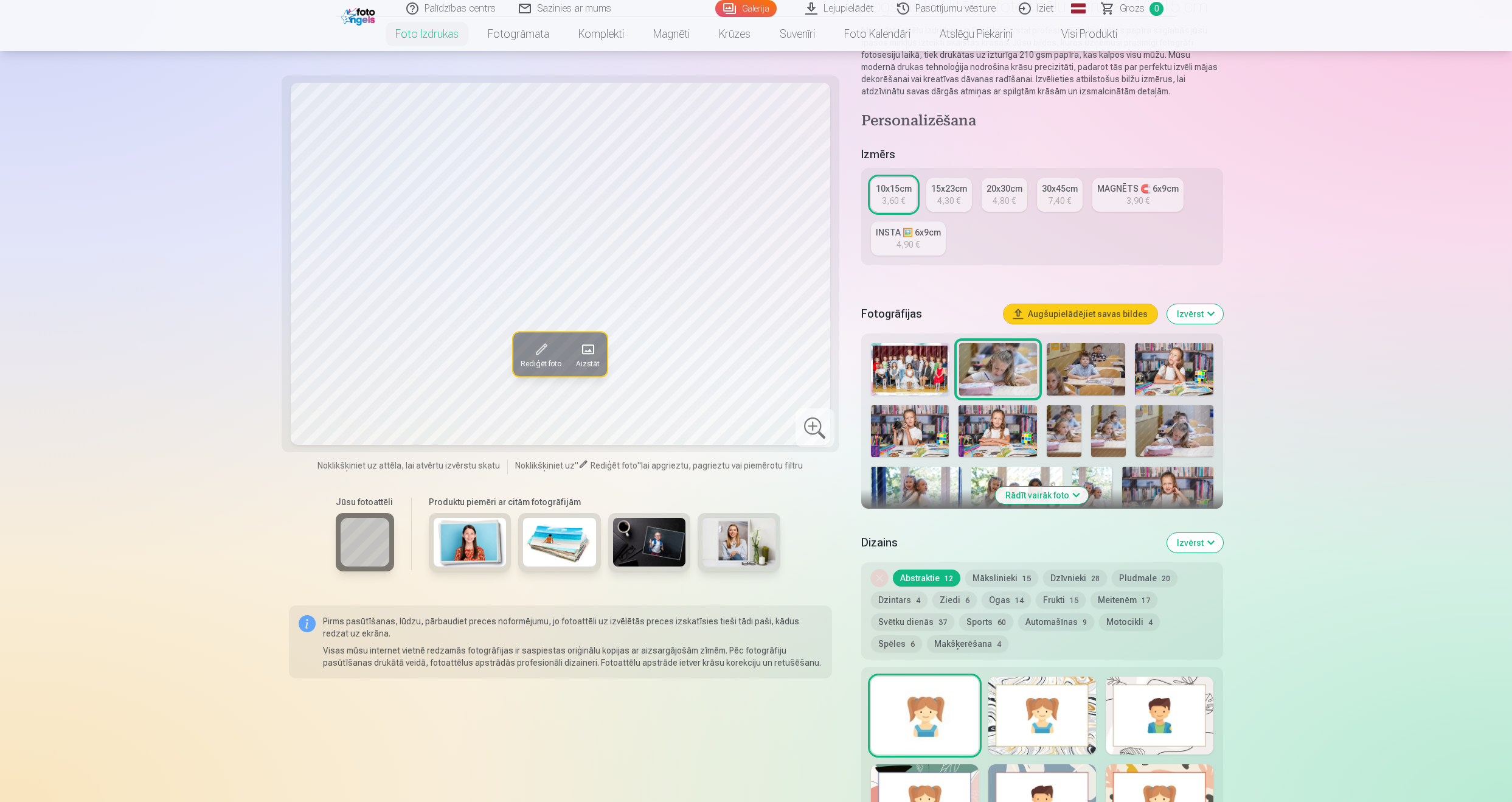
click at [1064, 502] on button "Rādīt vairāk foto" at bounding box center [1043, 495] width 93 height 17
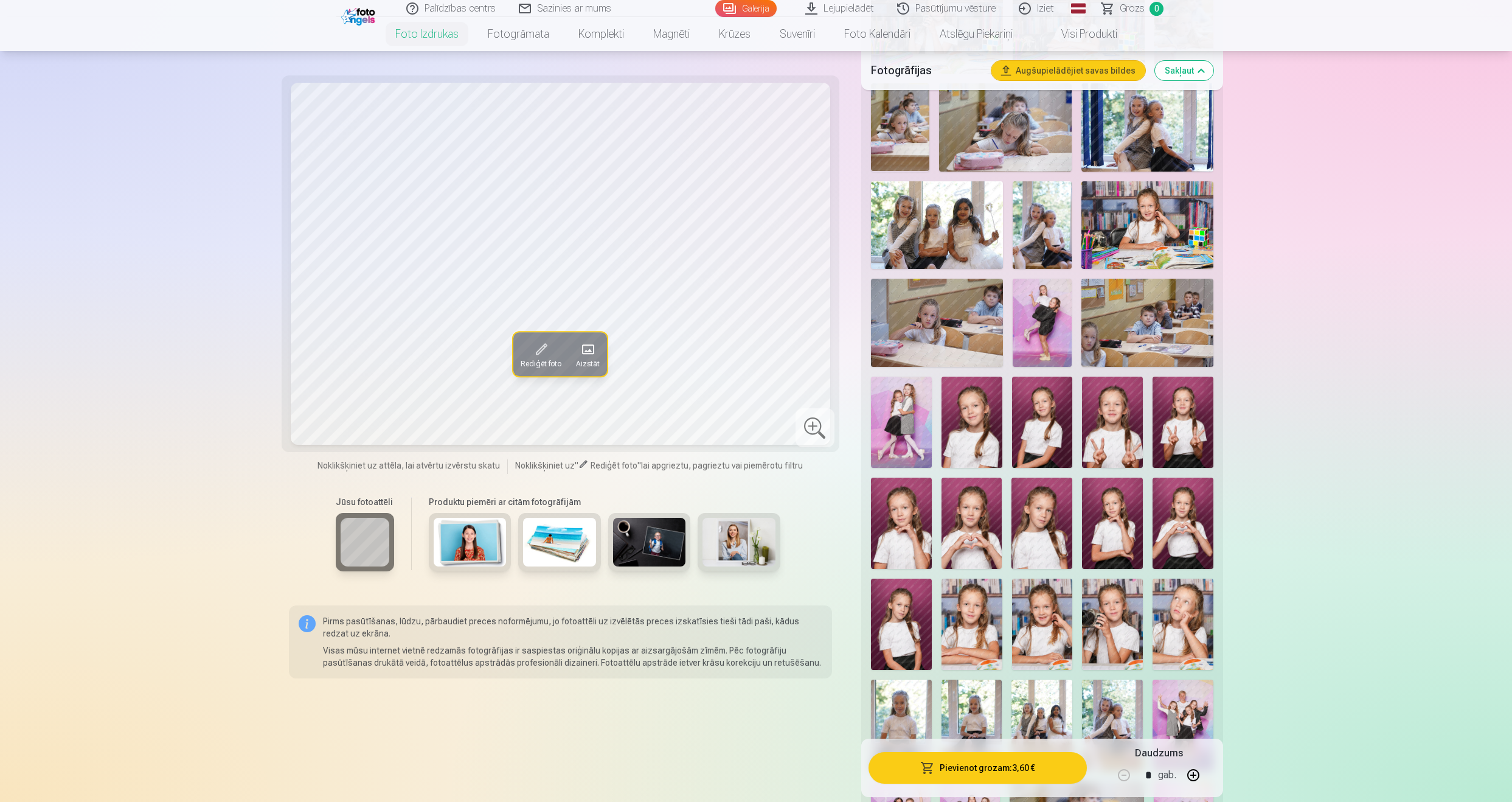
scroll to position [730, 0]
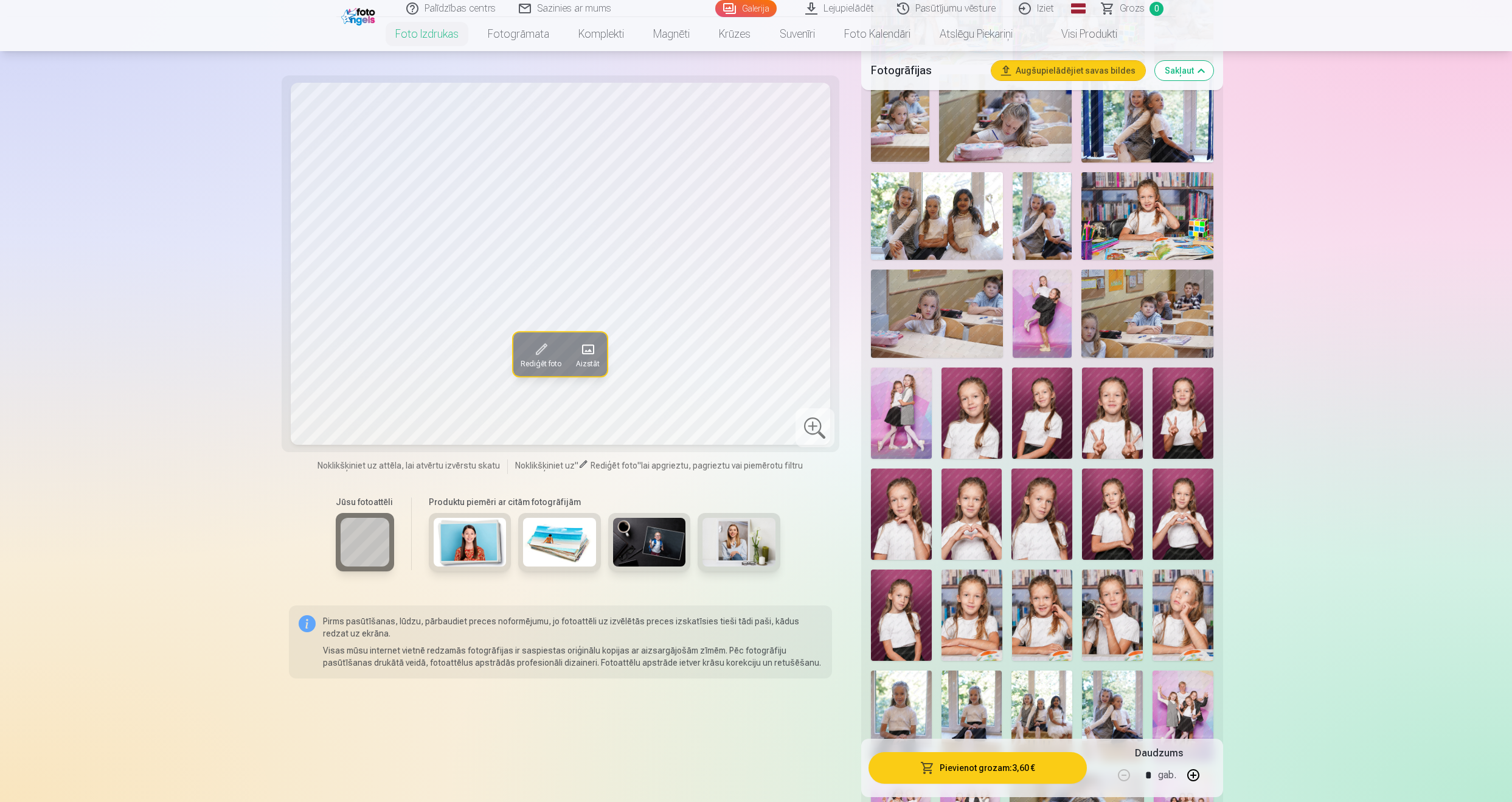
click at [904, 620] on img at bounding box center [901, 615] width 61 height 91
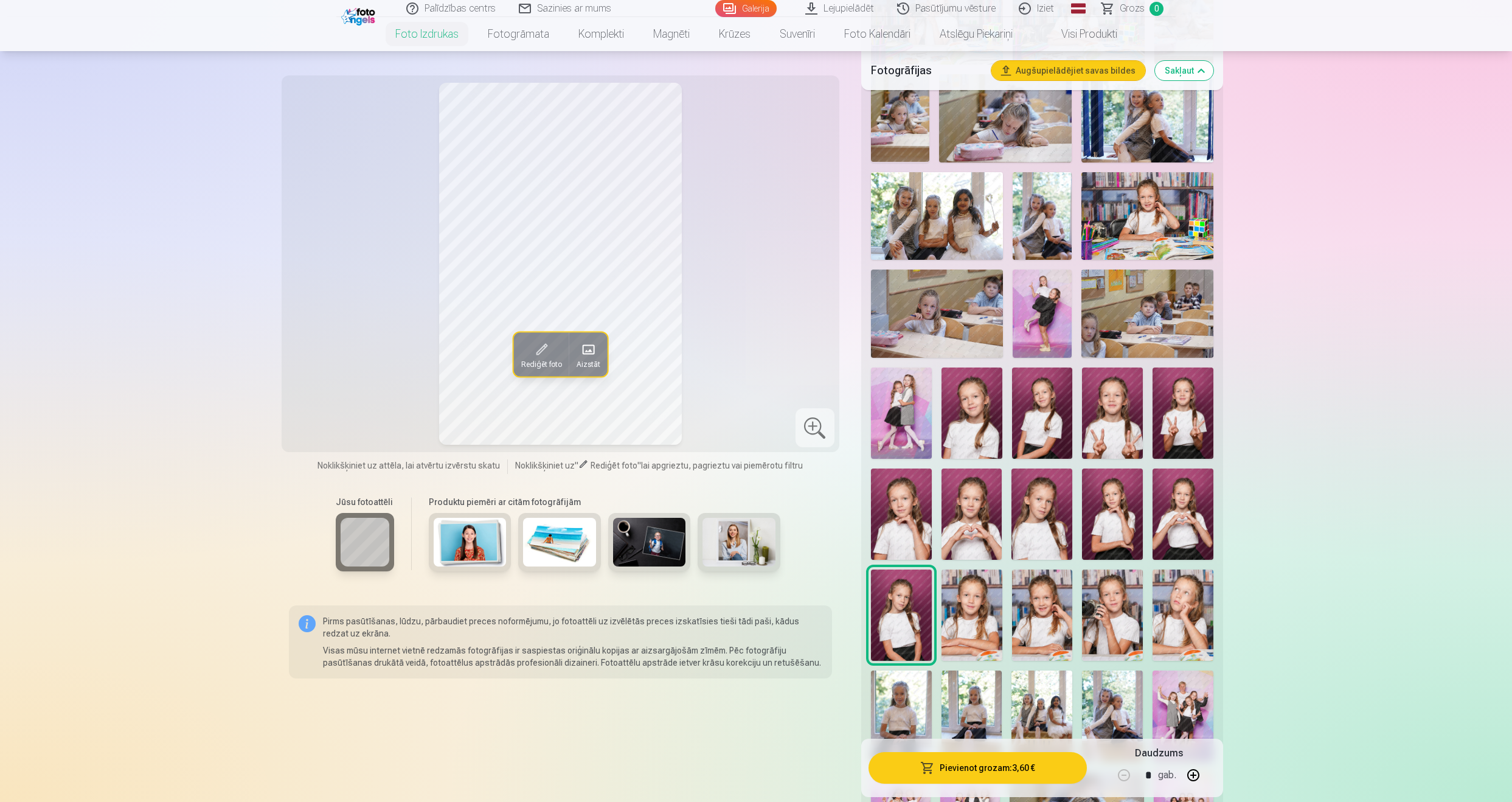
click at [983, 397] on img at bounding box center [972, 413] width 61 height 91
click at [874, 603] on img at bounding box center [901, 615] width 61 height 91
click at [992, 391] on img at bounding box center [972, 413] width 61 height 91
click at [1039, 328] on img at bounding box center [1042, 314] width 59 height 88
click at [966, 410] on img at bounding box center [972, 413] width 61 height 91
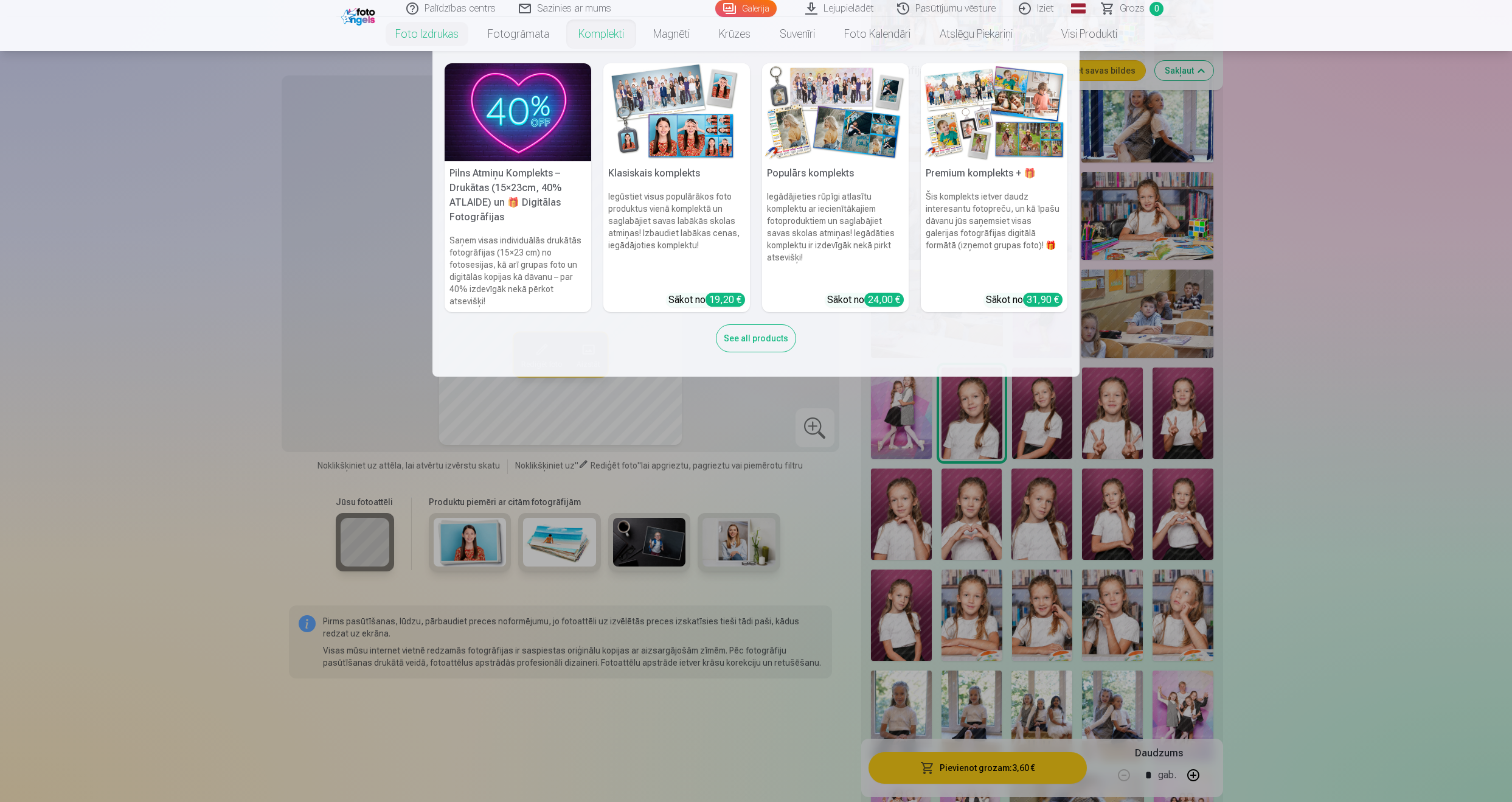
click at [456, 121] on img at bounding box center [517, 112] width 147 height 98
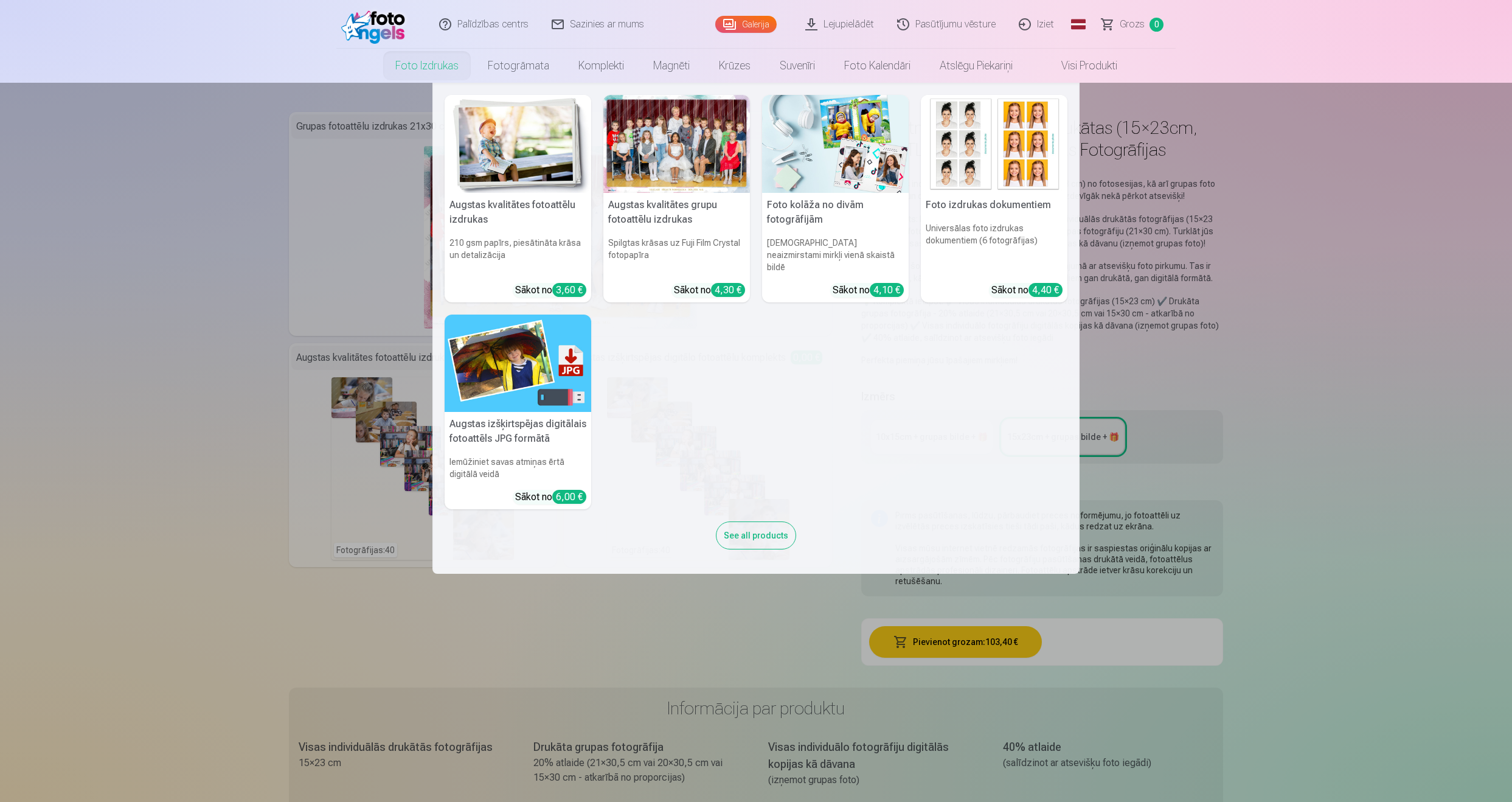
click at [502, 137] on img at bounding box center [517, 143] width 147 height 98
